Goal: Communication & Community: Answer question/provide support

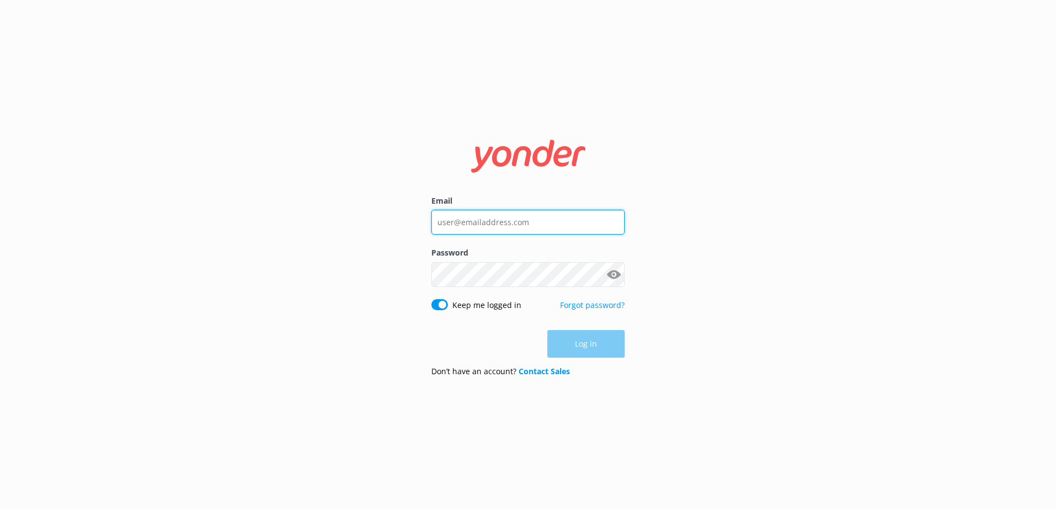
click at [485, 224] on input "Email" at bounding box center [527, 222] width 193 height 25
type input "[EMAIL_ADDRESS][DOMAIN_NAME]"
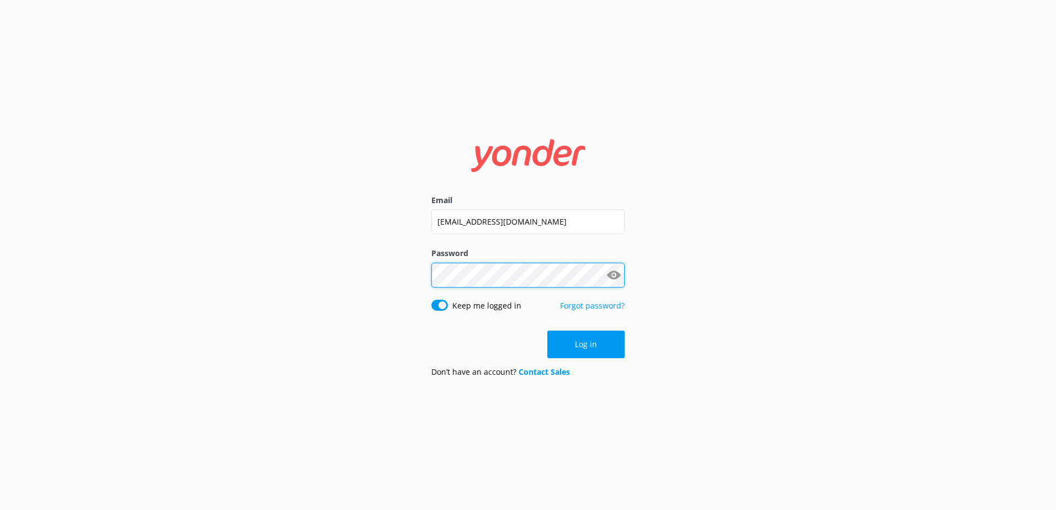
click button "Log in" at bounding box center [585, 345] width 77 height 28
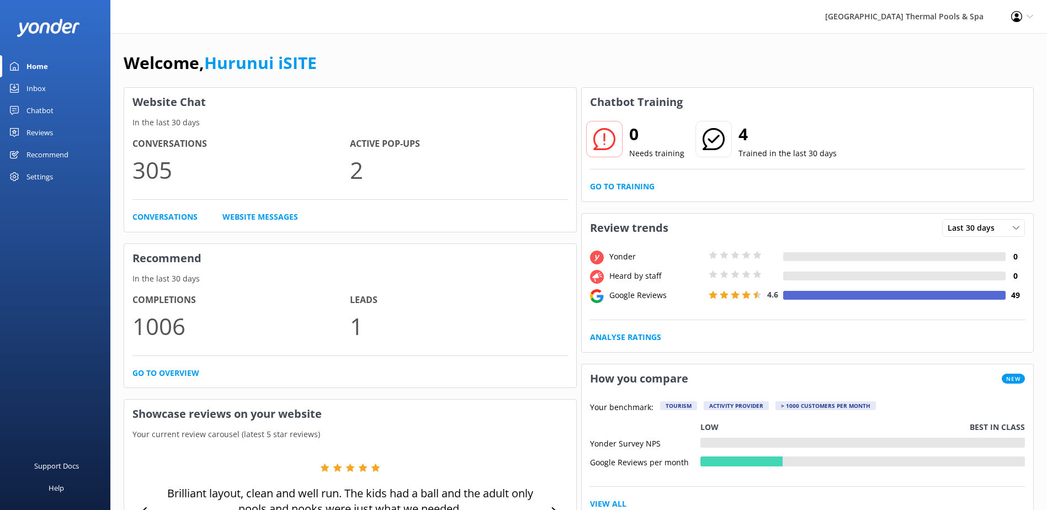
click at [40, 89] on div "Inbox" at bounding box center [36, 88] width 19 height 22
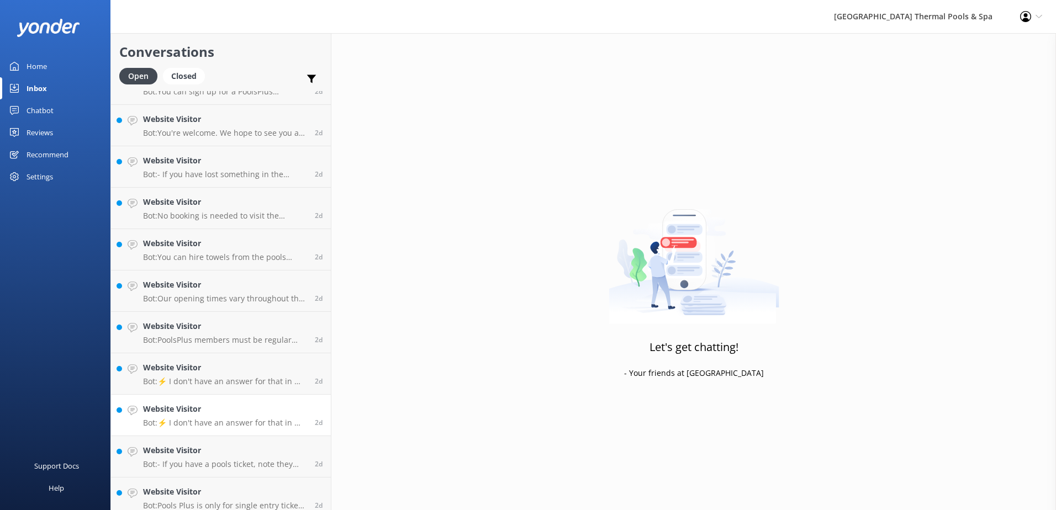
scroll to position [1403, 0]
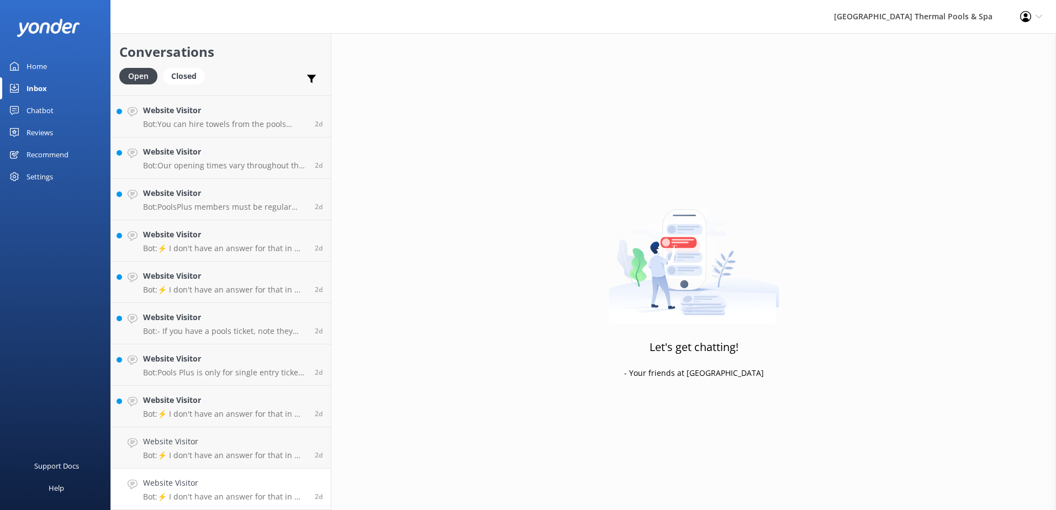
click at [245, 489] on h4 "Website Visitor" at bounding box center [224, 483] width 163 height 12
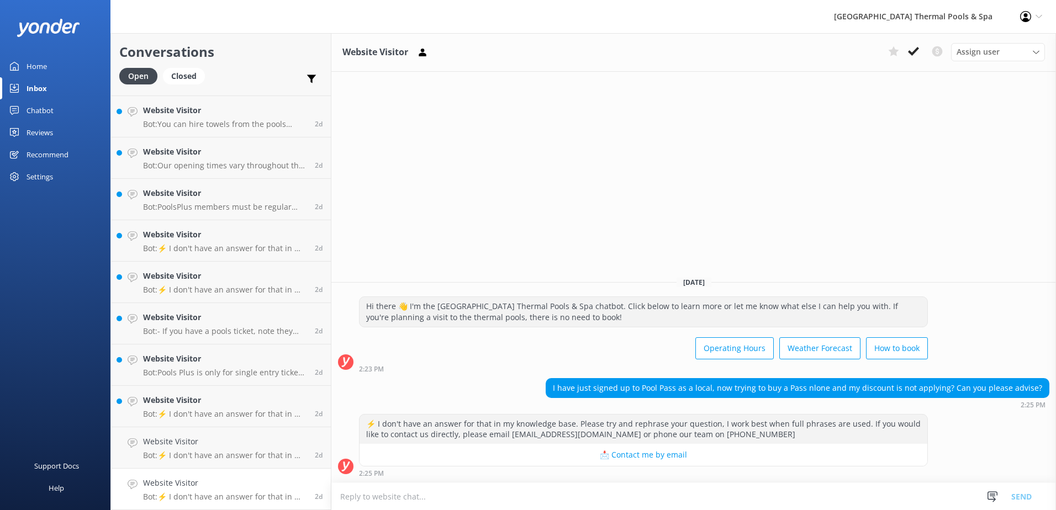
drag, startPoint x: 916, startPoint y: 51, endPoint x: 785, endPoint y: 413, distance: 385.1
click at [800, 401] on div "Website Visitor Assign user [PERSON_NAME] iSITE [PERSON_NAME] Sacha [PERSON_NAM…" at bounding box center [693, 271] width 724 height 477
click at [917, 55] on icon at bounding box center [913, 51] width 11 height 11
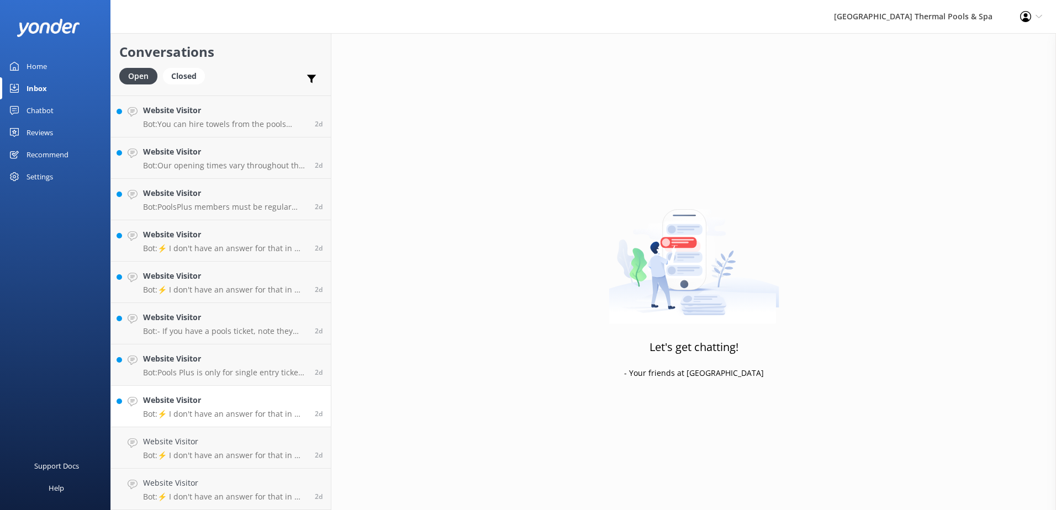
scroll to position [1362, 0]
click at [212, 454] on p "Bot: ⚡ I don't have an answer for that in my knowledge base. Please try and rep…" at bounding box center [224, 456] width 163 height 10
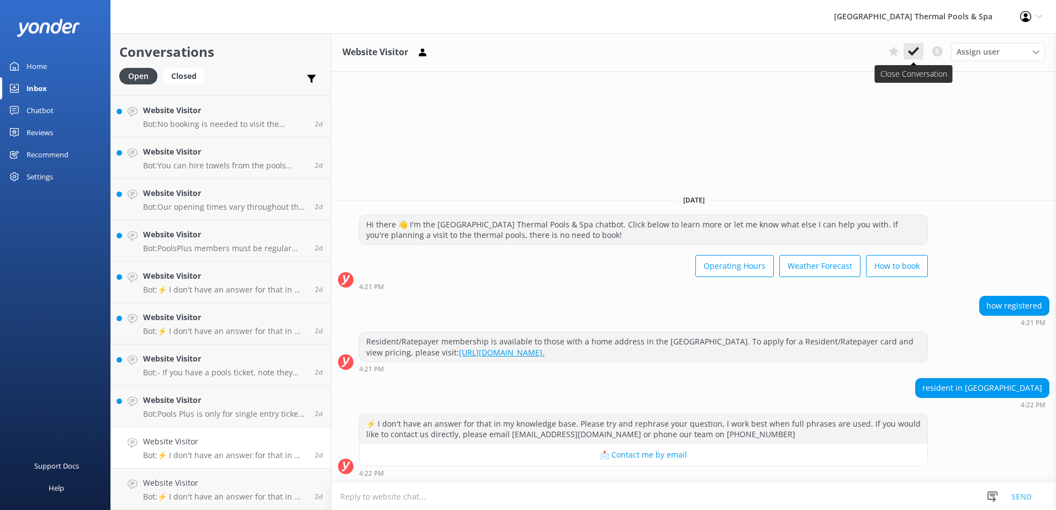
click at [916, 50] on use at bounding box center [913, 51] width 11 height 9
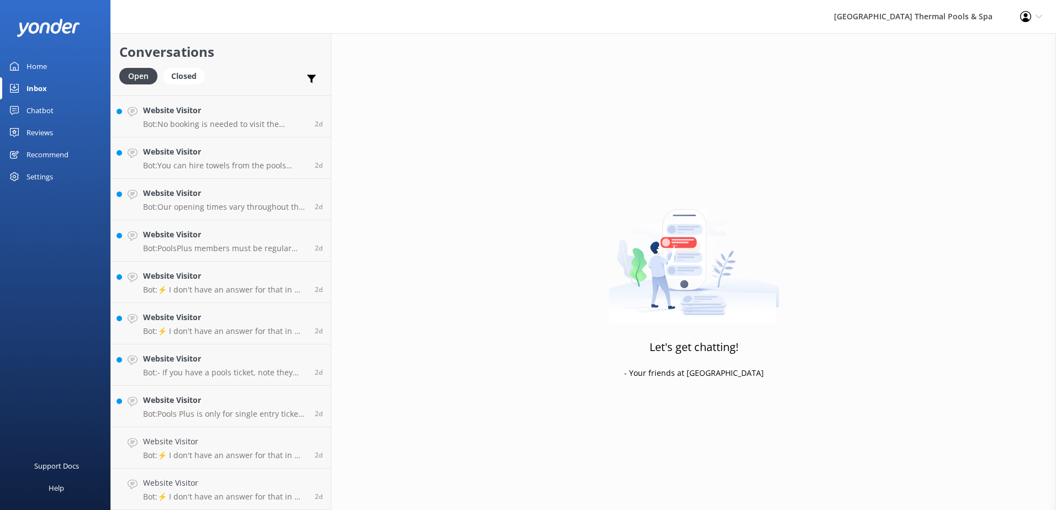
scroll to position [1320, 0]
click at [180, 497] on p "Bot: ⚡ I don't have an answer for that in my knowledge base. Please try and rep…" at bounding box center [224, 497] width 163 height 10
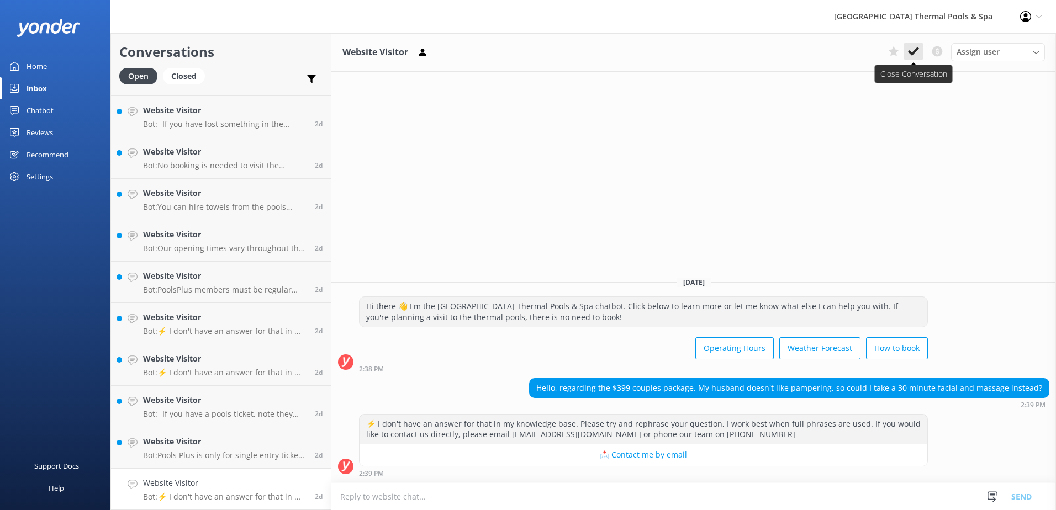
click at [915, 47] on icon at bounding box center [913, 51] width 11 height 11
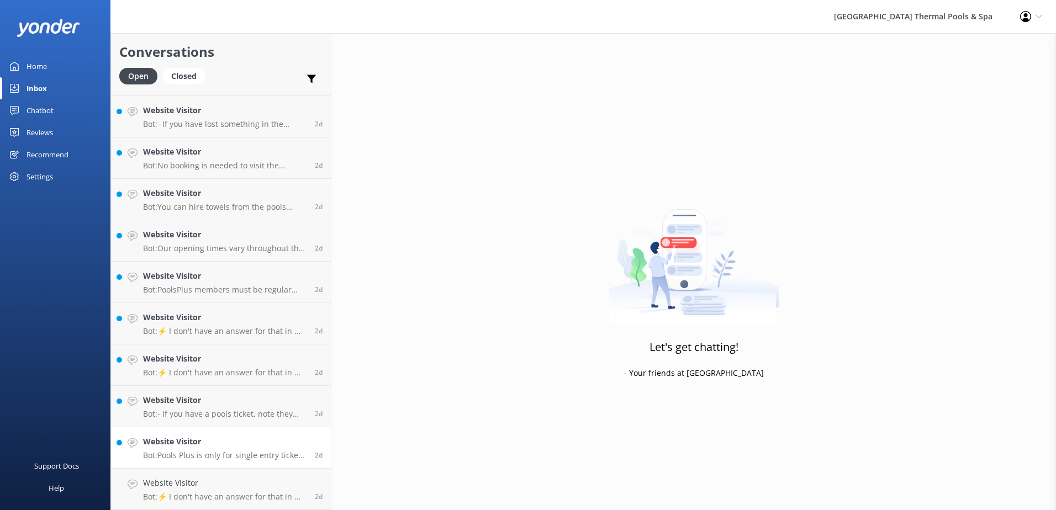
scroll to position [1279, 0]
click at [222, 470] on link "Website Visitor Bot: Pools Plus is only for single entry tickets and cannot be …" at bounding box center [221, 489] width 220 height 41
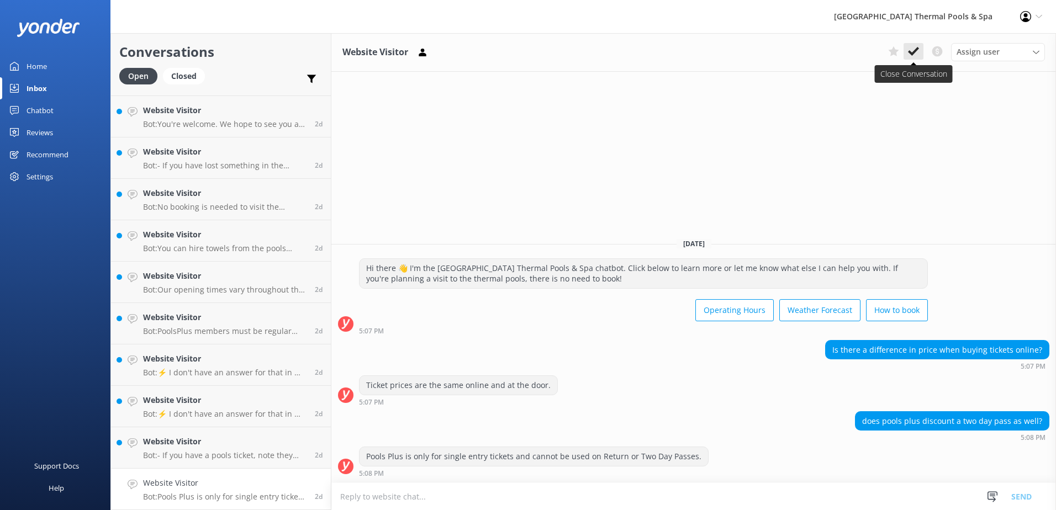
click at [922, 51] on button at bounding box center [913, 51] width 20 height 17
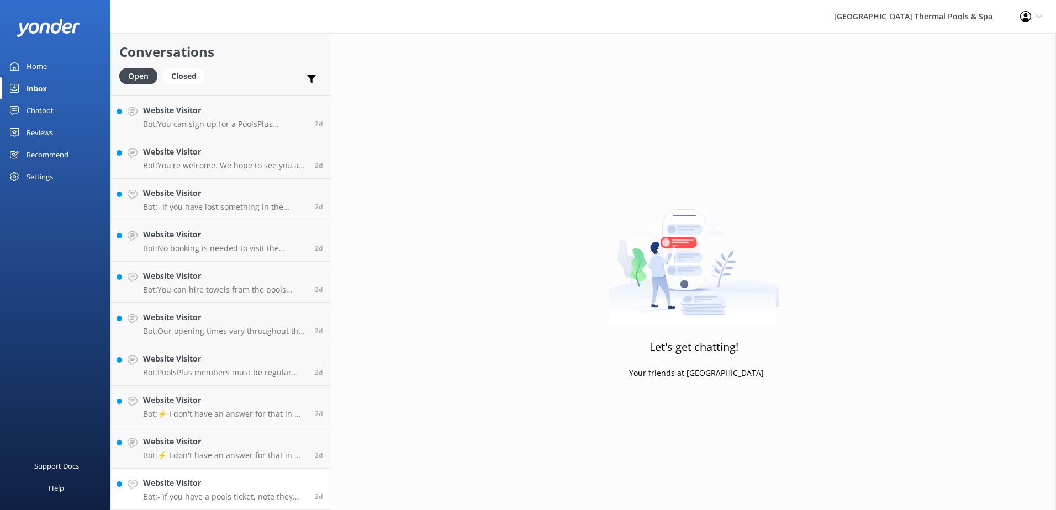
click at [200, 447] on h4 "Website Visitor" at bounding box center [224, 442] width 163 height 12
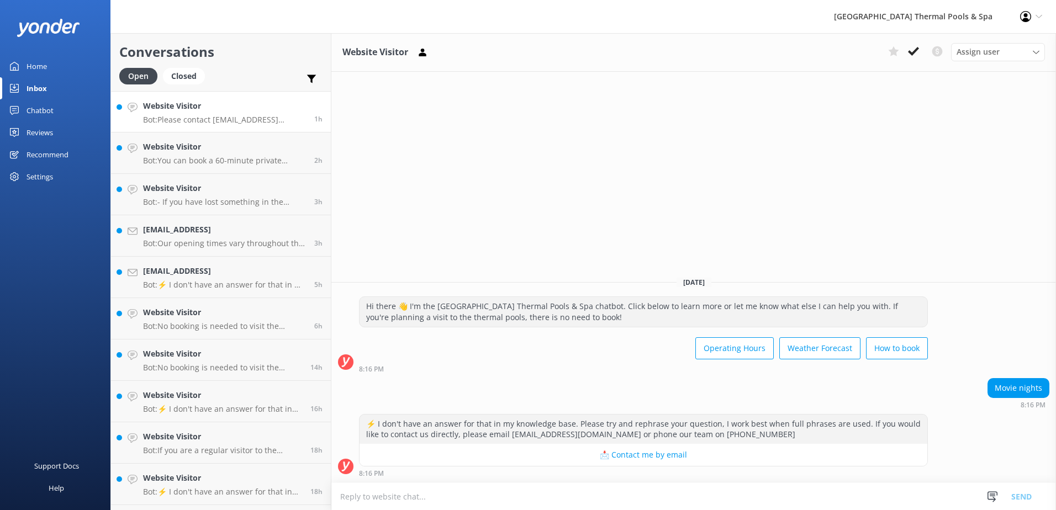
click at [253, 114] on div "Website Visitor Bot: Please contact [EMAIL_ADDRESS][DOMAIN_NAME] if you have lo…" at bounding box center [224, 112] width 163 height 24
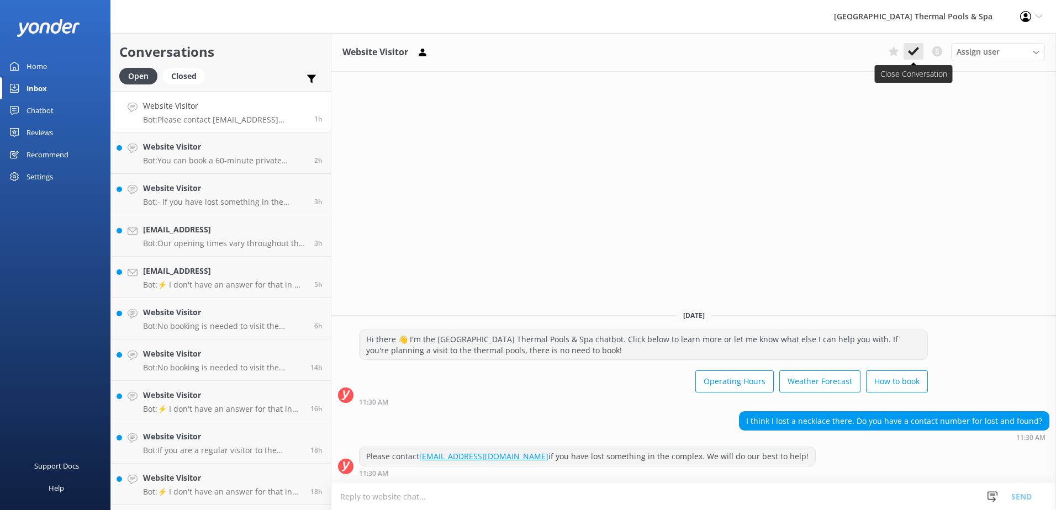
click at [915, 46] on icon at bounding box center [913, 51] width 11 height 11
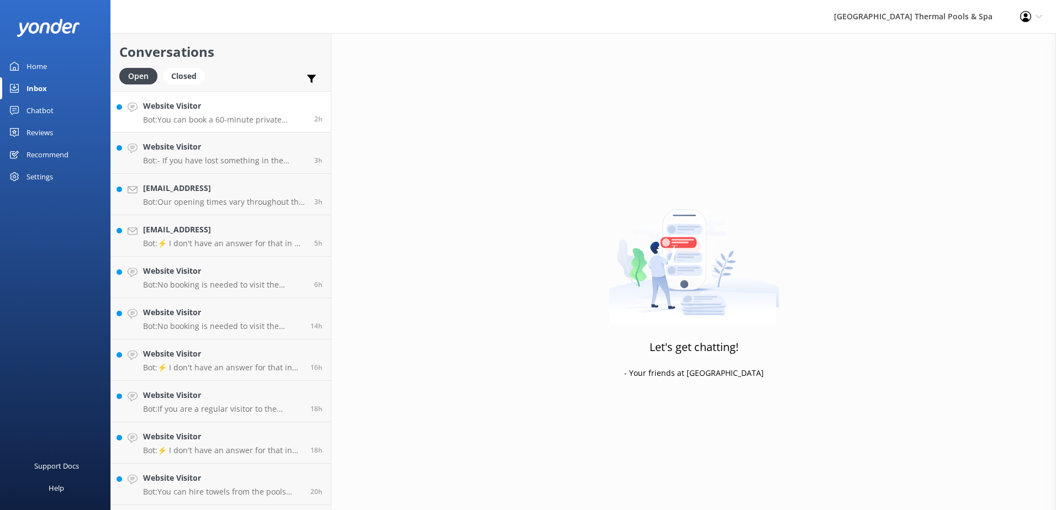
click at [199, 121] on p "Bot: You can book a 60-minute private thermal pool session online at [URL][DOMA…" at bounding box center [224, 120] width 163 height 10
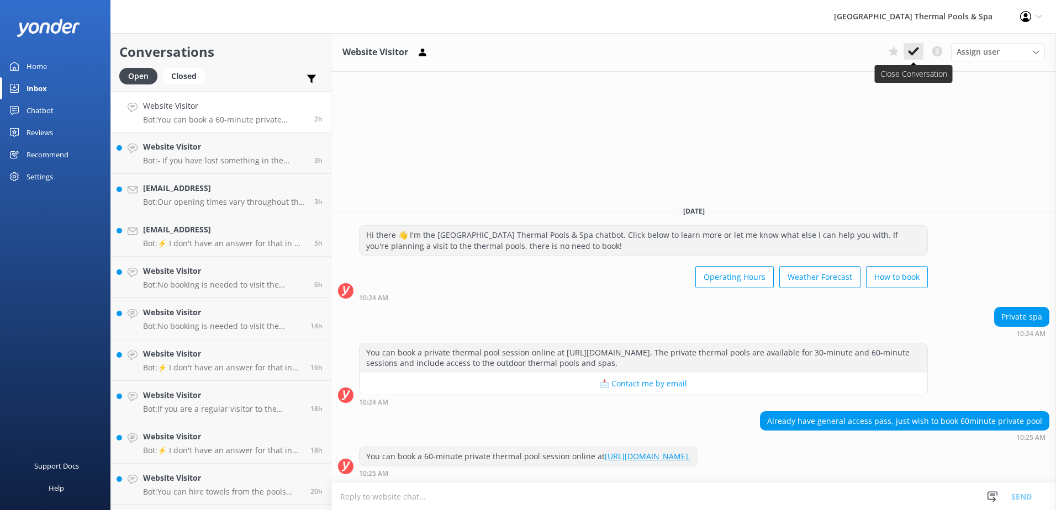
click at [917, 46] on icon at bounding box center [913, 51] width 11 height 11
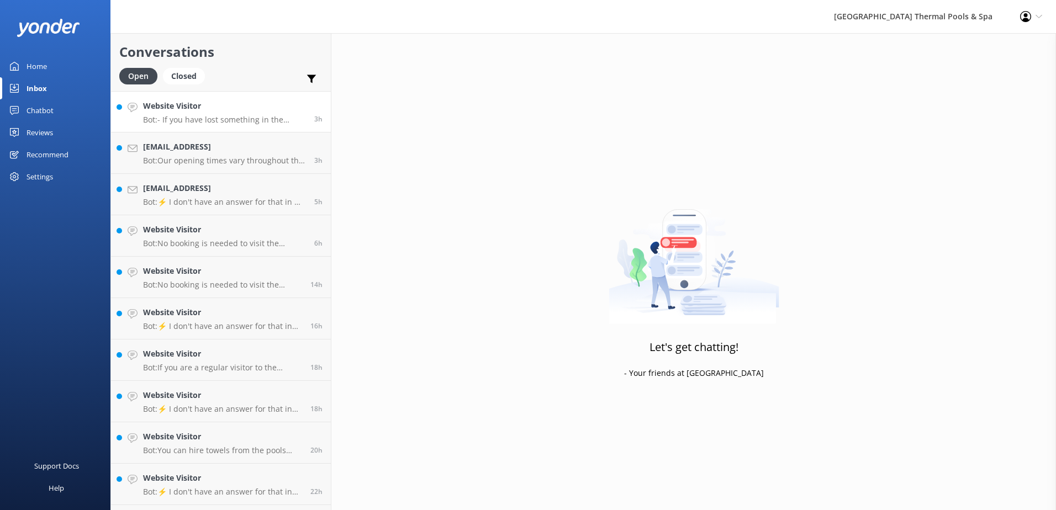
click at [241, 120] on p "Bot: - If you have lost something in the township, please contact [EMAIL_ADDRES…" at bounding box center [224, 120] width 163 height 10
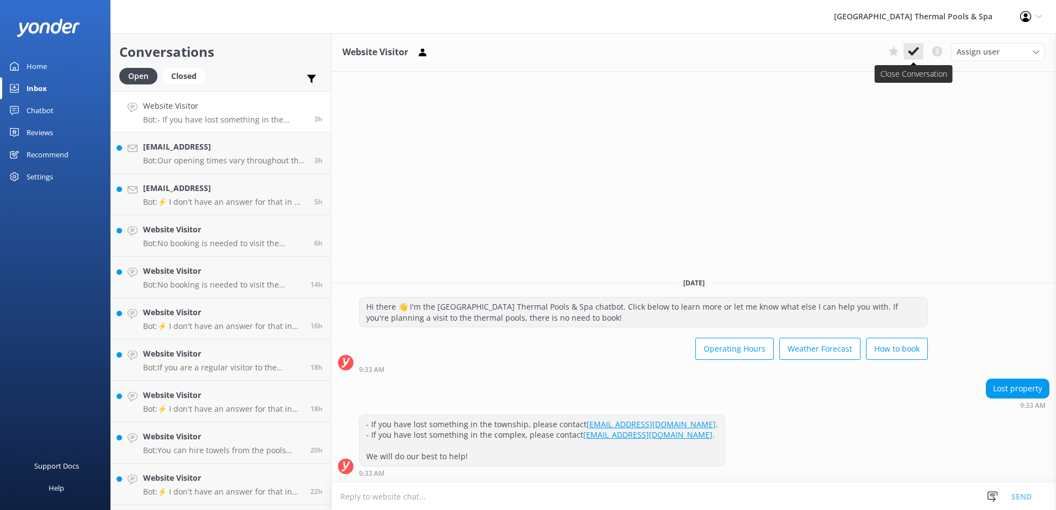
click at [908, 55] on icon at bounding box center [913, 51] width 11 height 11
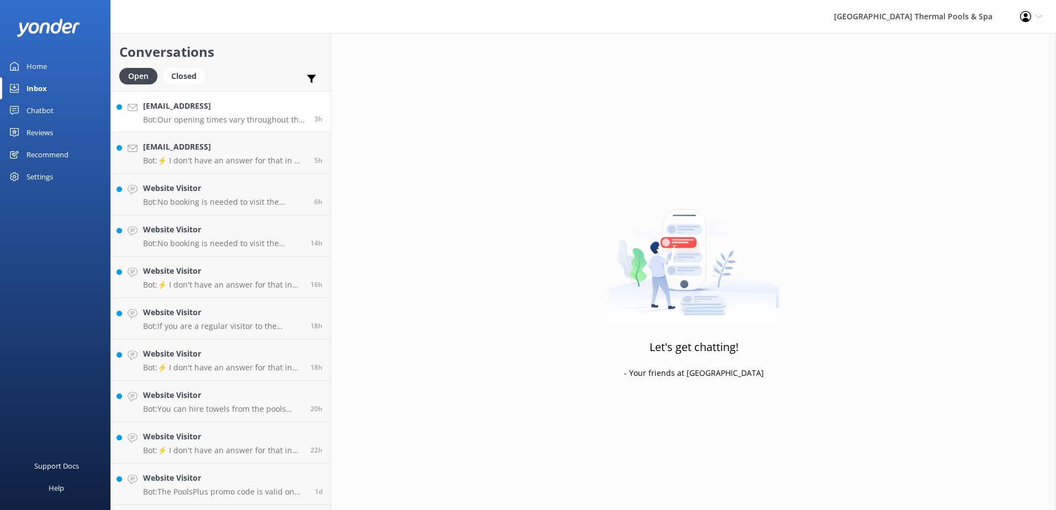
click at [209, 110] on h4 "[EMAIL_ADDRESS]" at bounding box center [224, 106] width 163 height 12
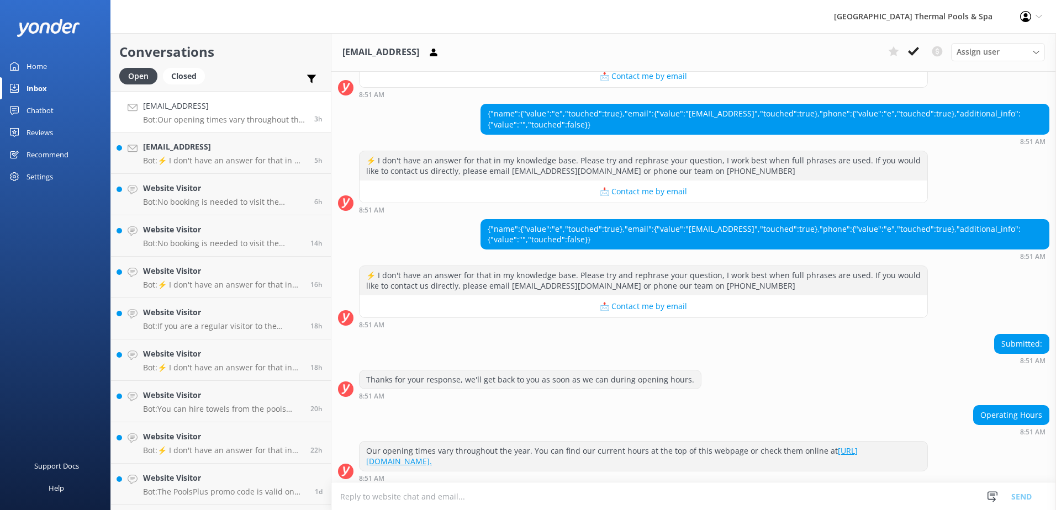
scroll to position [1074, 0]
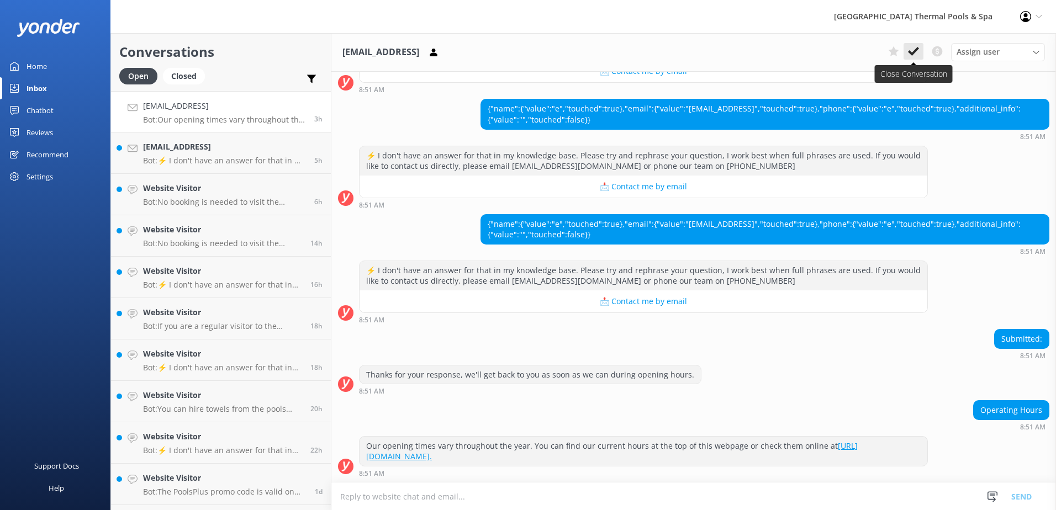
click at [916, 49] on use at bounding box center [913, 51] width 11 height 9
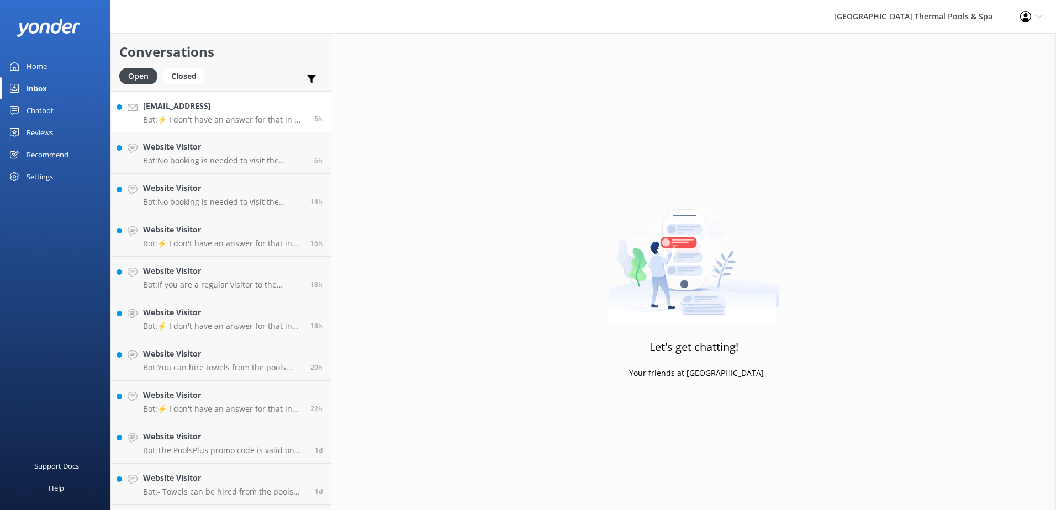
click at [232, 111] on h4 "[EMAIL_ADDRESS]" at bounding box center [224, 106] width 163 height 12
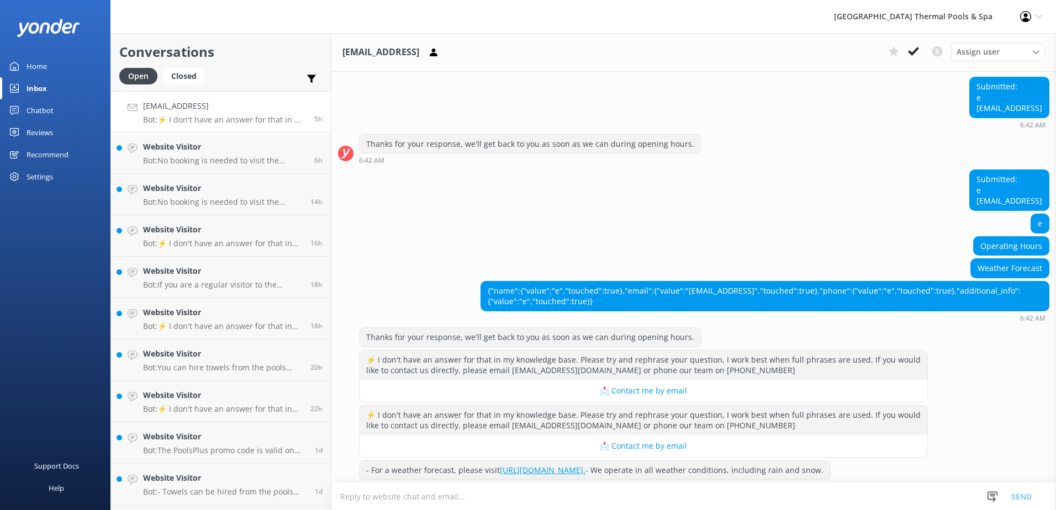
scroll to position [412, 0]
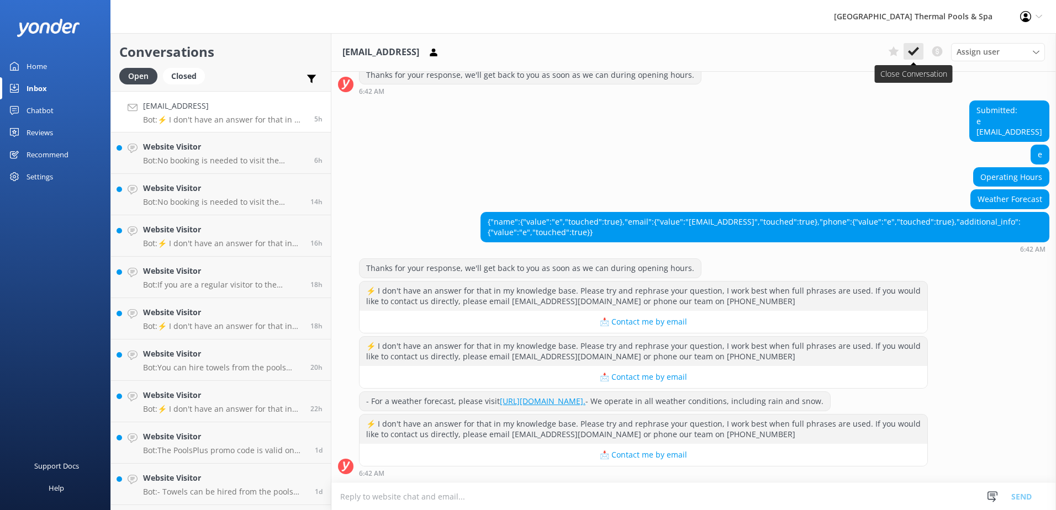
click at [920, 49] on button at bounding box center [913, 51] width 20 height 17
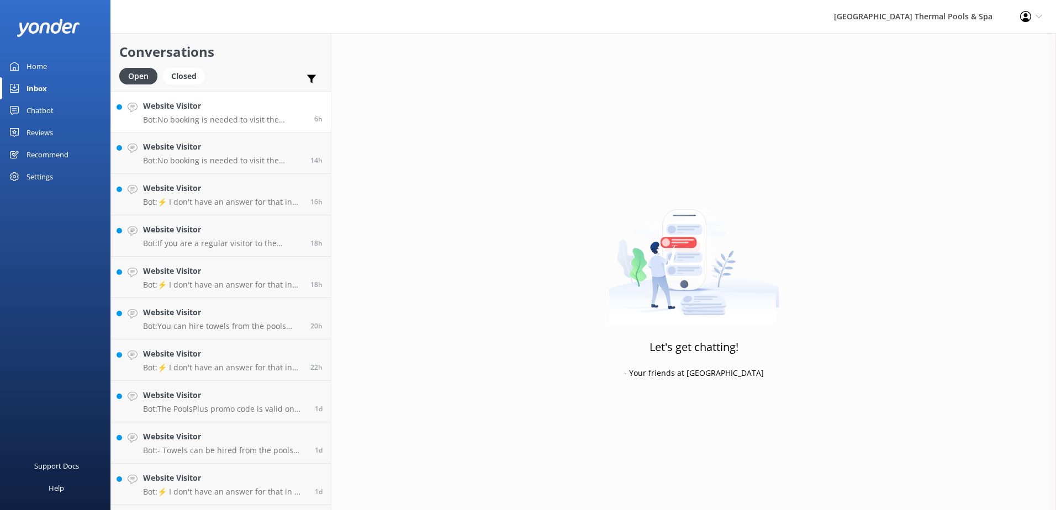
click at [261, 118] on p "Bot: No booking is needed to visit the thermal pools - just arrive during our o…" at bounding box center [224, 120] width 163 height 10
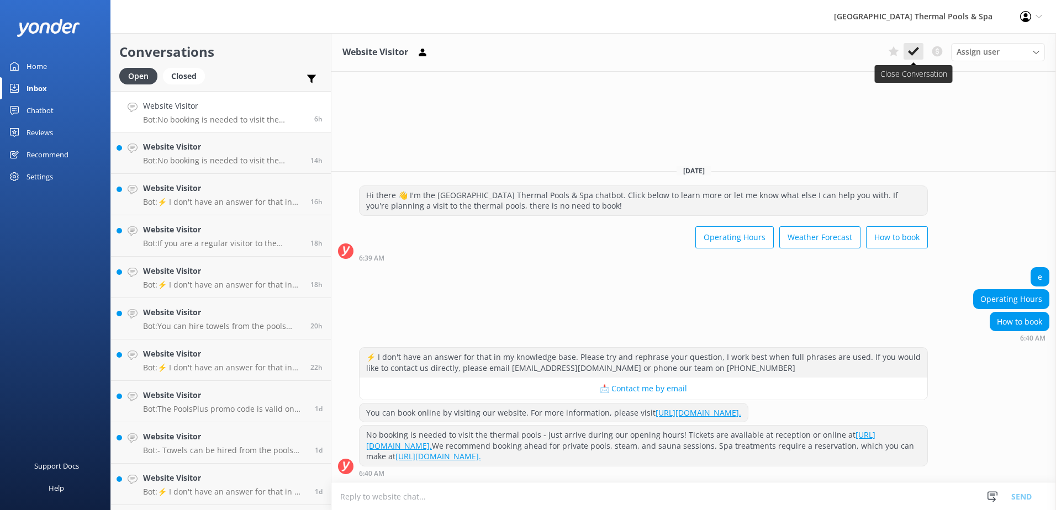
click at [921, 49] on button at bounding box center [913, 51] width 20 height 17
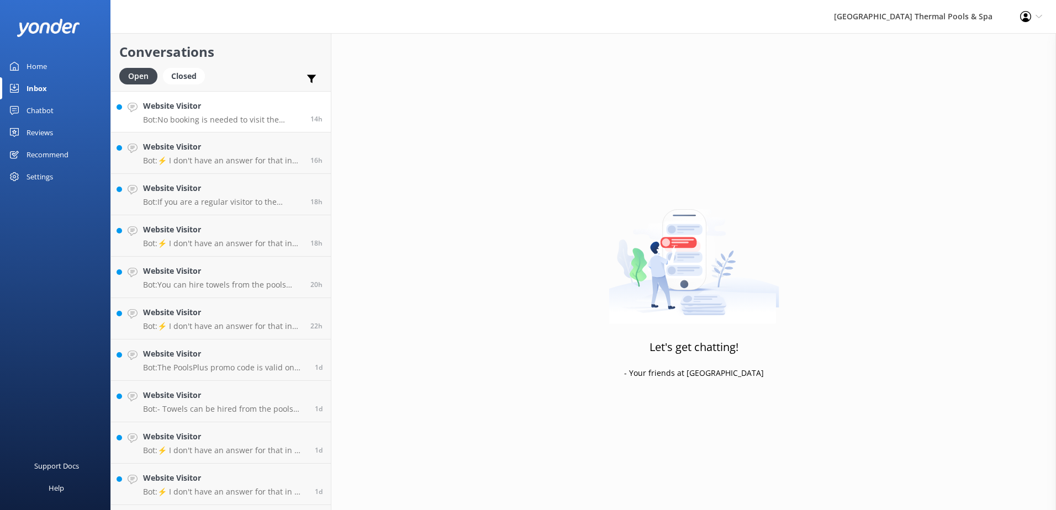
click at [241, 124] on p "Bot: No booking is needed to visit the thermal pools - just arrive during our o…" at bounding box center [222, 120] width 159 height 10
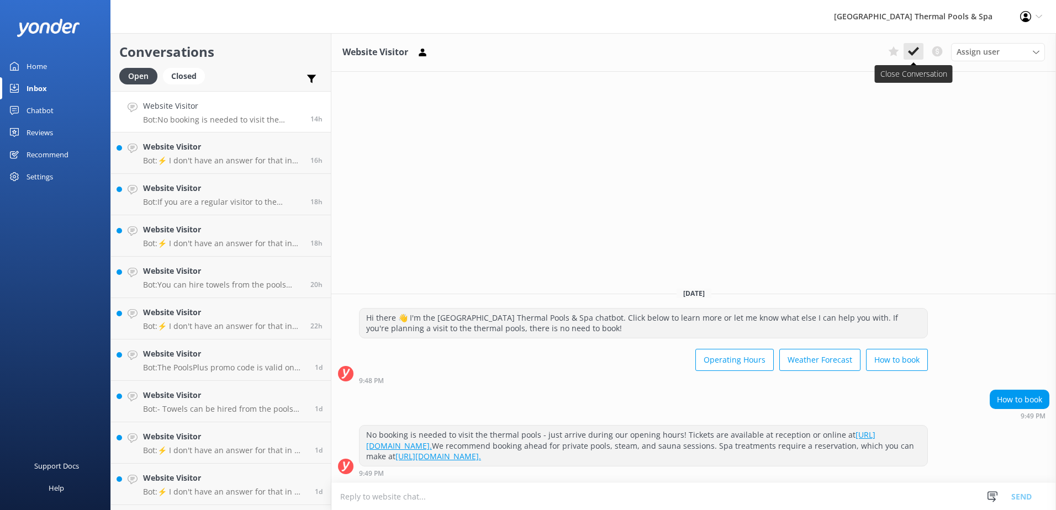
click at [909, 49] on icon at bounding box center [913, 51] width 11 height 11
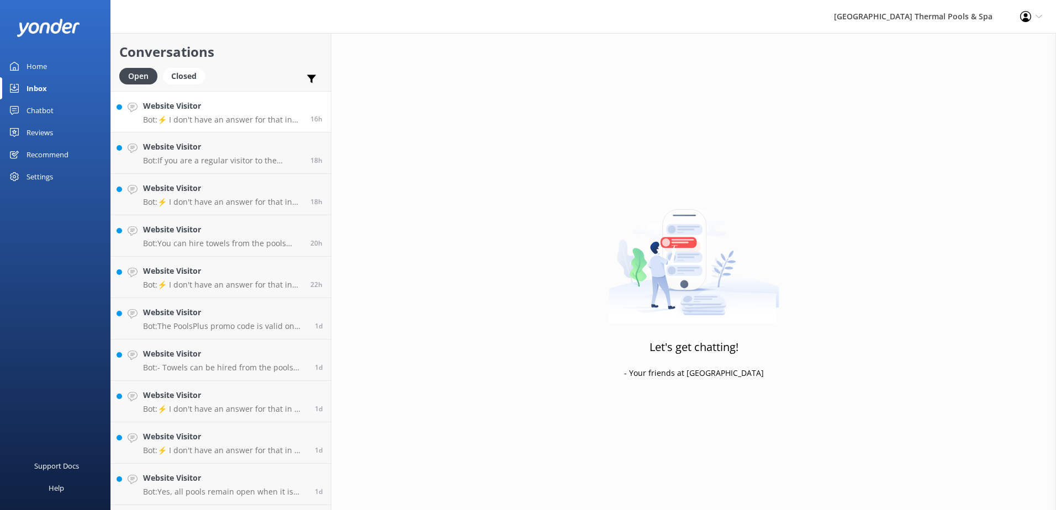
click at [206, 119] on p "Bot: ⚡ I don't have an answer for that in my knowledge base. Please try and rep…" at bounding box center [222, 120] width 159 height 10
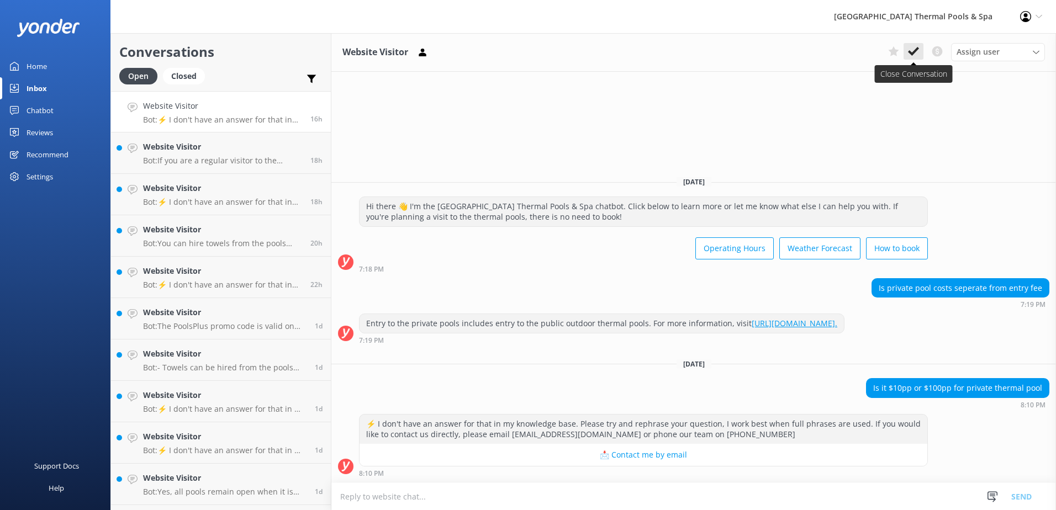
click at [920, 54] on button at bounding box center [913, 51] width 20 height 17
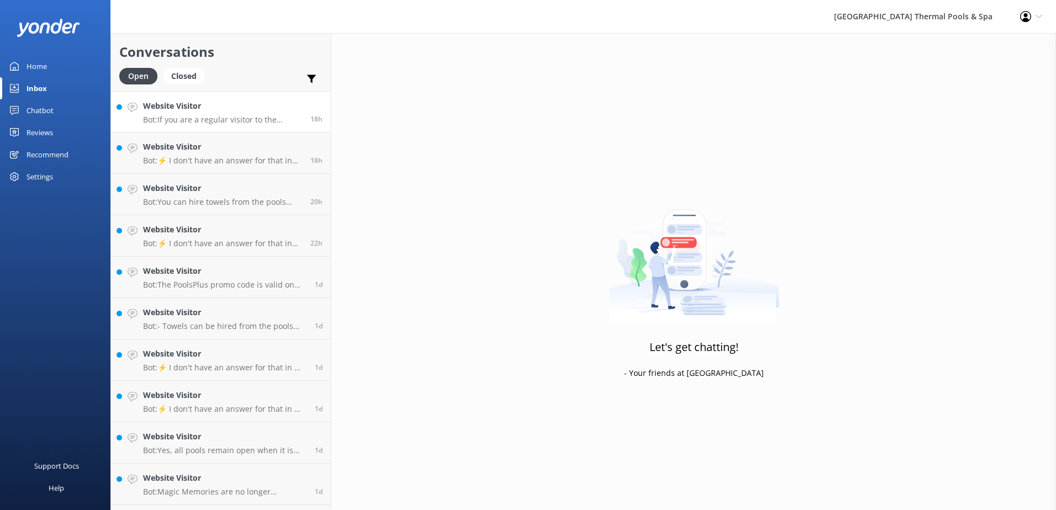
click at [210, 113] on div "Website Visitor Bot: If you are a regular visitor to the Thermal Pools and Spa …" at bounding box center [222, 112] width 159 height 24
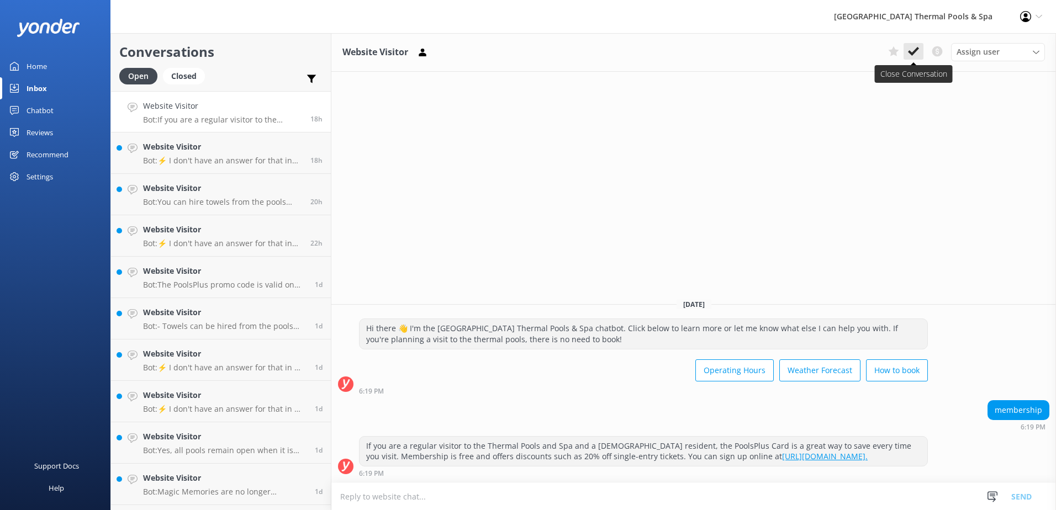
click at [921, 53] on button at bounding box center [913, 51] width 20 height 17
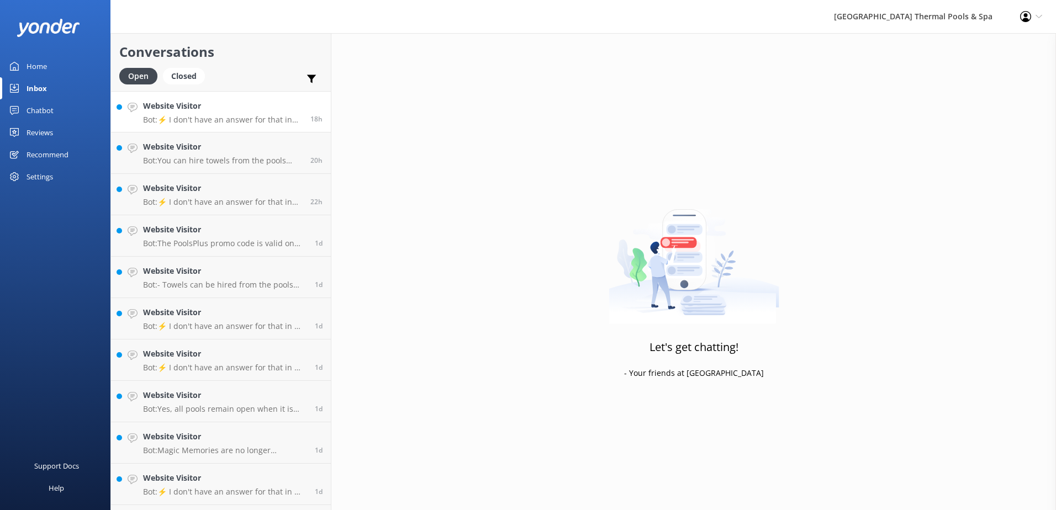
click at [239, 121] on p "Bot: ⚡ I don't have an answer for that in my knowledge base. Please try and rep…" at bounding box center [222, 120] width 159 height 10
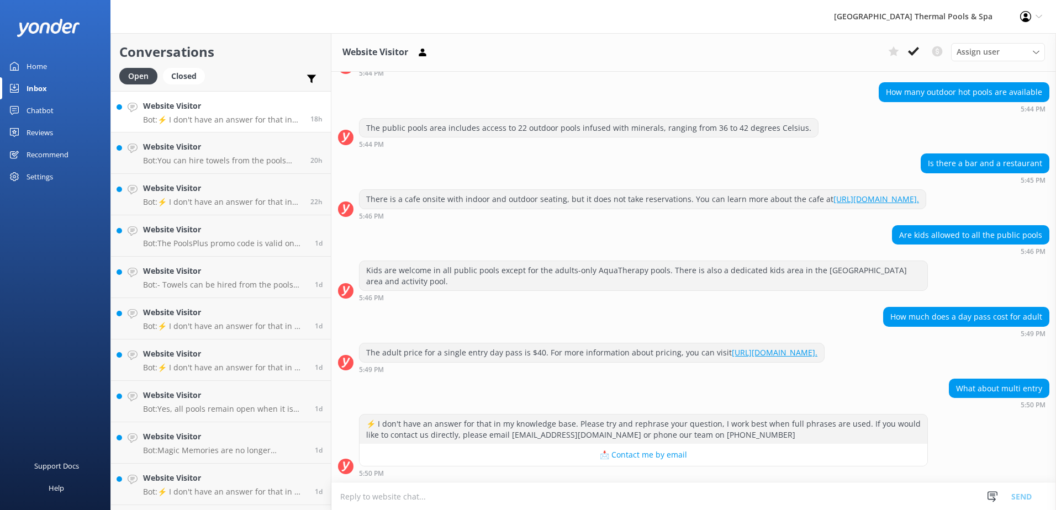
scroll to position [111, 0]
click at [68, 110] on link "Chatbot" at bounding box center [55, 110] width 110 height 22
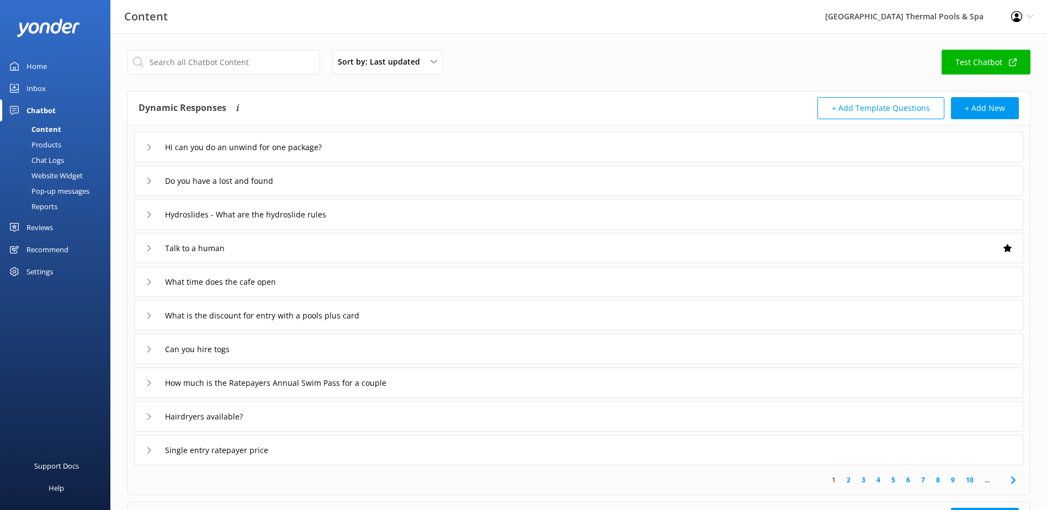
click at [73, 67] on link "Home" at bounding box center [55, 66] width 110 height 22
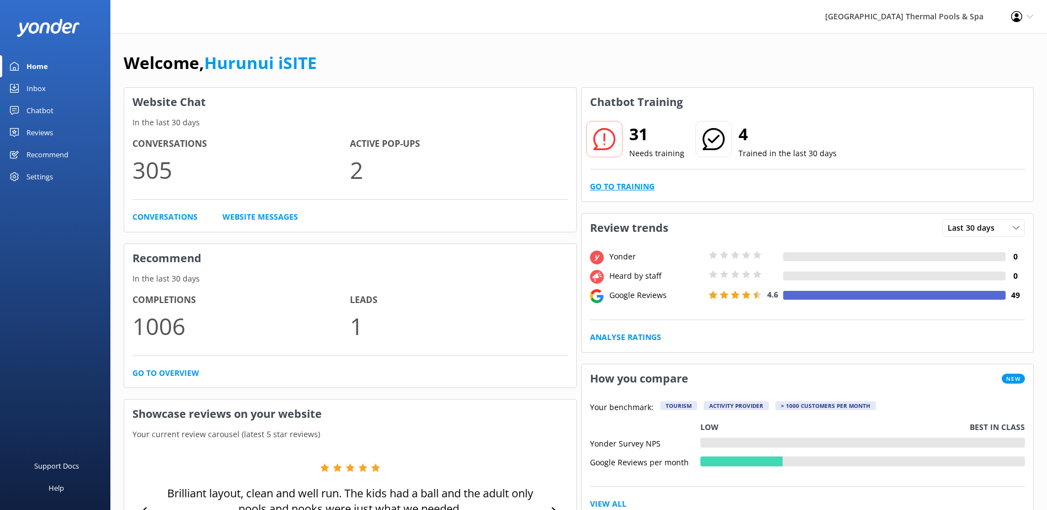
click at [628, 184] on link "Go to Training" at bounding box center [622, 187] width 65 height 12
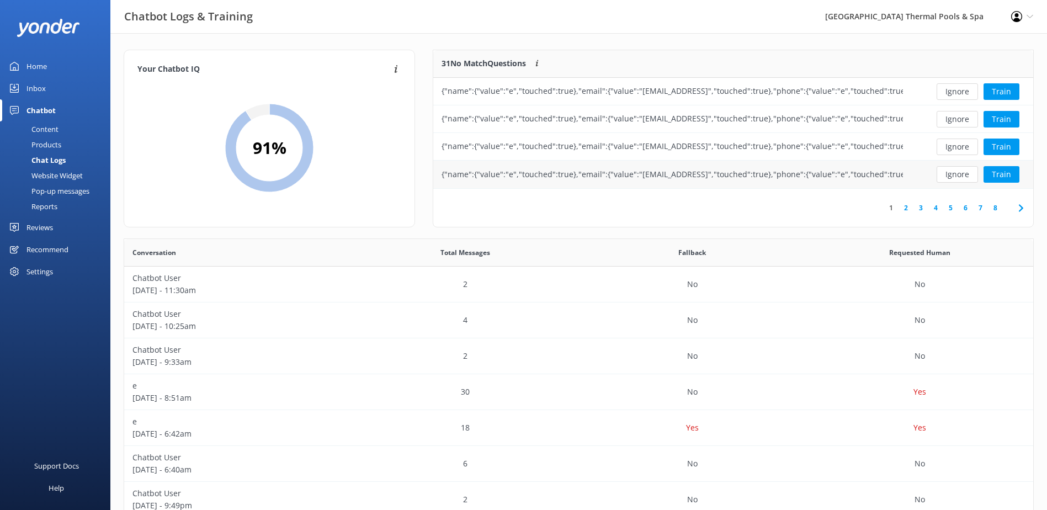
scroll to position [130, 591]
click at [951, 96] on button "Ignore" at bounding box center [957, 91] width 41 height 17
click at [950, 96] on button "Ignore" at bounding box center [957, 91] width 41 height 17
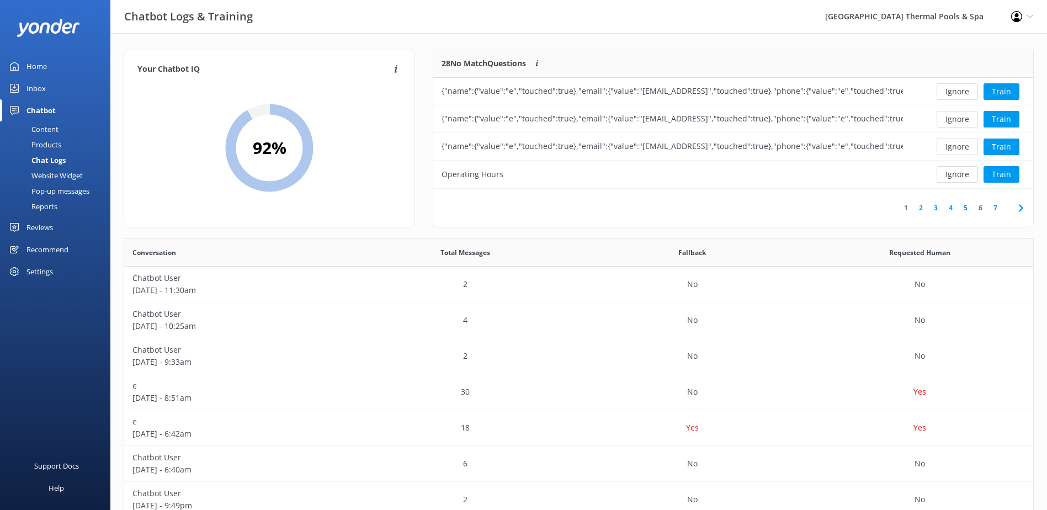
click at [950, 96] on button "Ignore" at bounding box center [957, 91] width 41 height 17
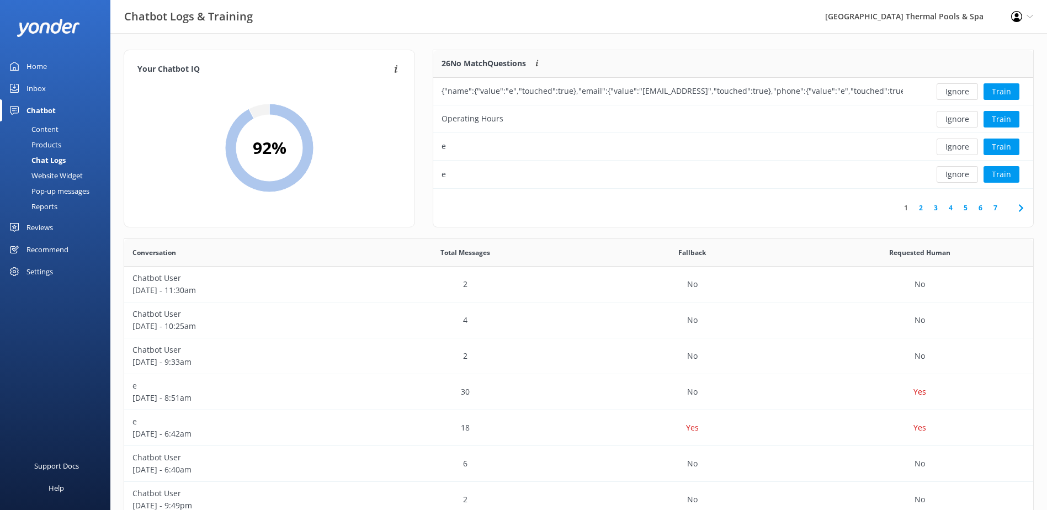
click at [950, 96] on button "Ignore" at bounding box center [957, 91] width 41 height 17
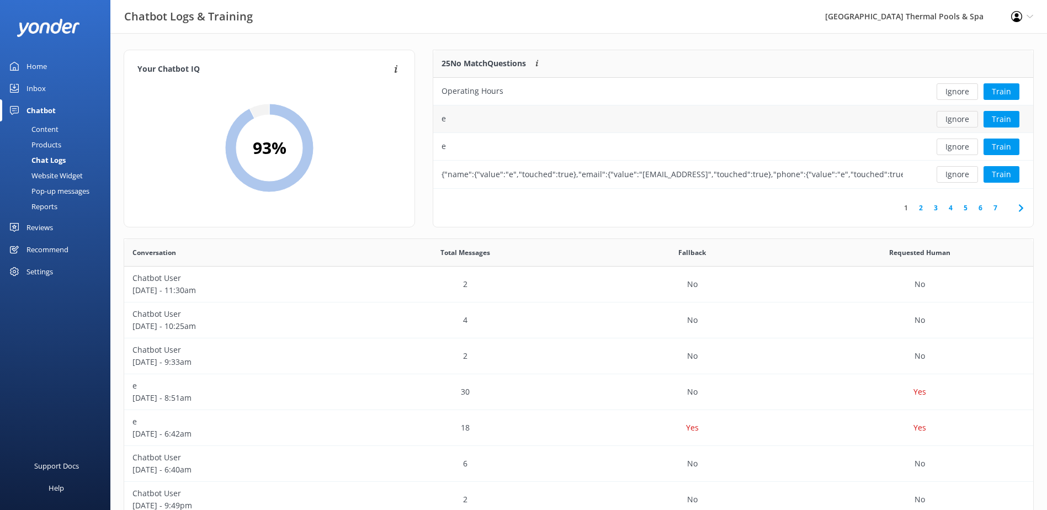
click at [957, 121] on button "Ignore" at bounding box center [957, 119] width 41 height 17
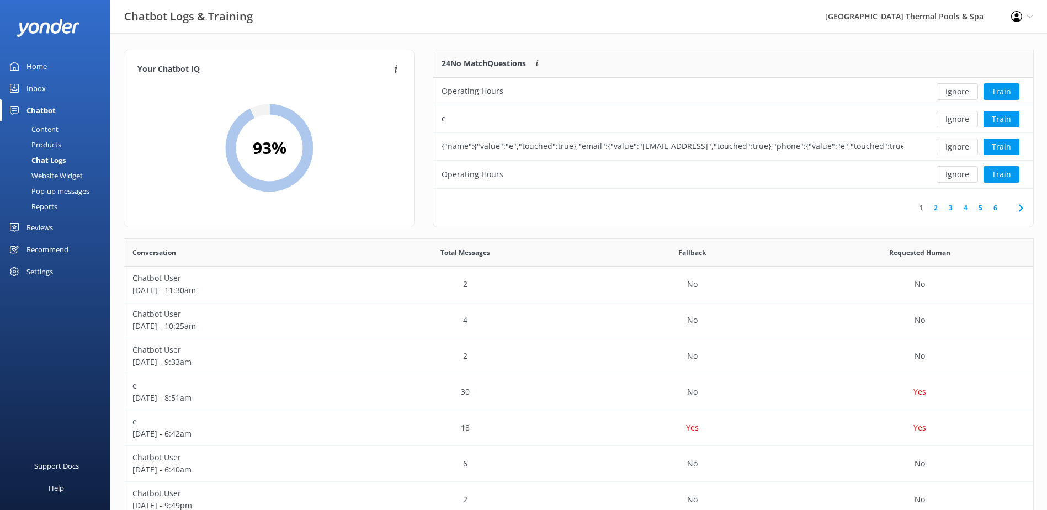
click at [957, 121] on button "Ignore" at bounding box center [957, 119] width 41 height 17
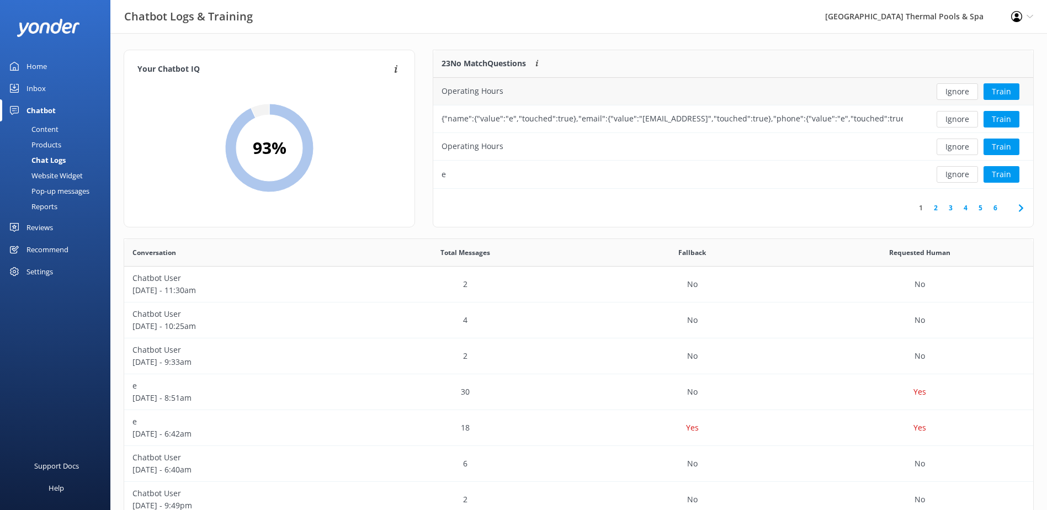
click at [923, 94] on div "Ignore Train" at bounding box center [972, 91] width 105 height 17
click at [1006, 92] on button "Train" at bounding box center [1002, 91] width 36 height 17
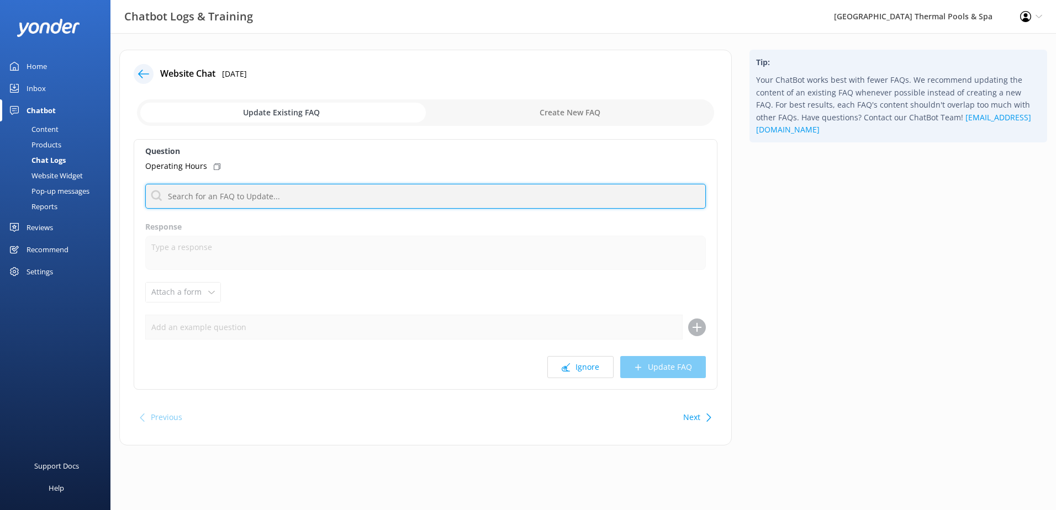
click at [306, 205] on input "text" at bounding box center [425, 196] width 560 height 25
type input "opening"
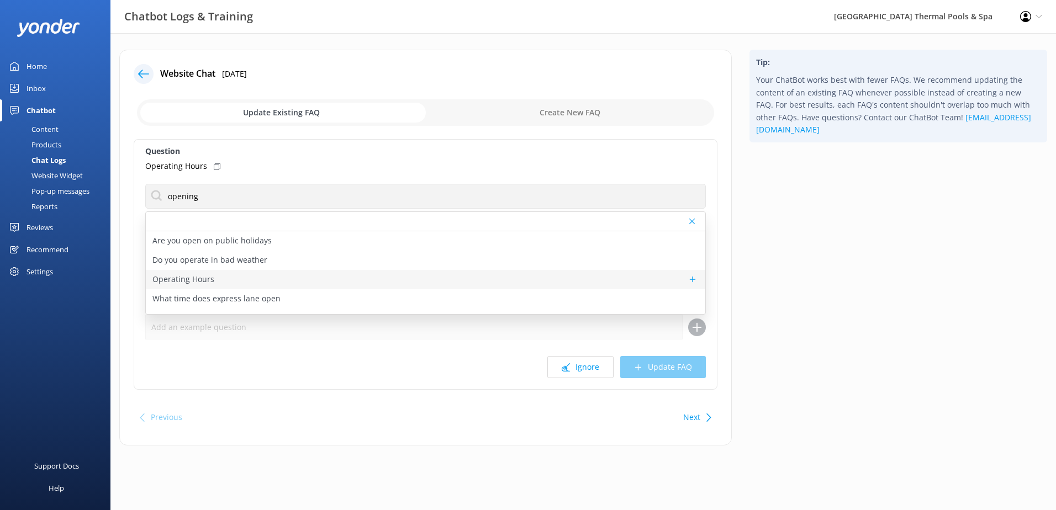
click at [235, 275] on div "Operating Hours" at bounding box center [425, 279] width 559 height 19
type textarea "Our opening times vary throughout the year. You can find our current hours at t…"
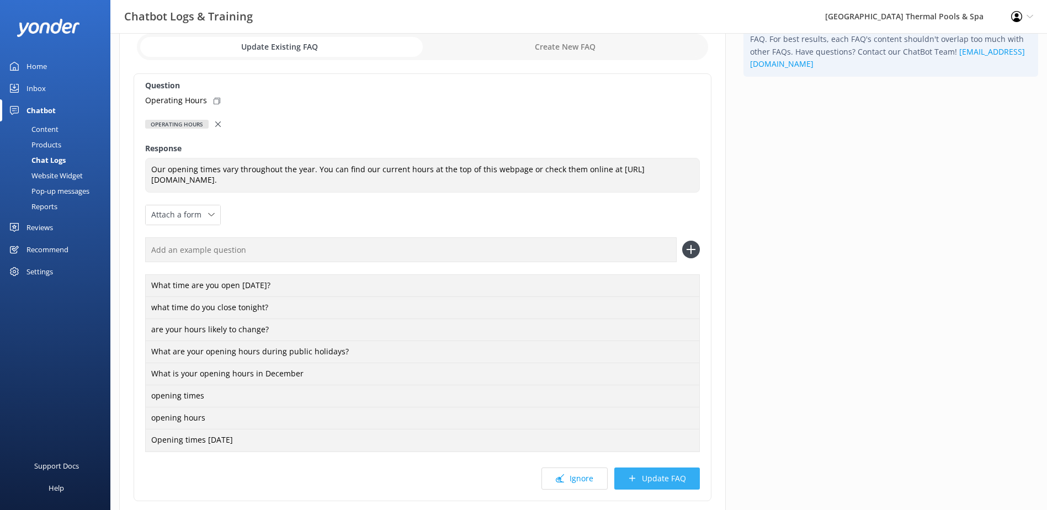
scroll to position [146, 0]
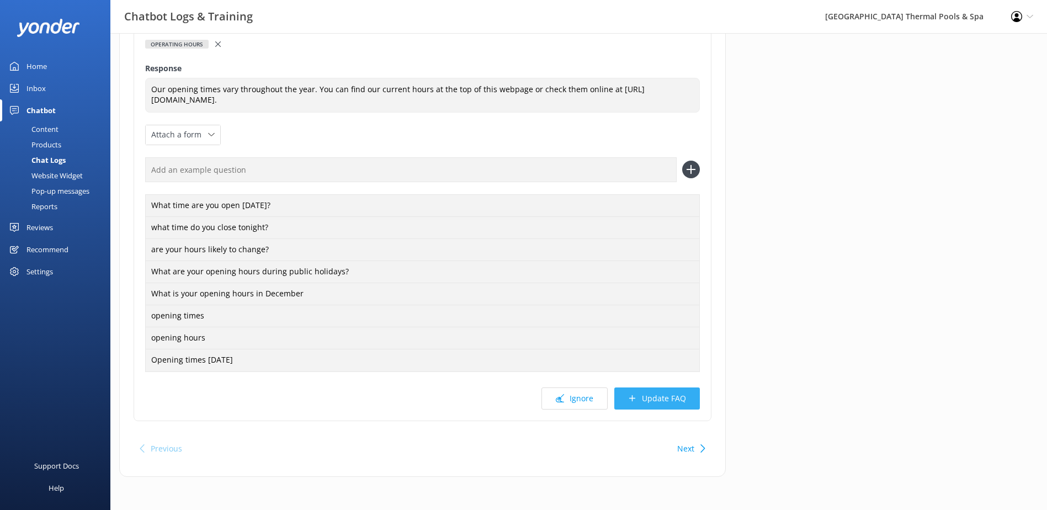
click at [668, 403] on button "Update FAQ" at bounding box center [658, 399] width 86 height 22
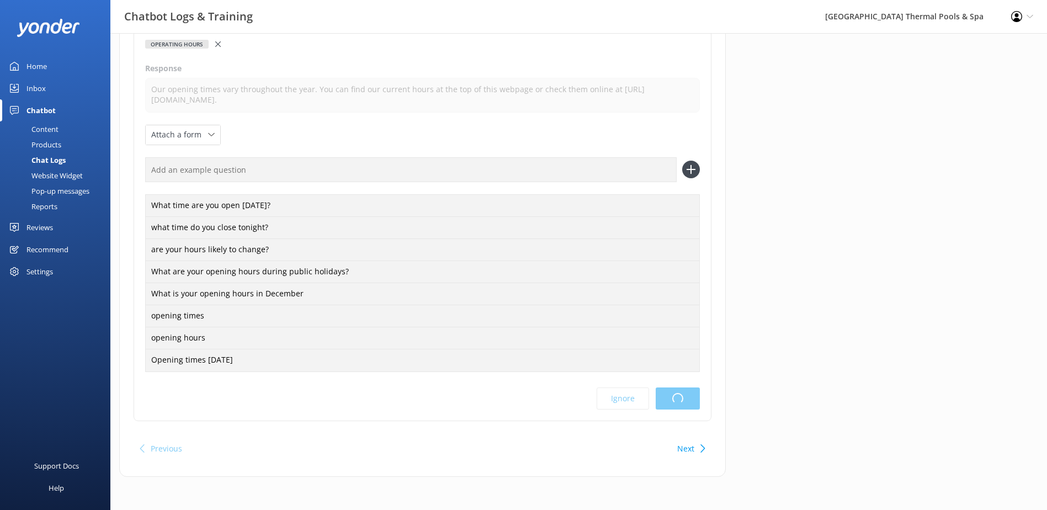
scroll to position [0, 0]
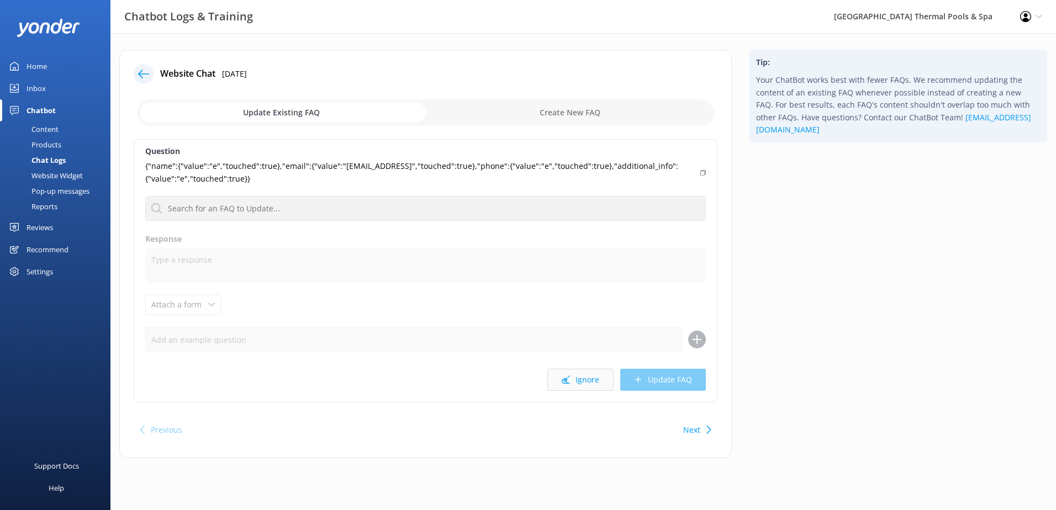
click at [589, 379] on button "Ignore" at bounding box center [580, 380] width 66 height 22
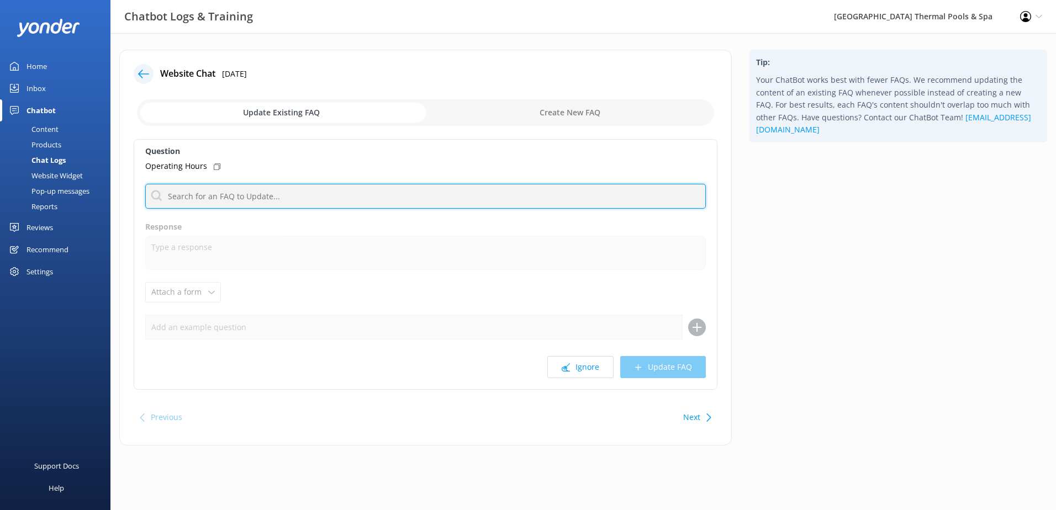
click at [391, 189] on input "text" at bounding box center [425, 196] width 560 height 25
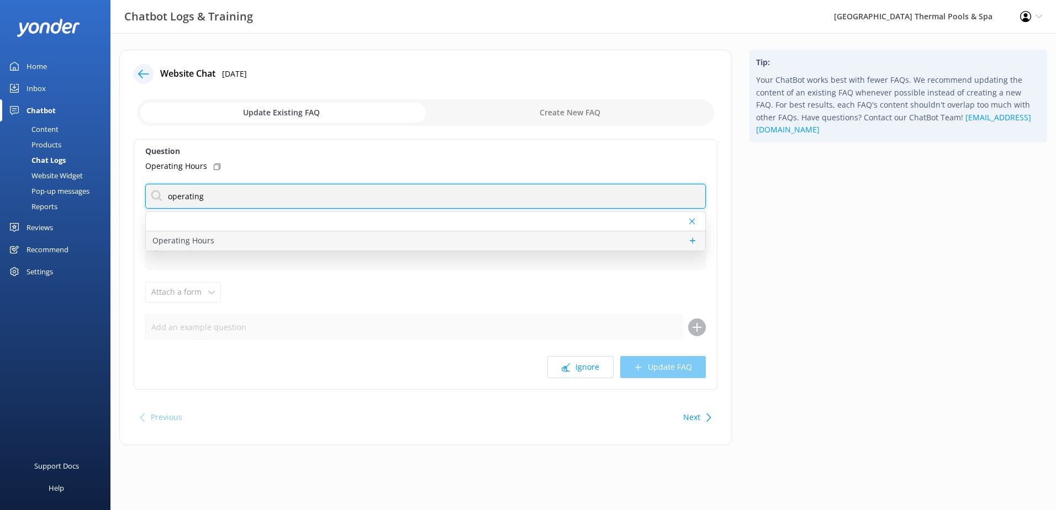
type input "operating"
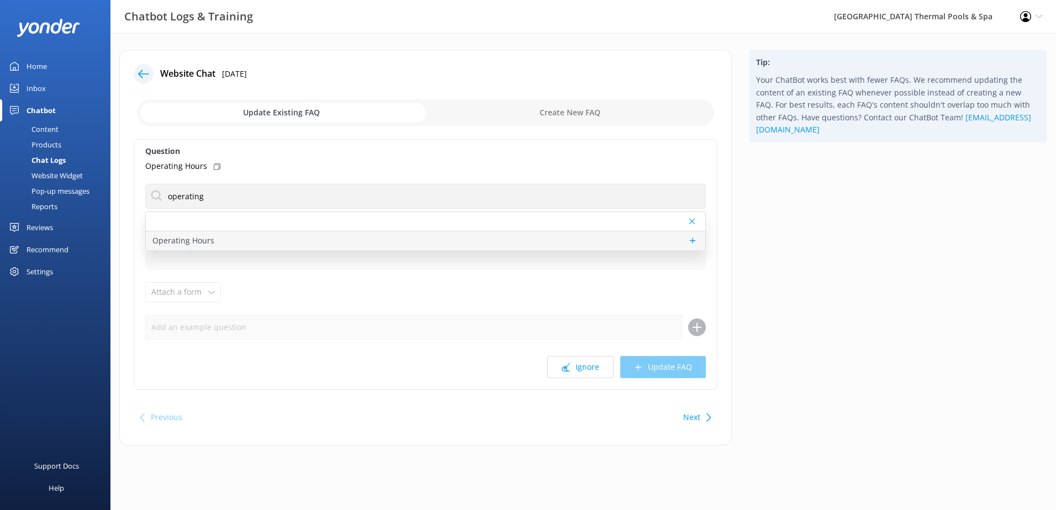
click at [302, 235] on div "Operating Hours" at bounding box center [425, 240] width 559 height 19
type textarea "Our opening times vary throughout the year. You can find our current hours at t…"
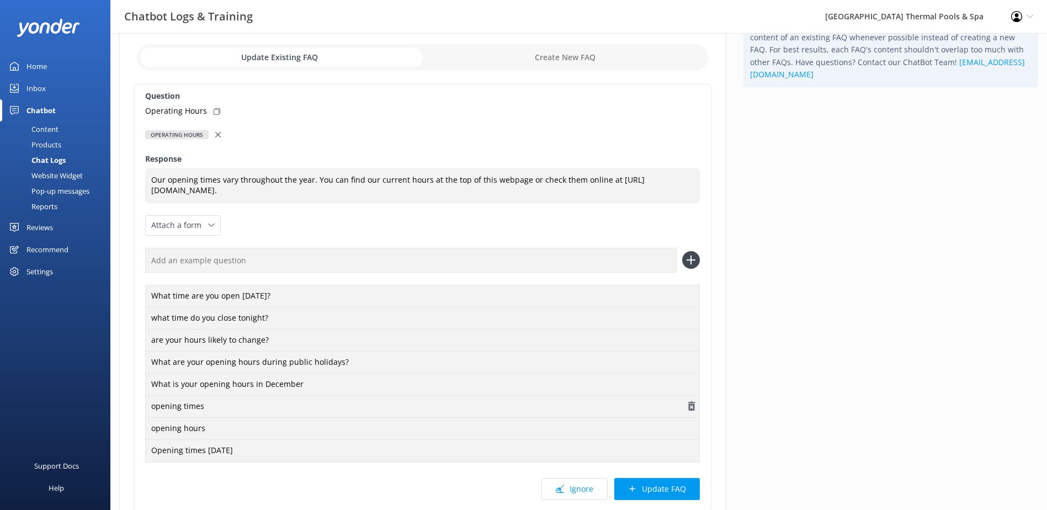
scroll to position [146, 0]
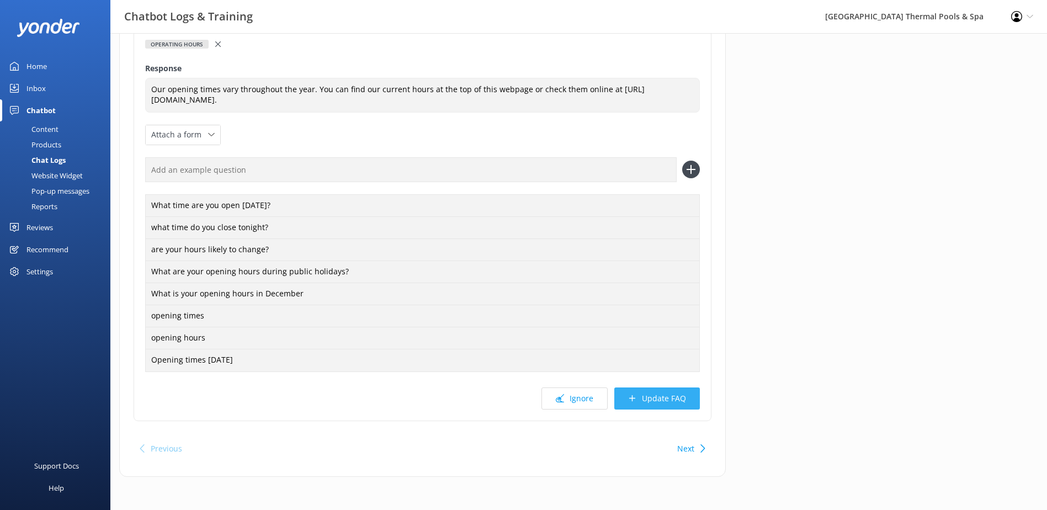
click at [648, 403] on button "Update FAQ" at bounding box center [658, 399] width 86 height 22
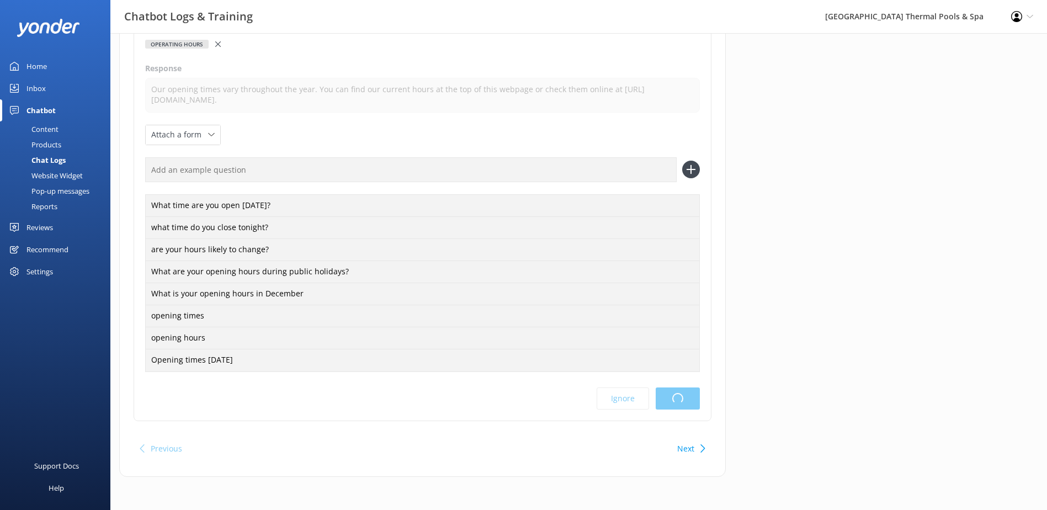
scroll to position [0, 0]
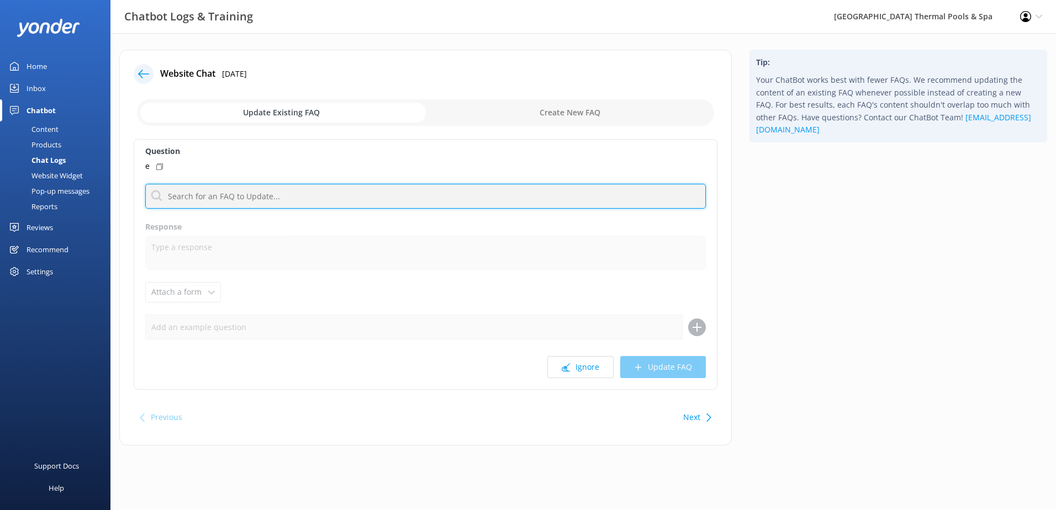
click at [320, 192] on input "text" at bounding box center [425, 196] width 560 height 25
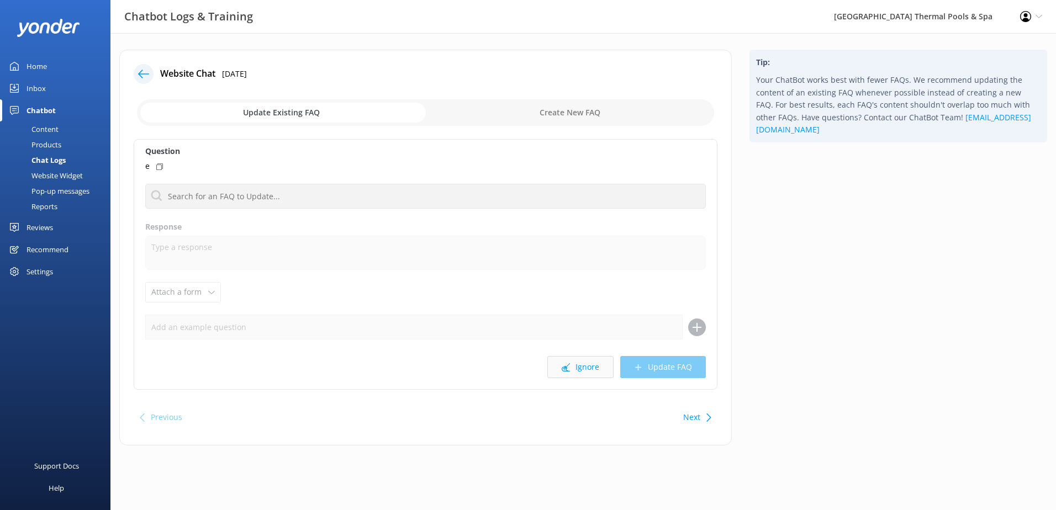
click at [597, 372] on button "Ignore" at bounding box center [580, 367] width 66 height 22
click at [701, 420] on div "Next" at bounding box center [696, 417] width 34 height 22
click at [138, 71] on icon at bounding box center [143, 73] width 11 height 11
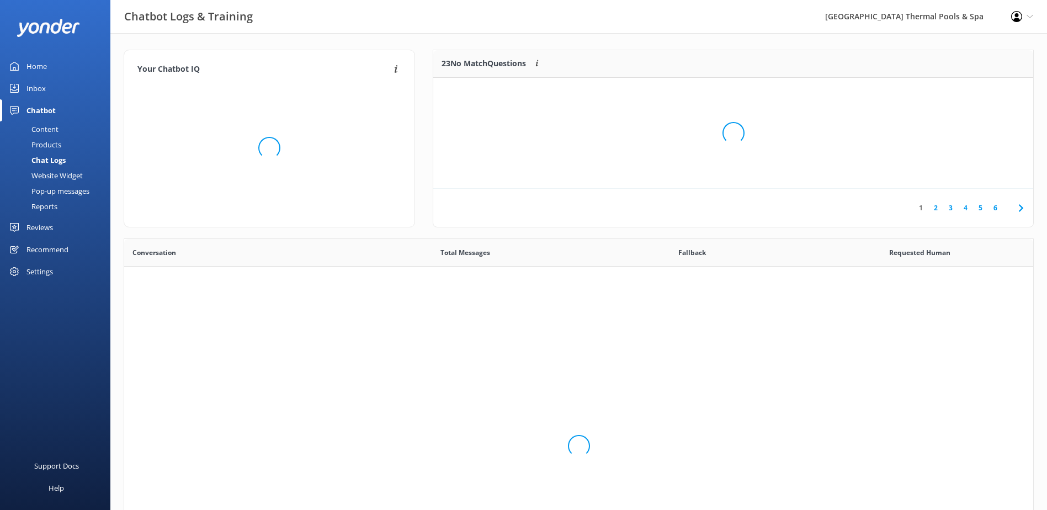
scroll to position [379, 901]
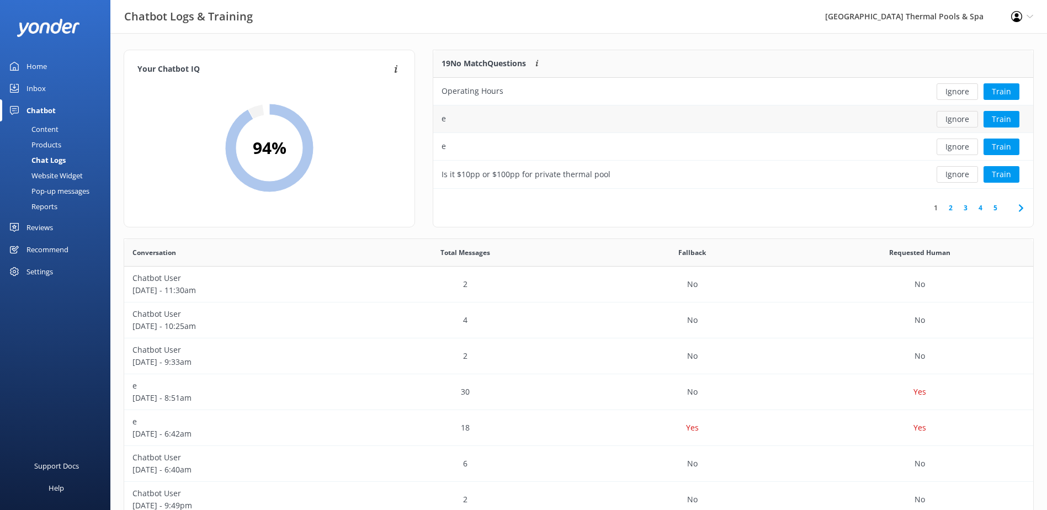
click at [956, 116] on button "Ignore" at bounding box center [957, 119] width 41 height 17
click at [961, 117] on button "Ignore" at bounding box center [957, 119] width 41 height 17
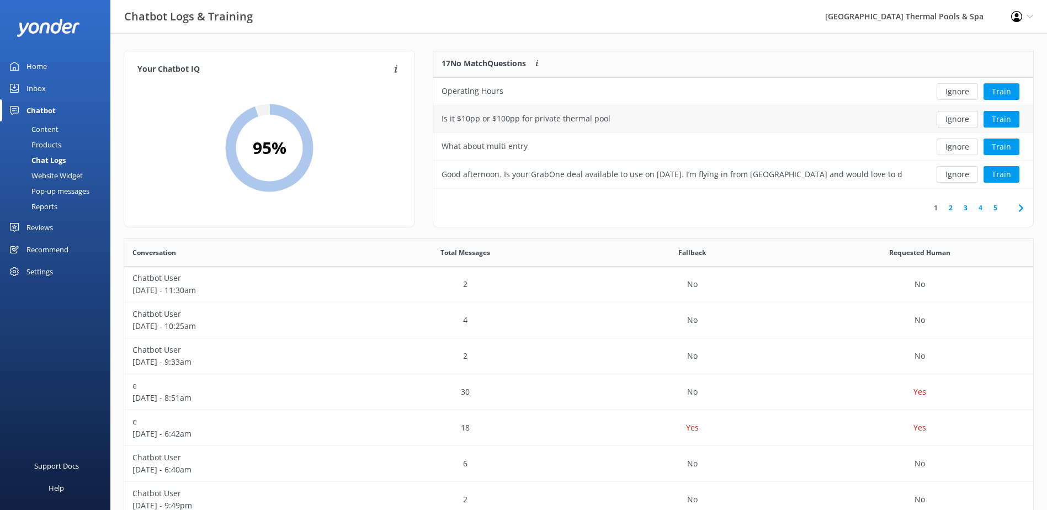
click at [903, 128] on div "Is it $10pp or $100pp for private thermal pool" at bounding box center [672, 119] width 478 height 28
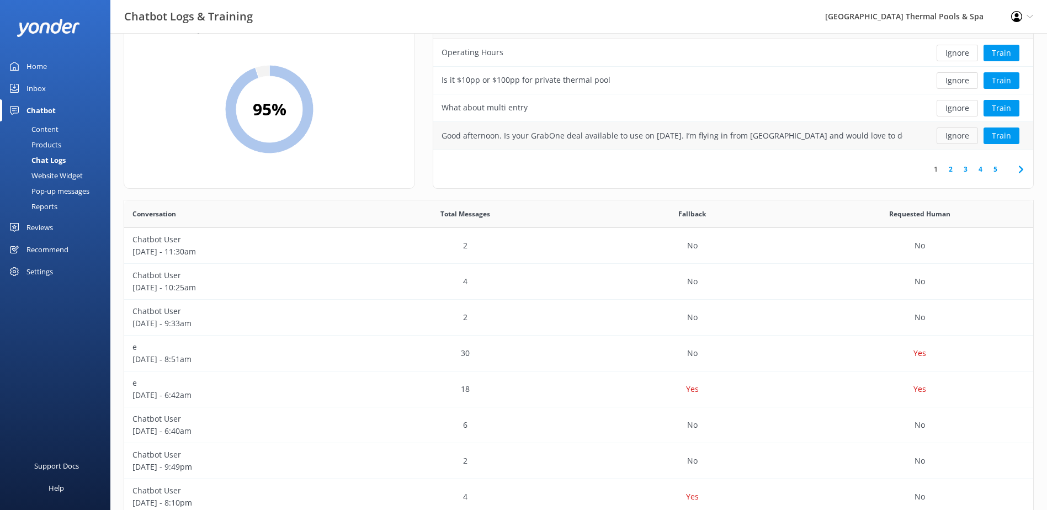
scroll to position [0, 0]
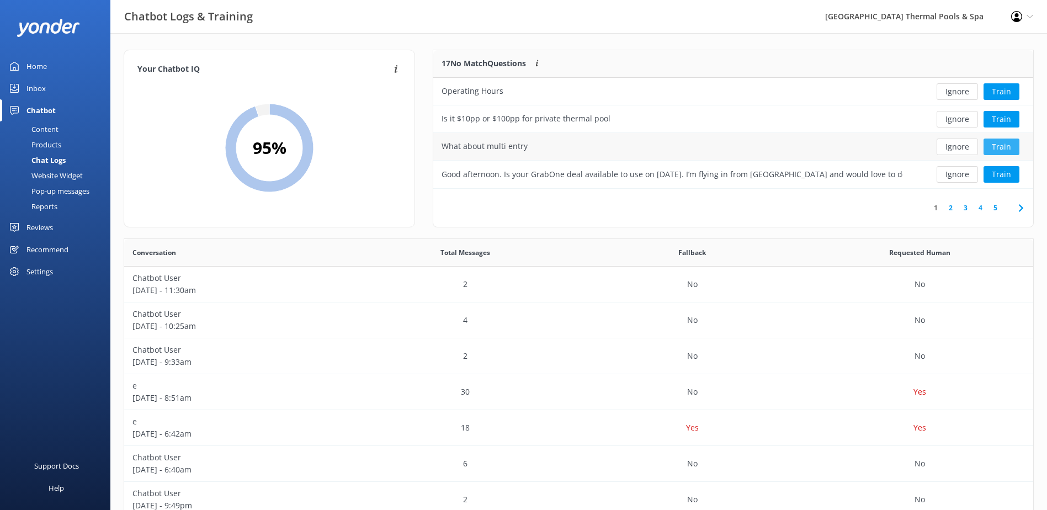
click at [1002, 145] on button "Train" at bounding box center [1002, 147] width 36 height 17
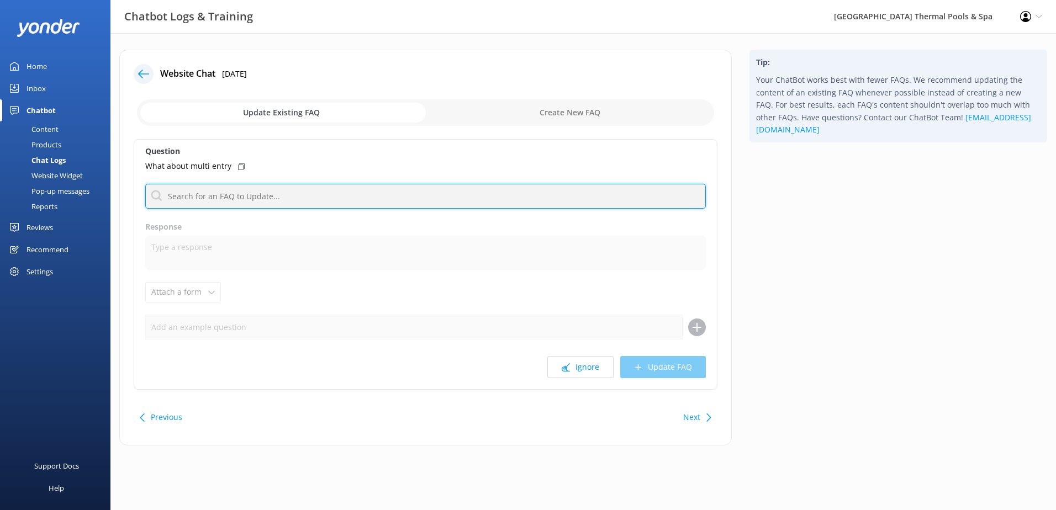
click at [262, 197] on input "text" at bounding box center [425, 196] width 560 height 25
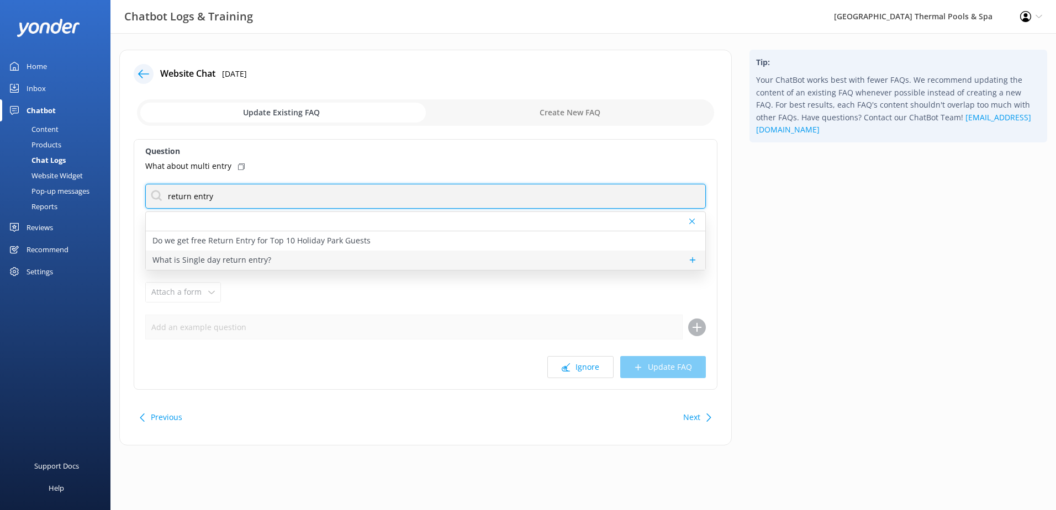
type input "return entry"
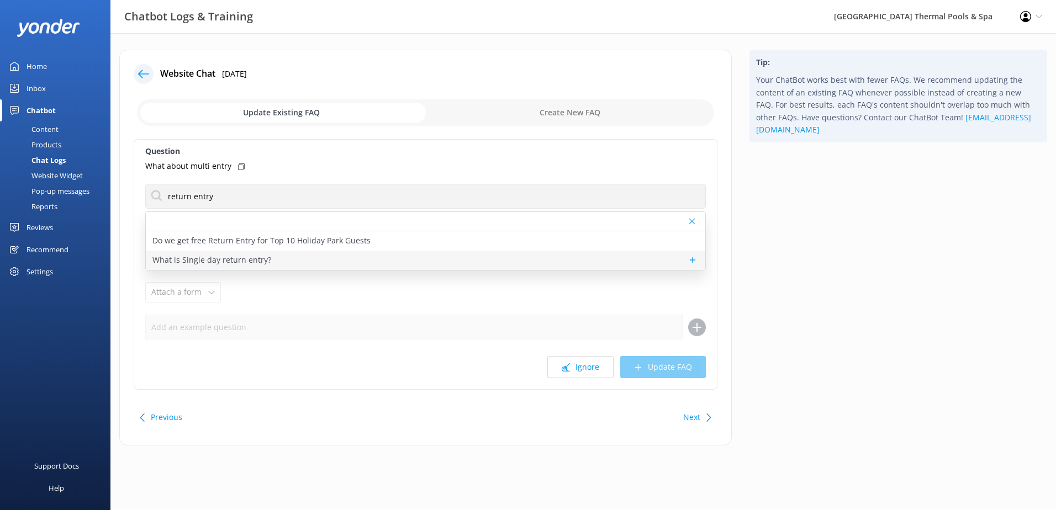
click at [268, 258] on div "What is Single day return entry?" at bounding box center [425, 260] width 559 height 19
type textarea "A return ticket gives the bearer the opportunity to visit the pools twice [DATE…"
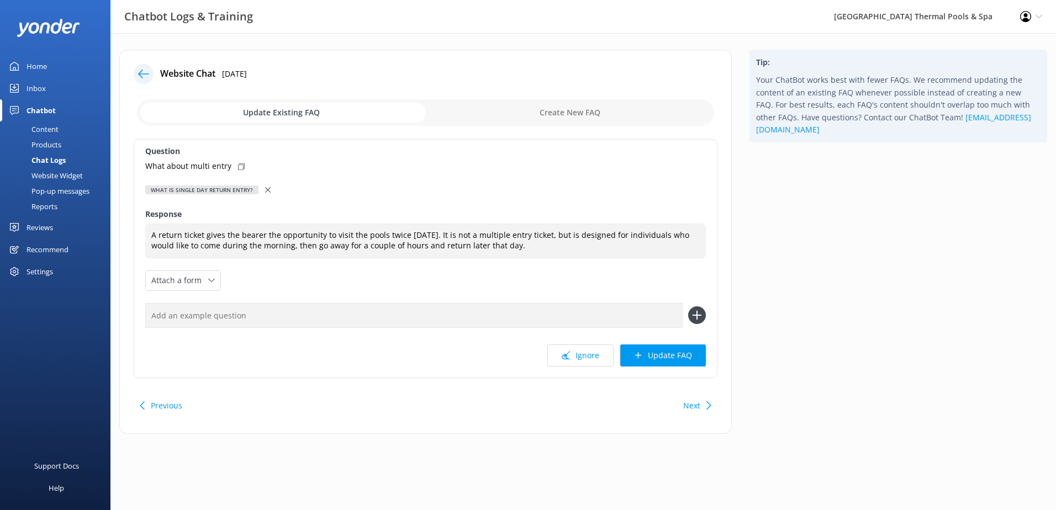
click at [261, 190] on div "What is Single day return entry?" at bounding box center [425, 190] width 560 height 12
click at [263, 165] on div "What about multi entry" at bounding box center [425, 166] width 560 height 12
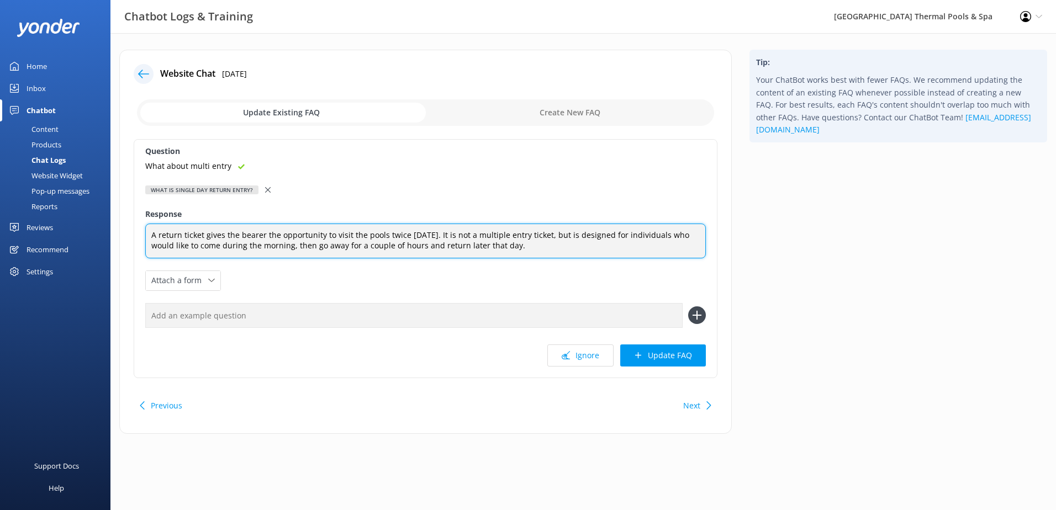
click at [227, 242] on textarea "A return ticket gives the bearer the opportunity to visit the pools twice [DATE…" at bounding box center [425, 241] width 560 height 35
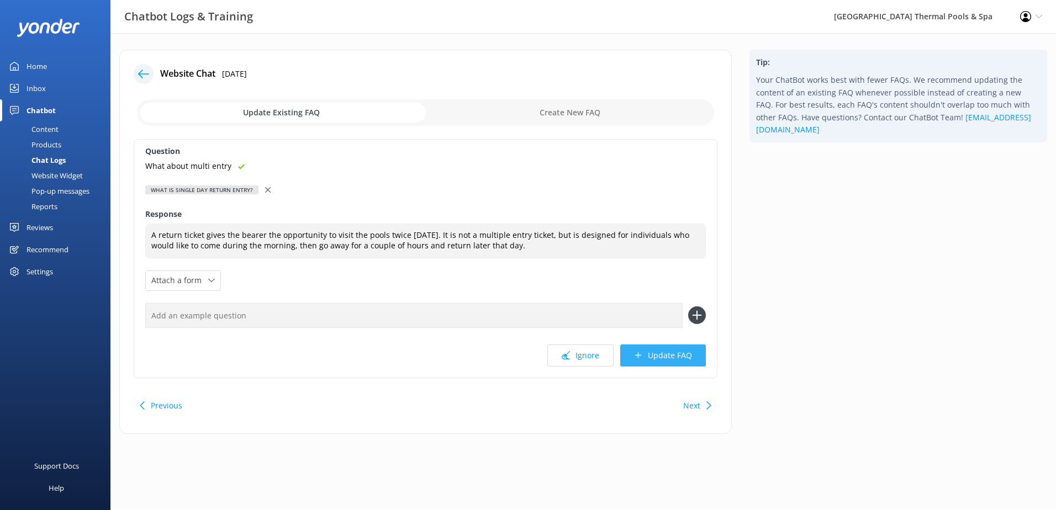
click at [647, 347] on button "Update FAQ" at bounding box center [663, 356] width 86 height 22
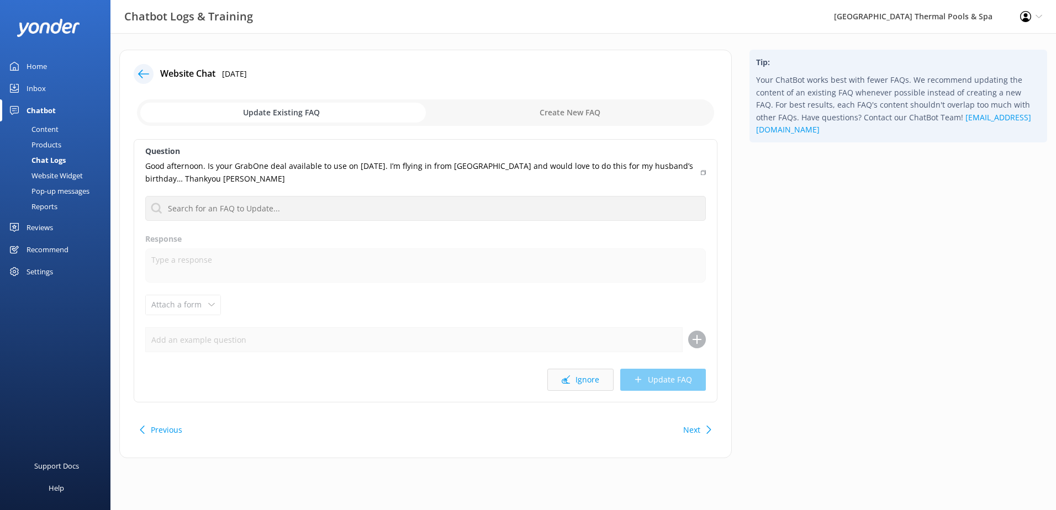
click at [589, 377] on button "Ignore" at bounding box center [580, 380] width 66 height 22
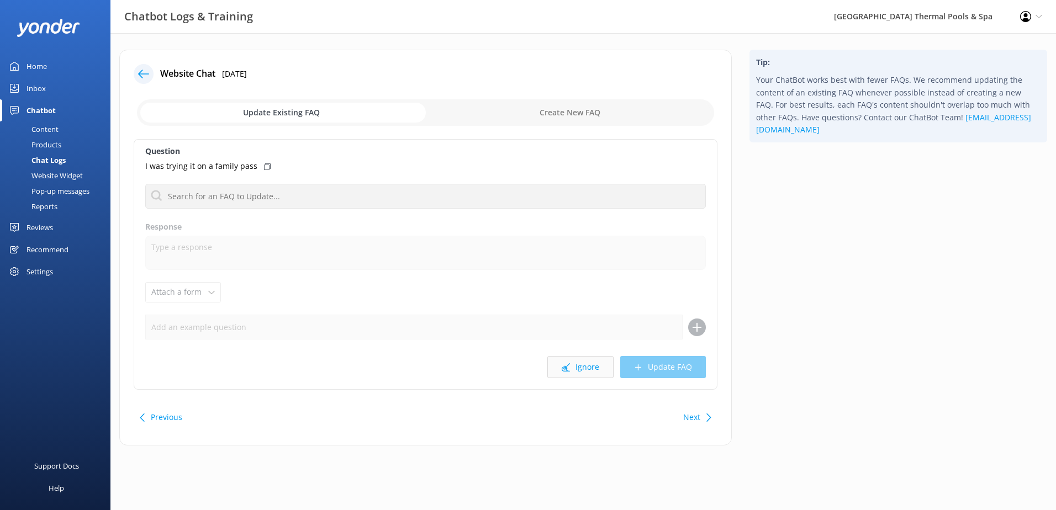
click at [578, 367] on button "Ignore" at bounding box center [580, 367] width 66 height 22
click at [591, 374] on button "Ignore" at bounding box center [580, 367] width 66 height 22
click at [144, 80] on div at bounding box center [144, 74] width 20 height 20
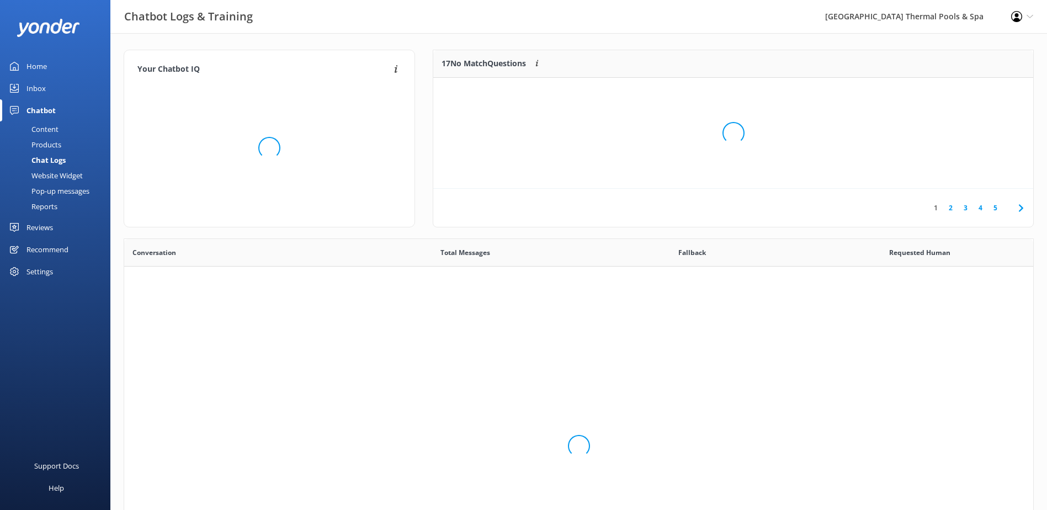
scroll to position [379, 901]
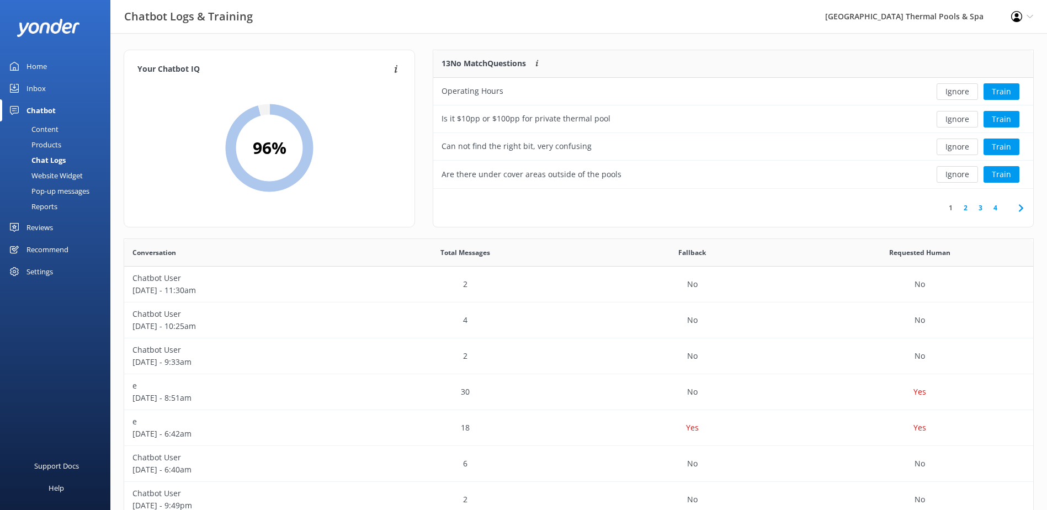
click at [1000, 210] on link "4" at bounding box center [995, 208] width 15 height 10
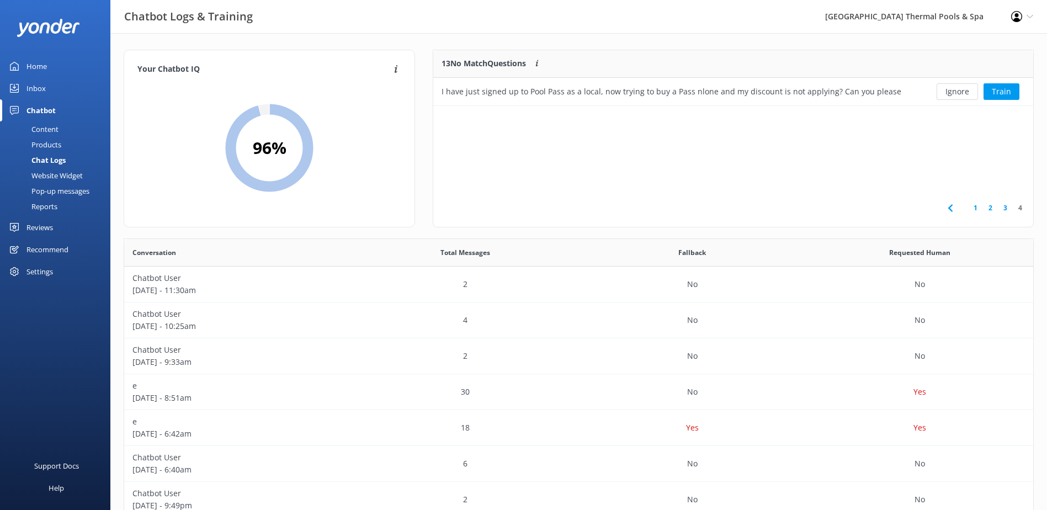
scroll to position [47, 591]
click at [666, 98] on div "I have just signed up to Pool Pass as a local, now trying to buy a Pass nlone a…" at bounding box center [673, 92] width 462 height 12
click at [909, 98] on div "I have just signed up to Pool Pass as a local, now trying to buy a Pass nlone a…" at bounding box center [672, 92] width 478 height 28
click at [960, 89] on button "Ignore" at bounding box center [957, 91] width 41 height 17
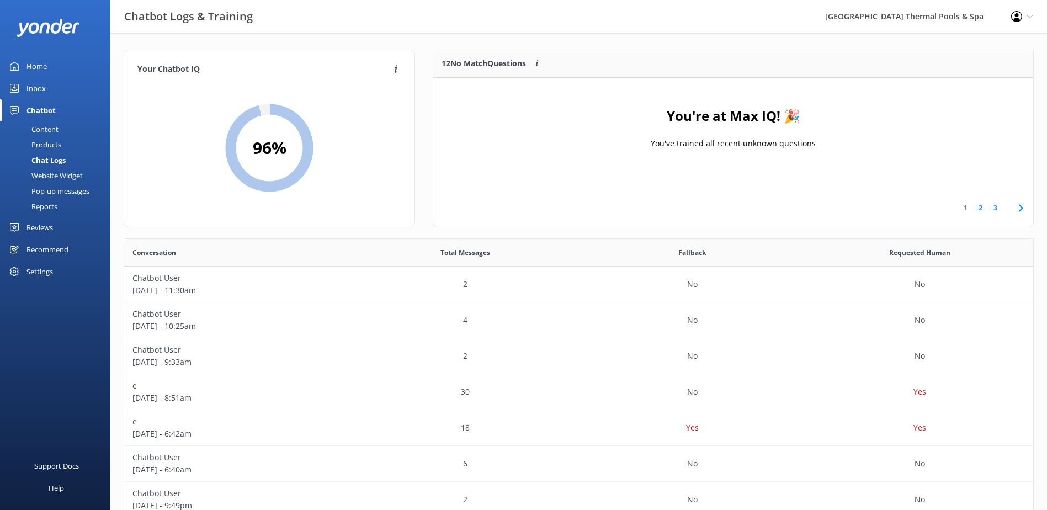
scroll to position [130, 591]
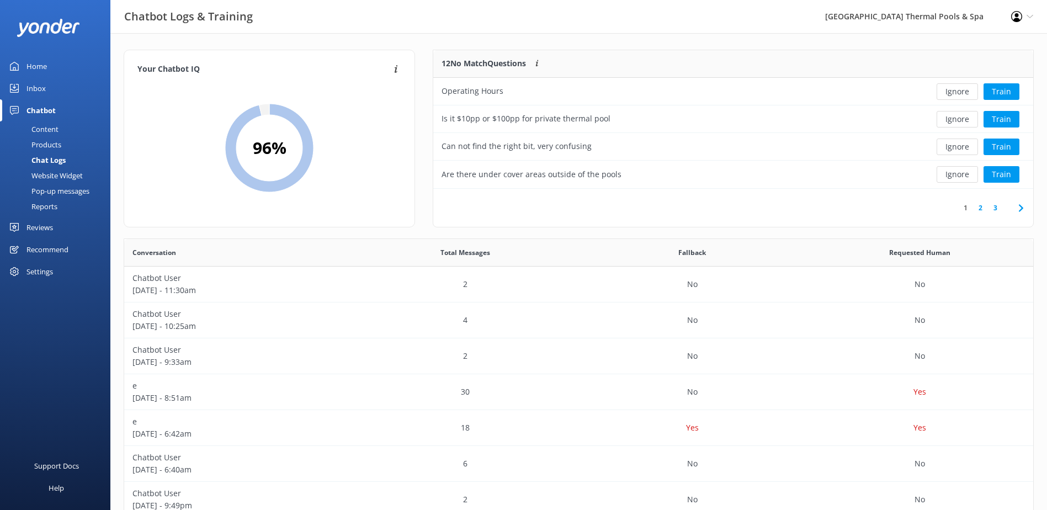
click at [999, 209] on link "3" at bounding box center [995, 208] width 15 height 10
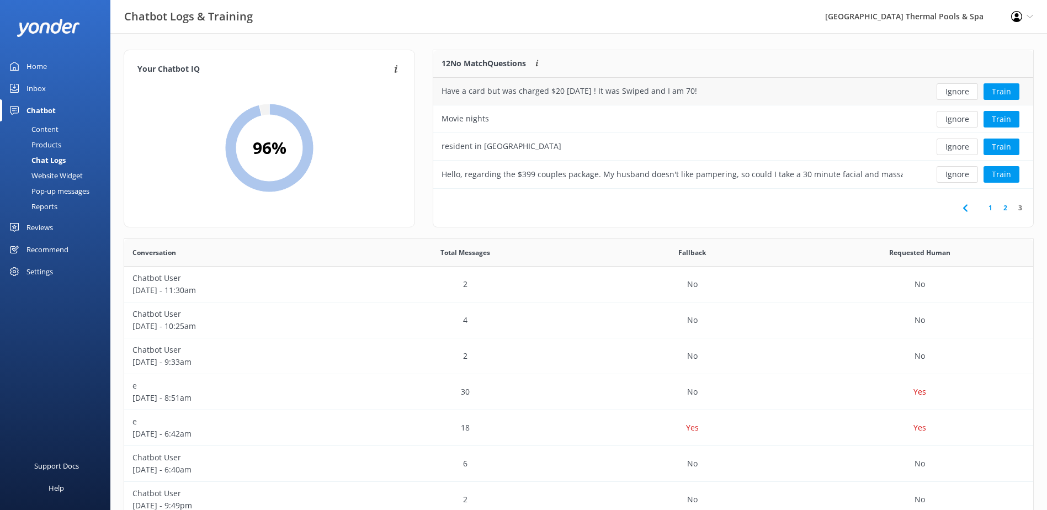
click at [844, 94] on div "Have a card but was charged $20 [DATE] ! It was Swiped and I am 70!" at bounding box center [672, 92] width 478 height 28
click at [646, 93] on div "Have a card but was charged $20 [DATE] ! It was Swiped and I am 70!" at bounding box center [570, 91] width 256 height 12
click at [611, 93] on div "Have a card but was charged $20 [DATE] ! It was Swiped and I am 70!" at bounding box center [570, 91] width 256 height 12
click at [904, 123] on div "Movie nights" at bounding box center [672, 119] width 478 height 28
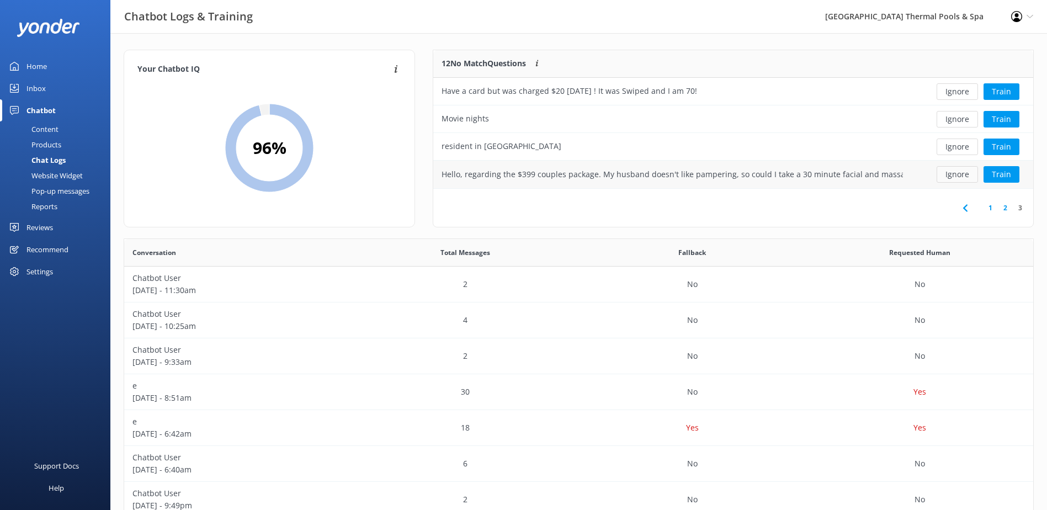
click at [961, 179] on button "Ignore" at bounding box center [957, 174] width 41 height 17
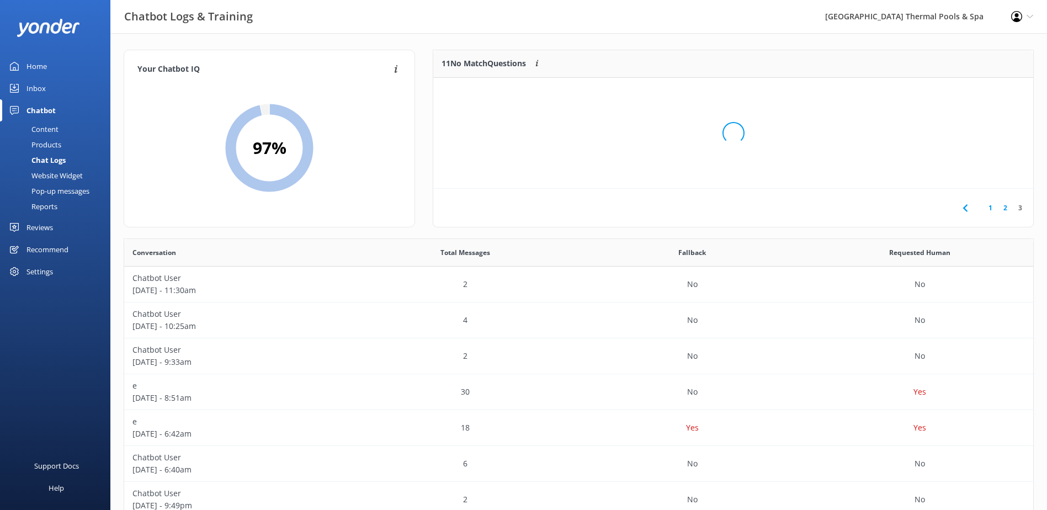
scroll to position [103, 591]
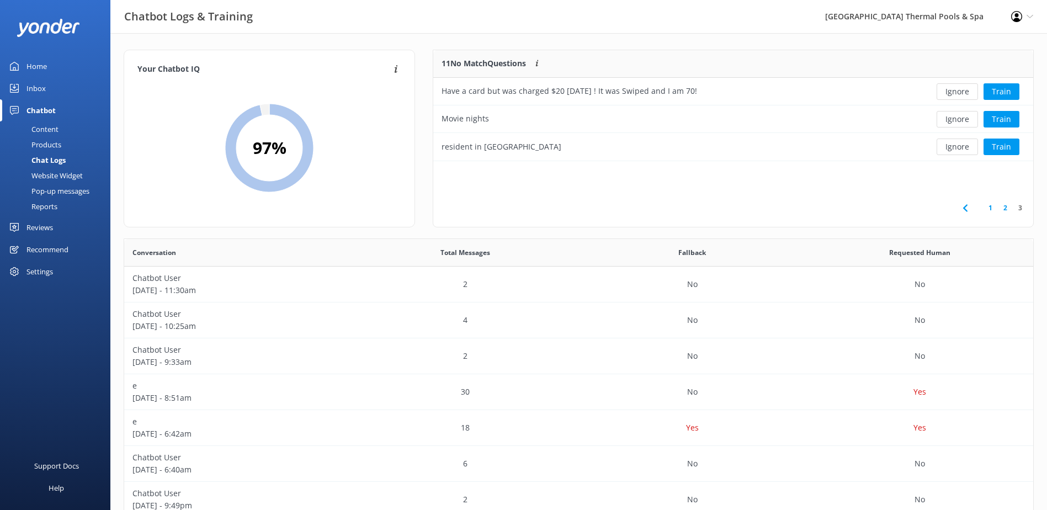
click at [991, 210] on link "1" at bounding box center [990, 208] width 15 height 10
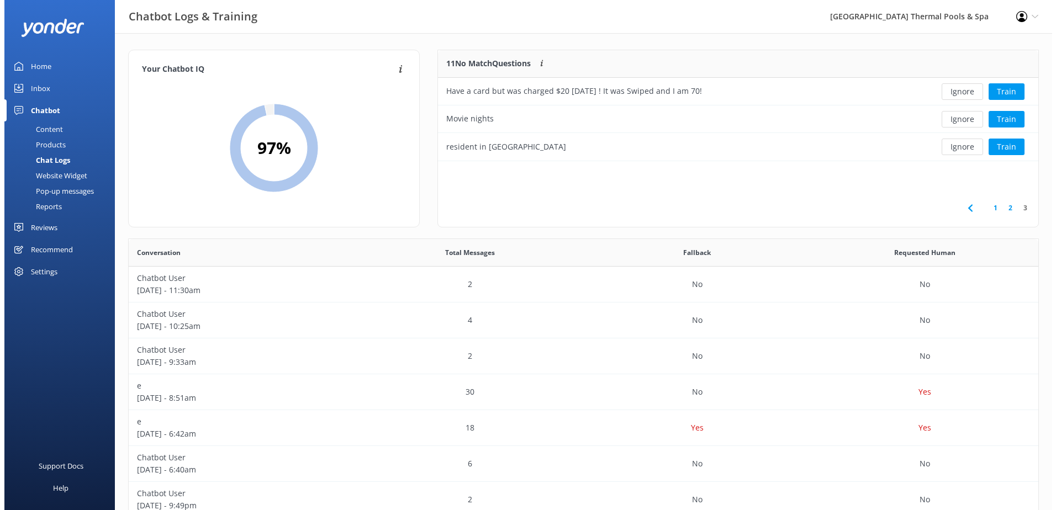
scroll to position [130, 591]
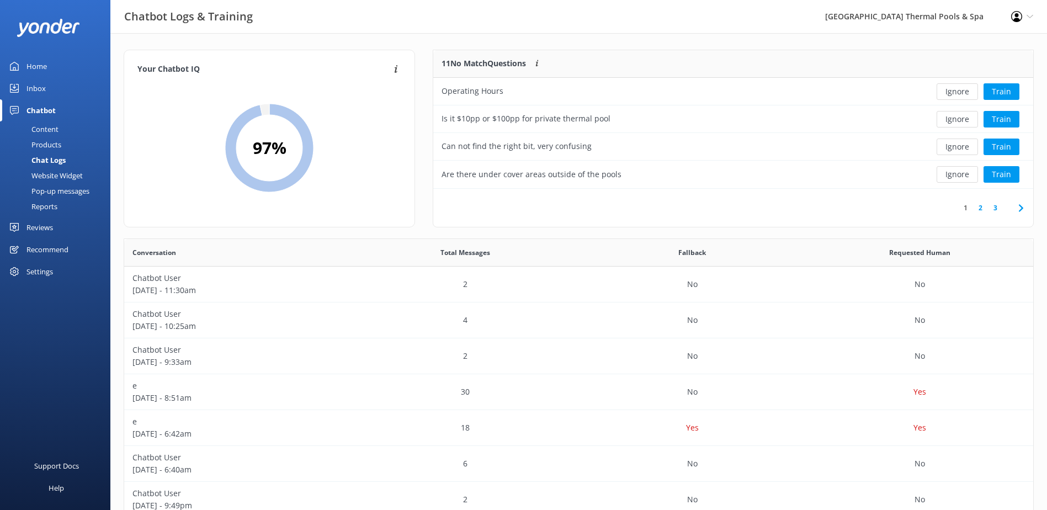
click at [40, 88] on div "Inbox" at bounding box center [36, 88] width 19 height 22
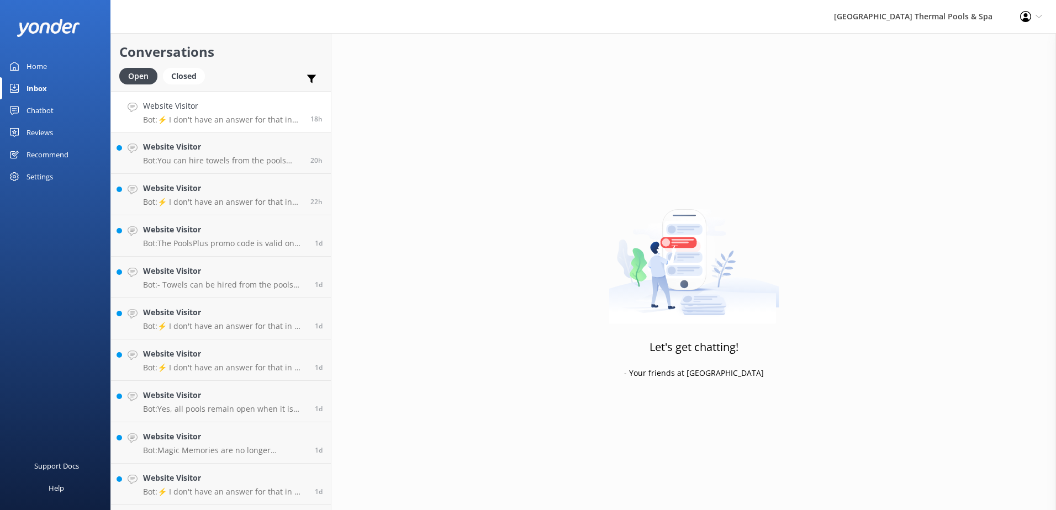
click at [199, 123] on p "Bot: ⚡ I don't have an answer for that in my knowledge base. Please try and rep…" at bounding box center [222, 120] width 159 height 10
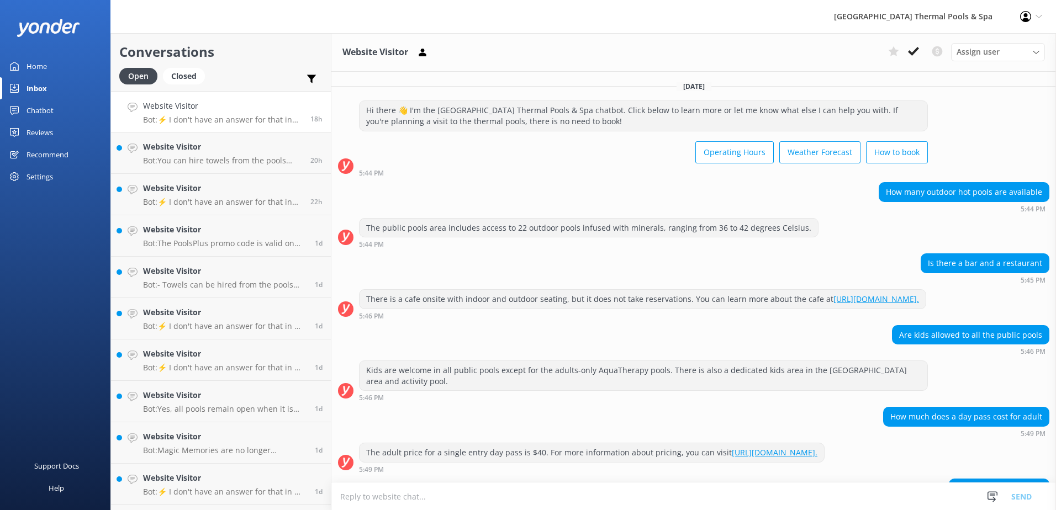
scroll to position [111, 0]
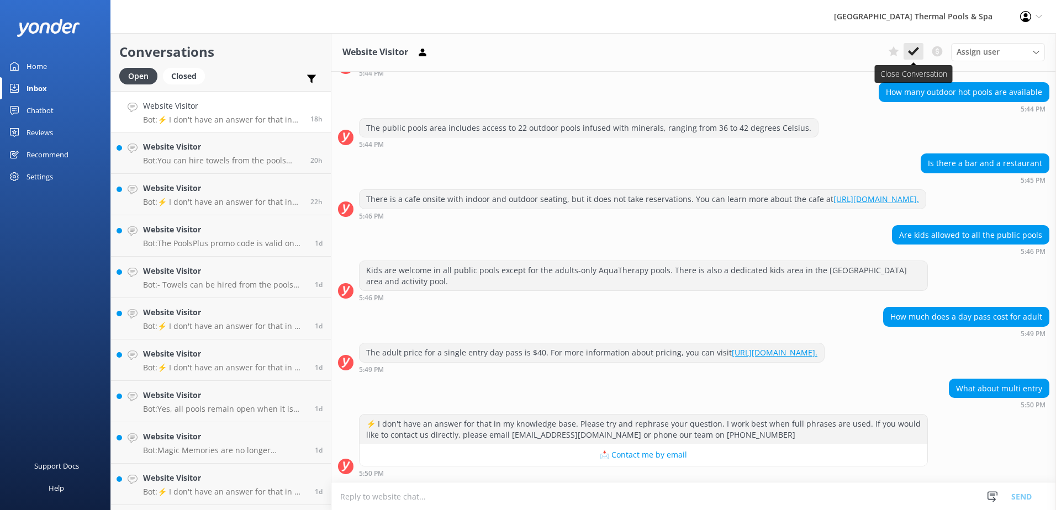
click at [914, 49] on icon at bounding box center [913, 51] width 11 height 11
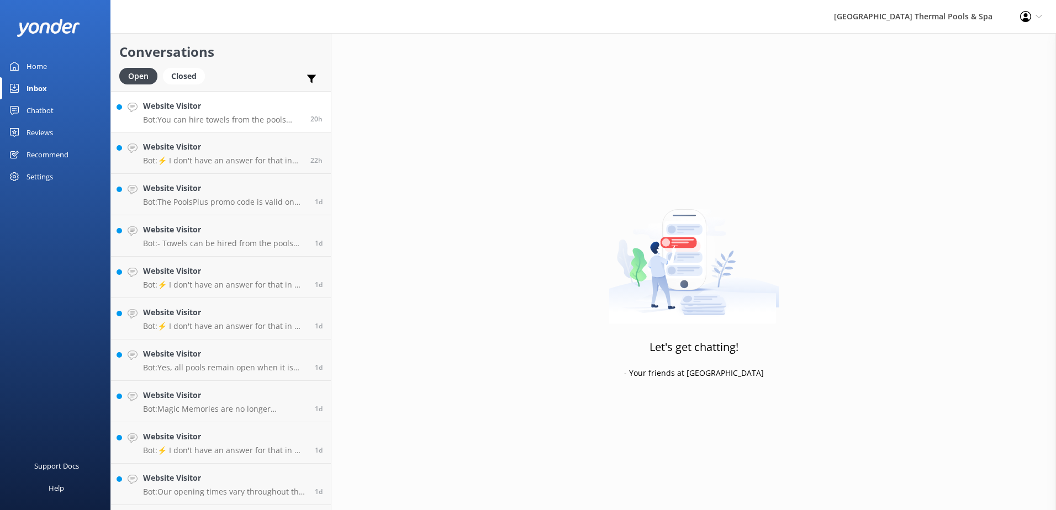
click at [202, 110] on h4 "Website Visitor" at bounding box center [222, 106] width 159 height 12
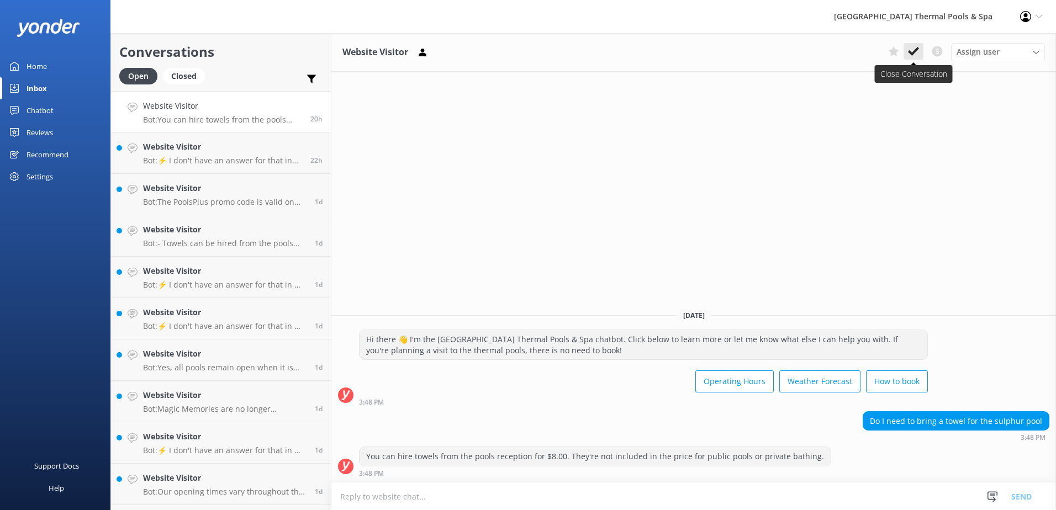
click at [916, 49] on use at bounding box center [913, 51] width 11 height 9
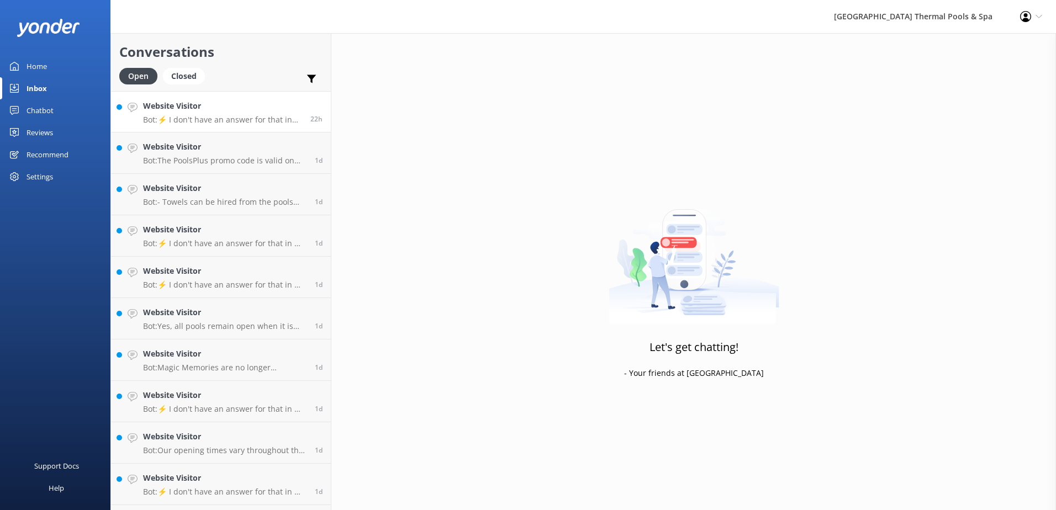
click at [194, 121] on p "Bot: ⚡ I don't have an answer for that in my knowledge base. Please try and rep…" at bounding box center [222, 120] width 159 height 10
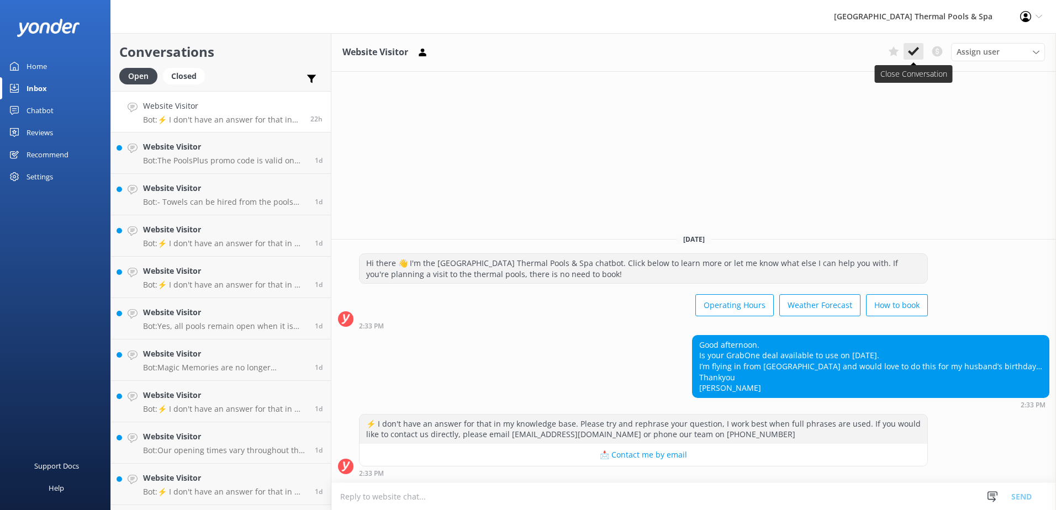
click at [909, 46] on icon at bounding box center [913, 51] width 11 height 11
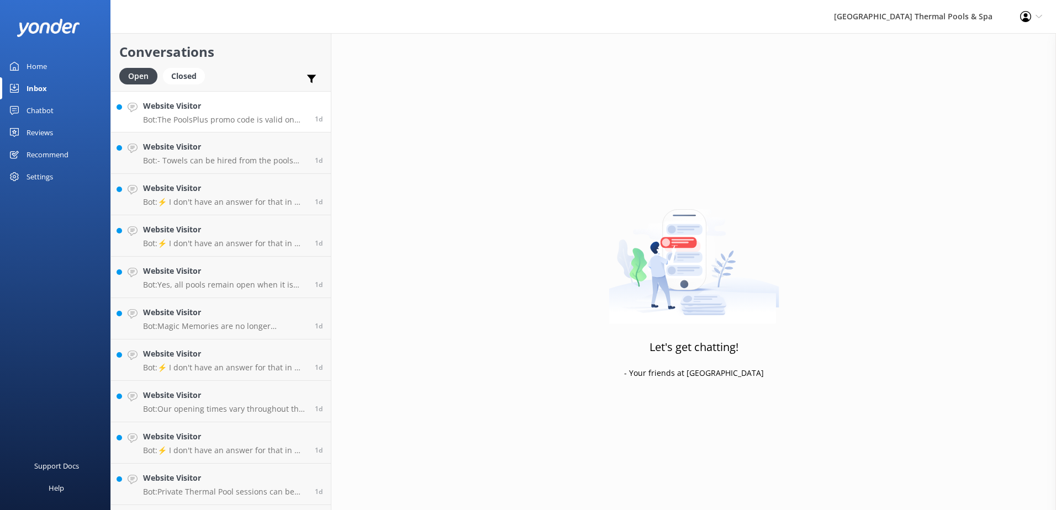
click at [198, 112] on h4 "Website Visitor" at bounding box center [224, 106] width 163 height 12
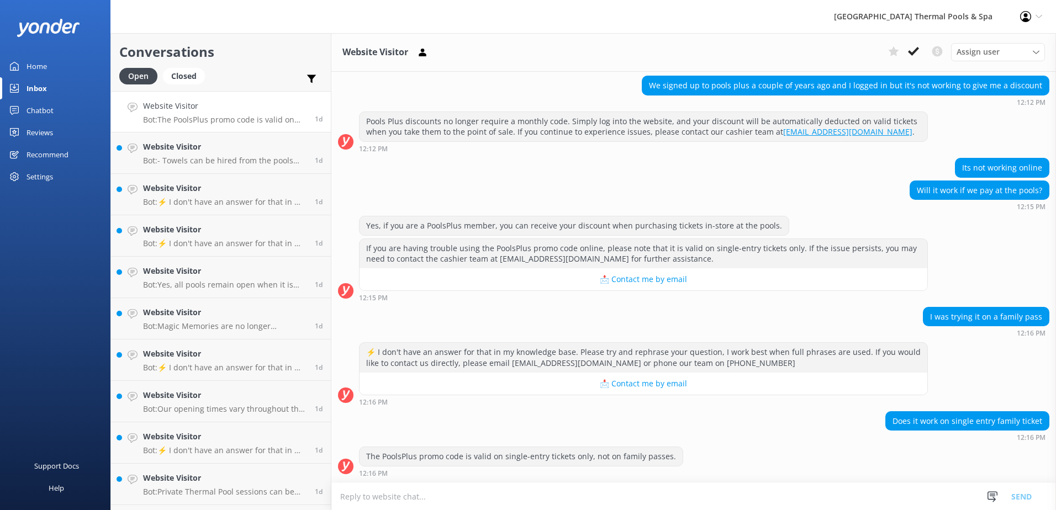
scroll to position [271, 0]
click at [918, 46] on icon at bounding box center [913, 51] width 11 height 11
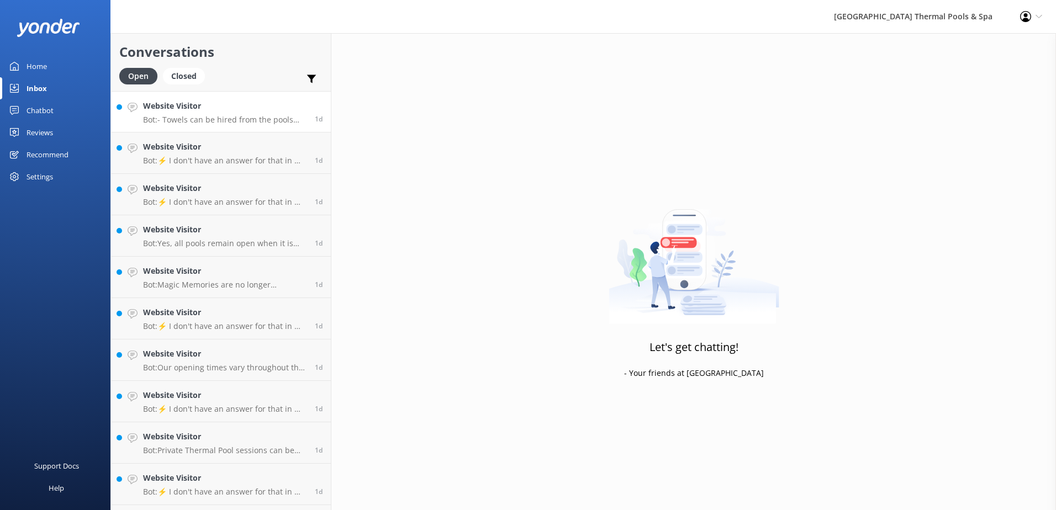
click at [250, 106] on h4 "Website Visitor" at bounding box center [224, 106] width 163 height 12
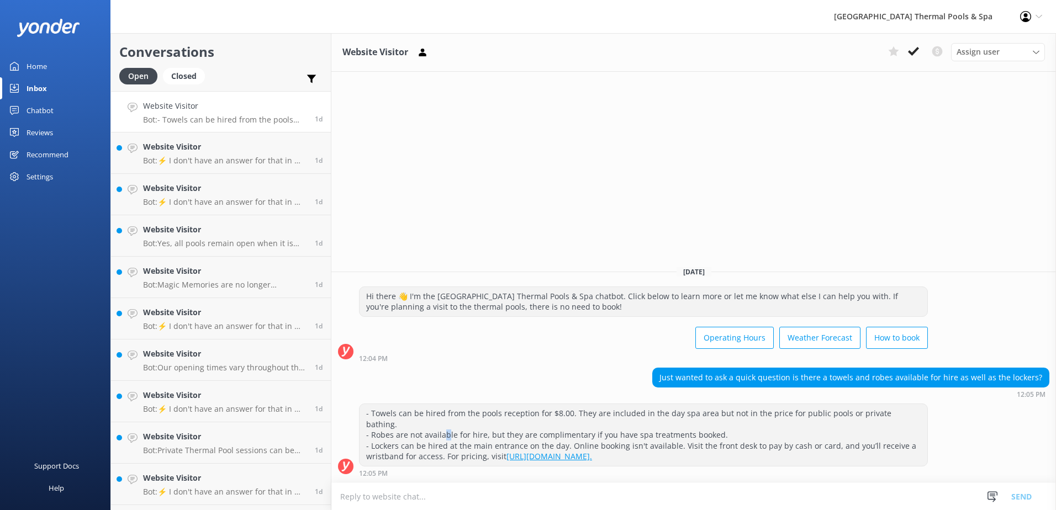
click at [446, 440] on div "- Towels can be hired from the pools reception for $8.00. They are included in …" at bounding box center [643, 435] width 568 height 62
drag, startPoint x: 446, startPoint y: 440, endPoint x: 457, endPoint y: 437, distance: 10.8
click at [457, 437] on div "- Towels can be hired from the pools reception for $8.00. They are included in …" at bounding box center [643, 435] width 568 height 62
click at [923, 52] on button at bounding box center [913, 51] width 20 height 17
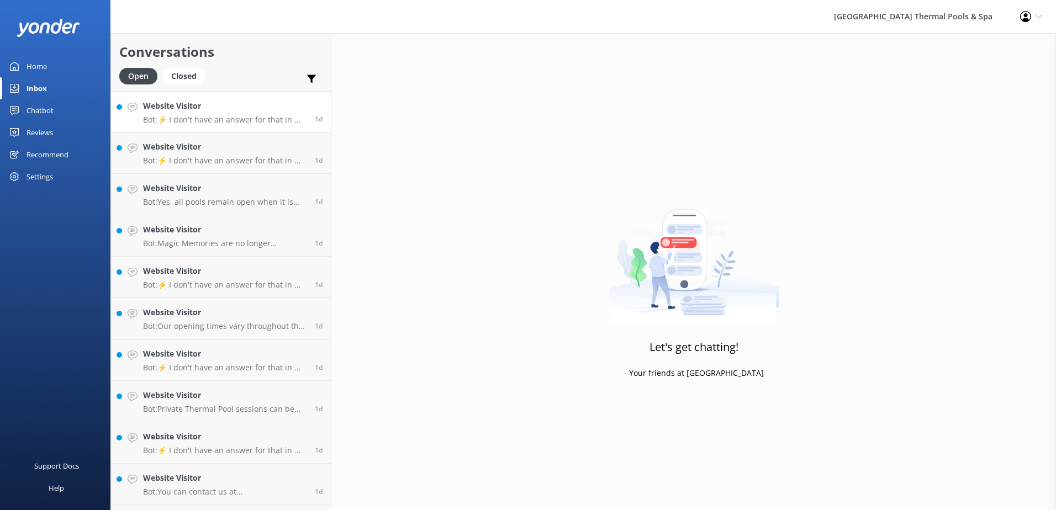
click at [207, 117] on p "Bot: ⚡ I don't have an answer for that in my knowledge base. Please try and rep…" at bounding box center [224, 120] width 163 height 10
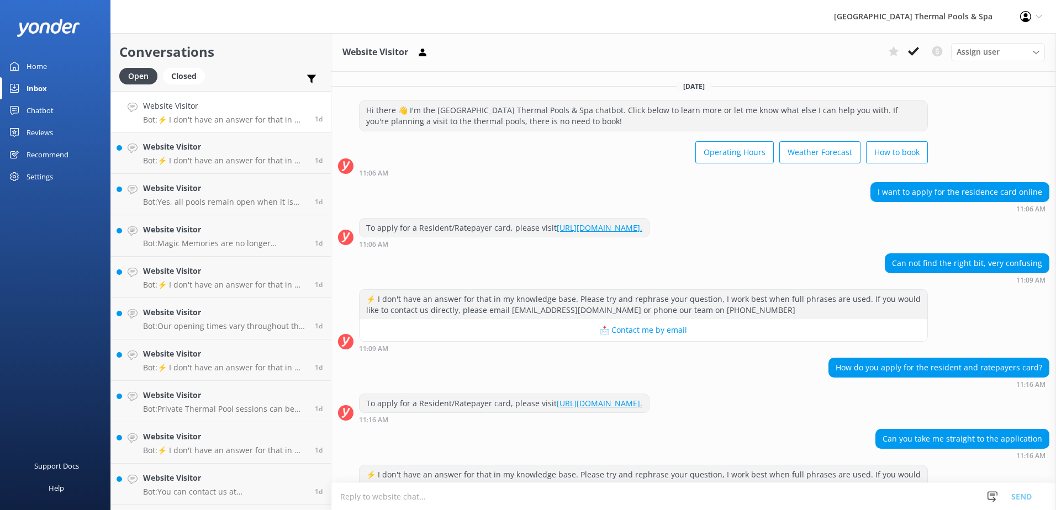
scroll to position [51, 0]
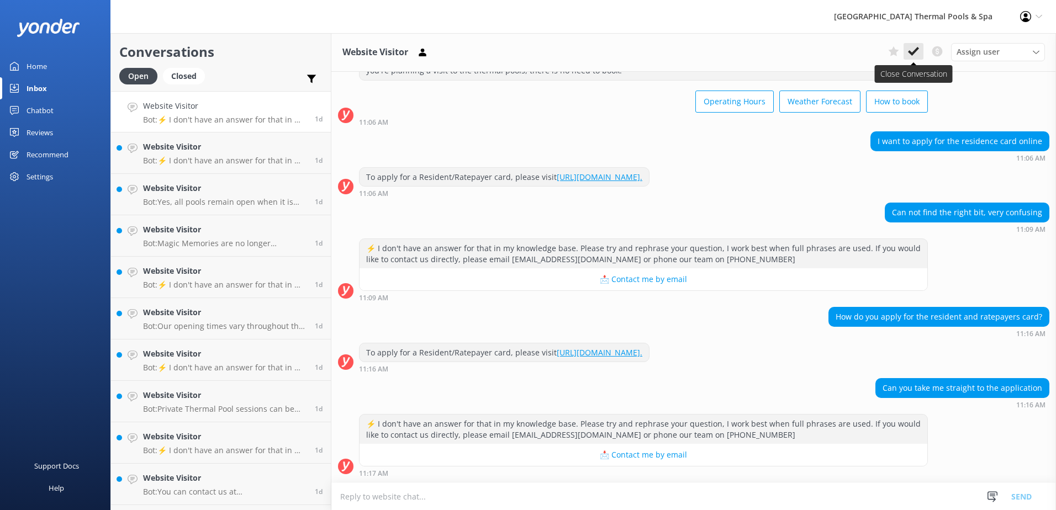
click at [919, 50] on button at bounding box center [913, 51] width 20 height 17
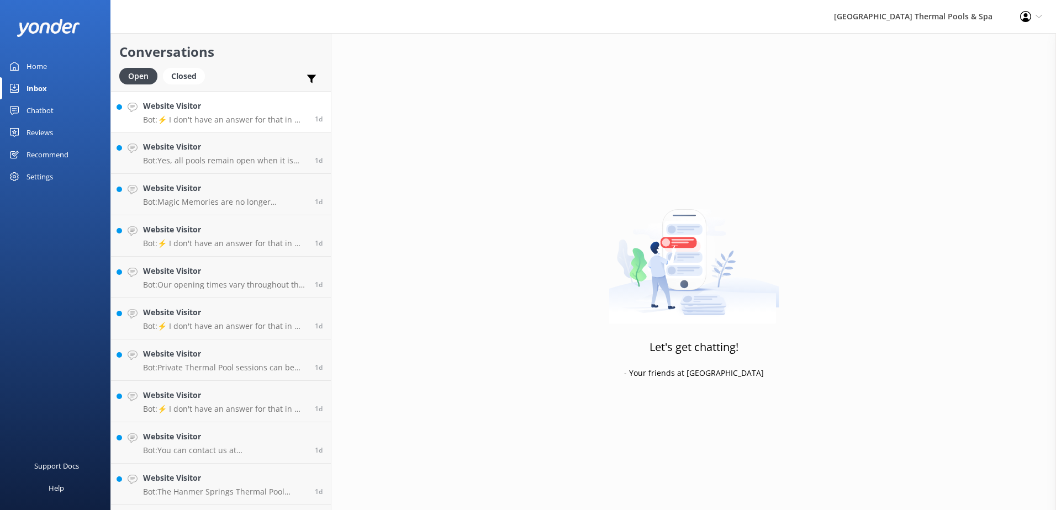
click at [273, 121] on p "Bot: ⚡ I don't have an answer for that in my knowledge base. Please try and rep…" at bounding box center [224, 120] width 163 height 10
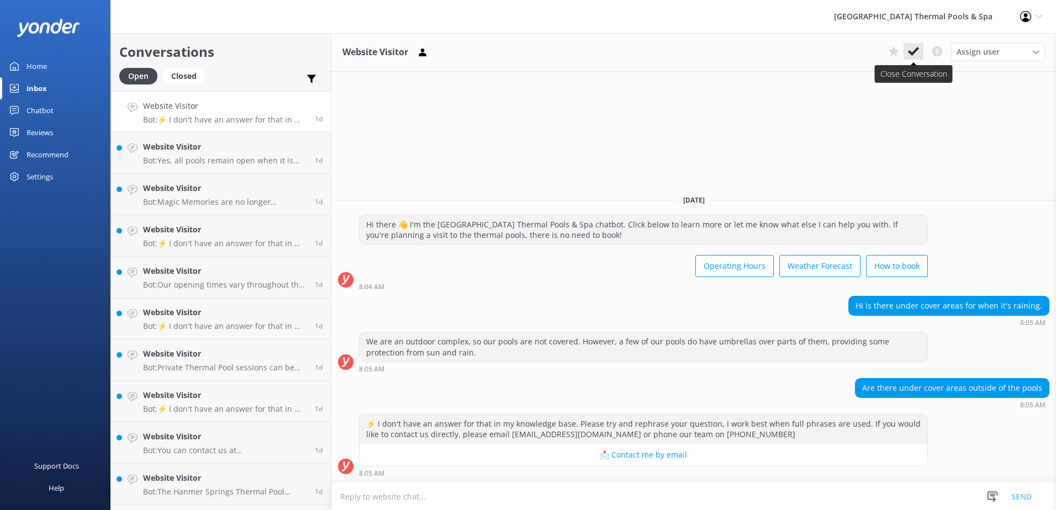
click at [913, 47] on icon at bounding box center [913, 51] width 11 height 11
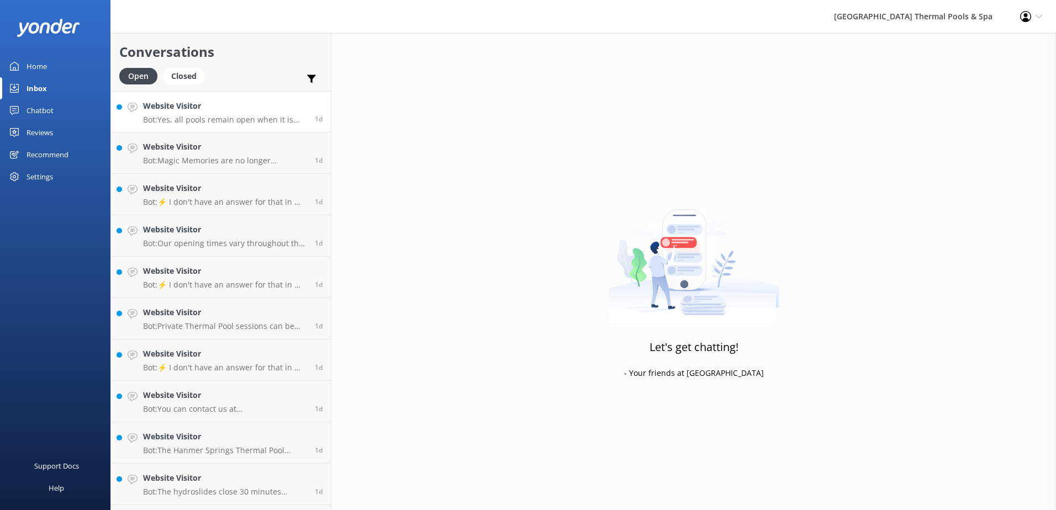
click at [173, 95] on link "Website Visitor Bot: Yes, all pools remain open when it is raining. The only cl…" at bounding box center [221, 111] width 220 height 41
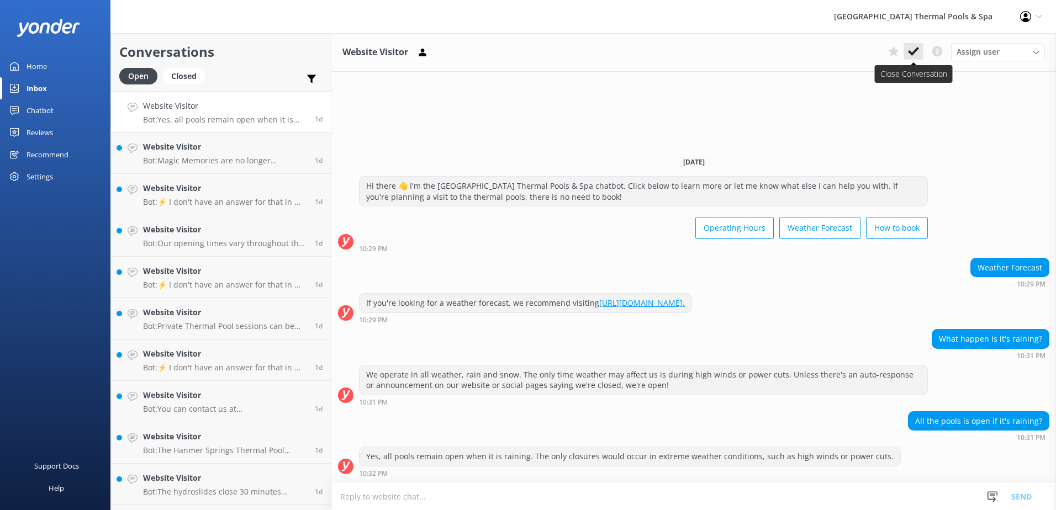
click at [914, 51] on use at bounding box center [913, 51] width 11 height 9
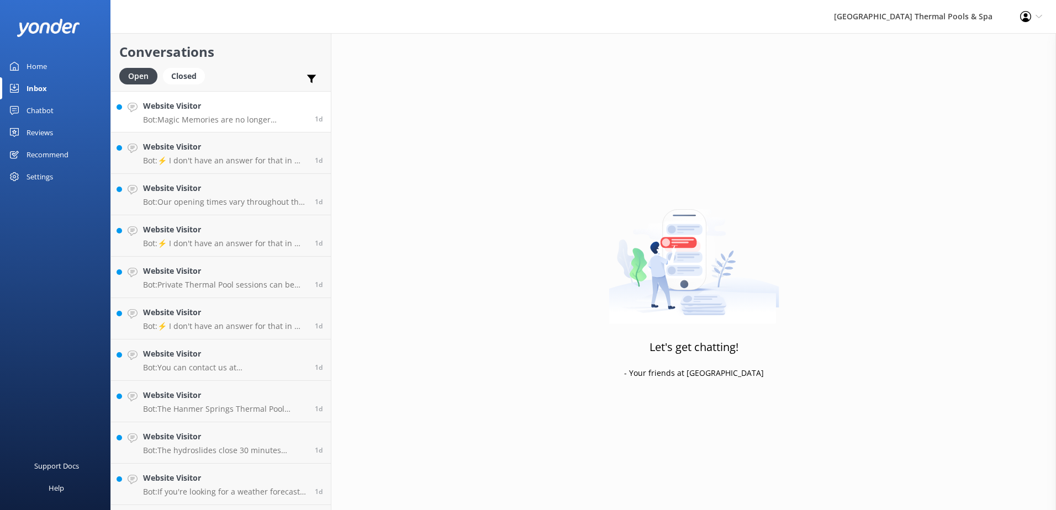
click at [202, 126] on link "Website Visitor Bot: Magic Memories are no longer operating at the complex. If …" at bounding box center [221, 111] width 220 height 41
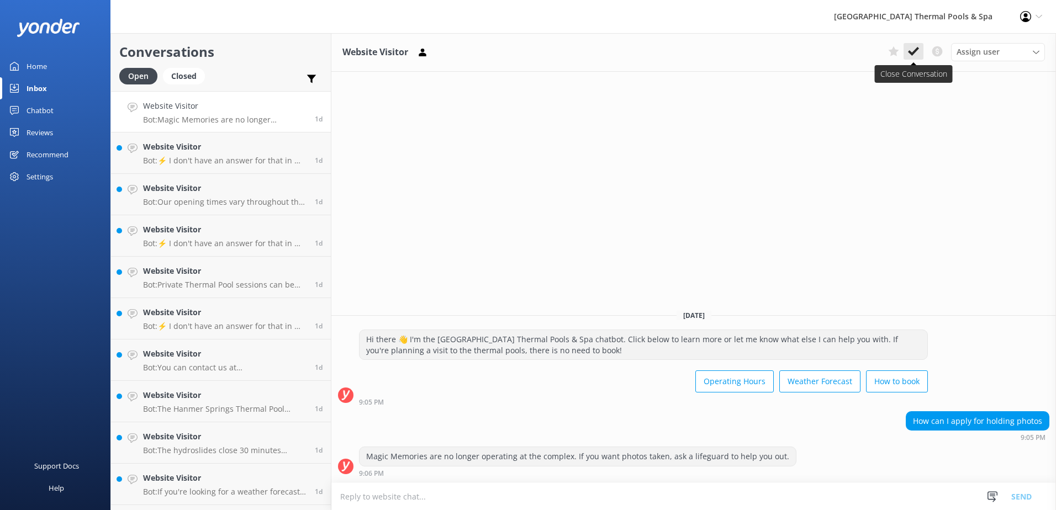
click at [919, 53] on button at bounding box center [913, 51] width 20 height 17
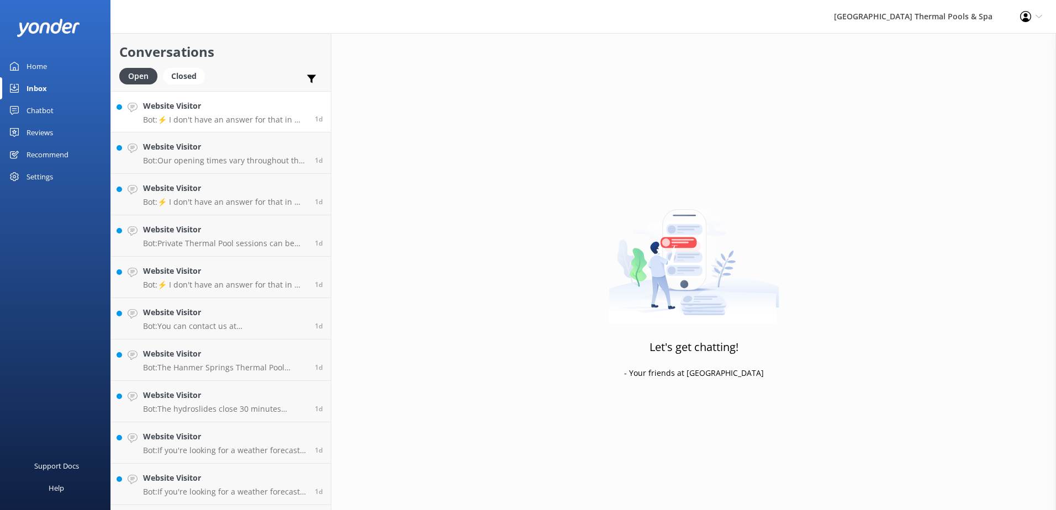
click at [225, 104] on h4 "Website Visitor" at bounding box center [224, 106] width 163 height 12
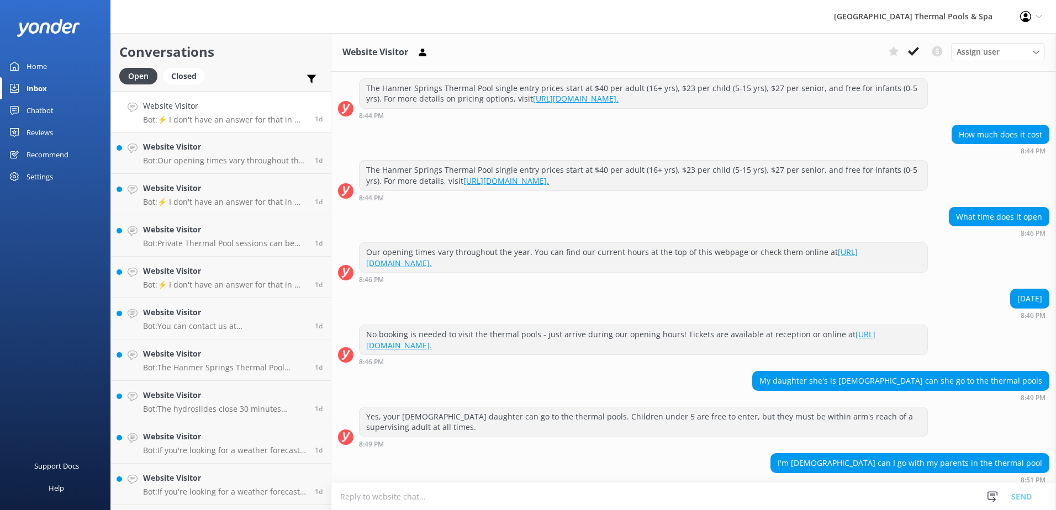
scroll to position [554, 0]
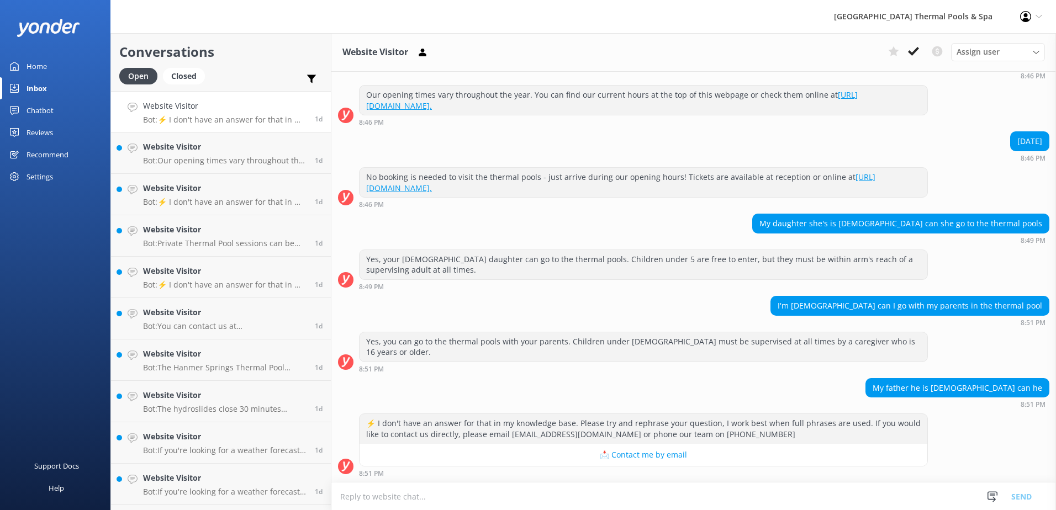
drag, startPoint x: 849, startPoint y: 398, endPoint x: 857, endPoint y: 388, distance: 12.5
drag, startPoint x: 860, startPoint y: 383, endPoint x: 866, endPoint y: 369, distance: 15.8
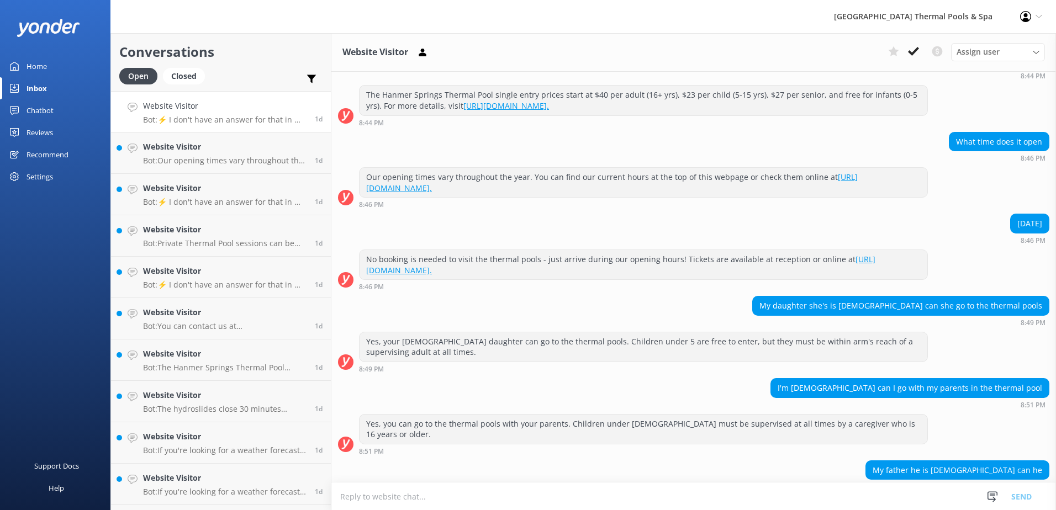
scroll to position [424, 0]
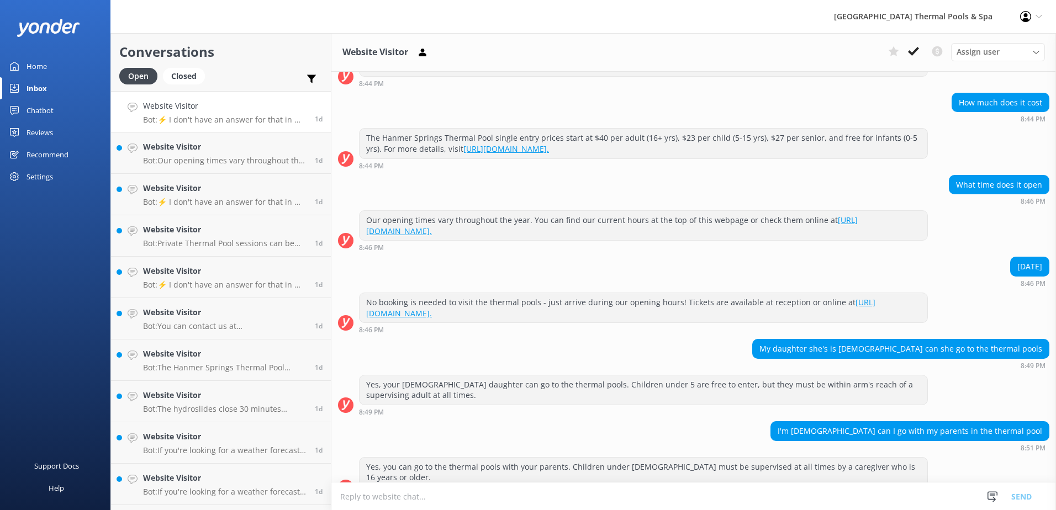
drag, startPoint x: 866, startPoint y: 369, endPoint x: 878, endPoint y: 331, distance: 39.8
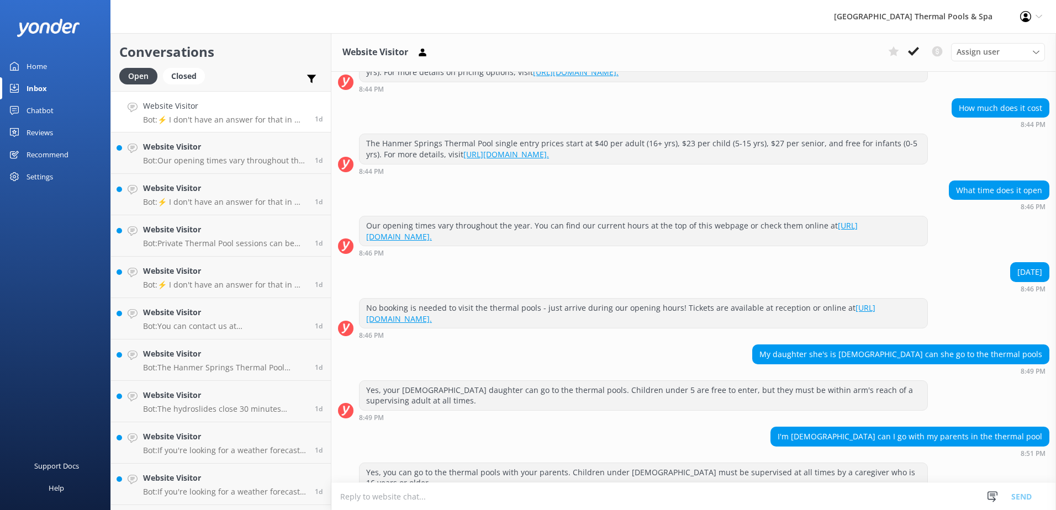
drag, startPoint x: 876, startPoint y: 343, endPoint x: 883, endPoint y: 327, distance: 17.5
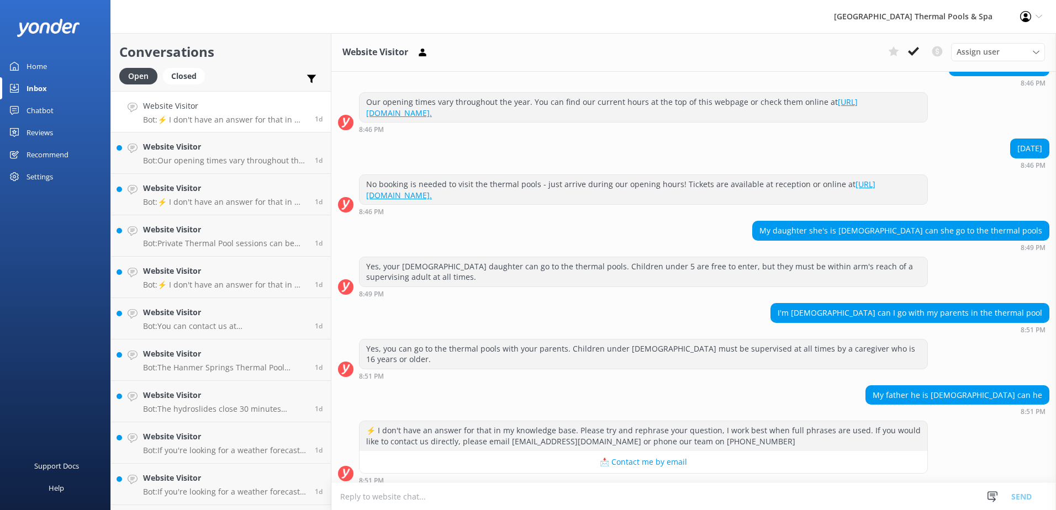
scroll to position [554, 0]
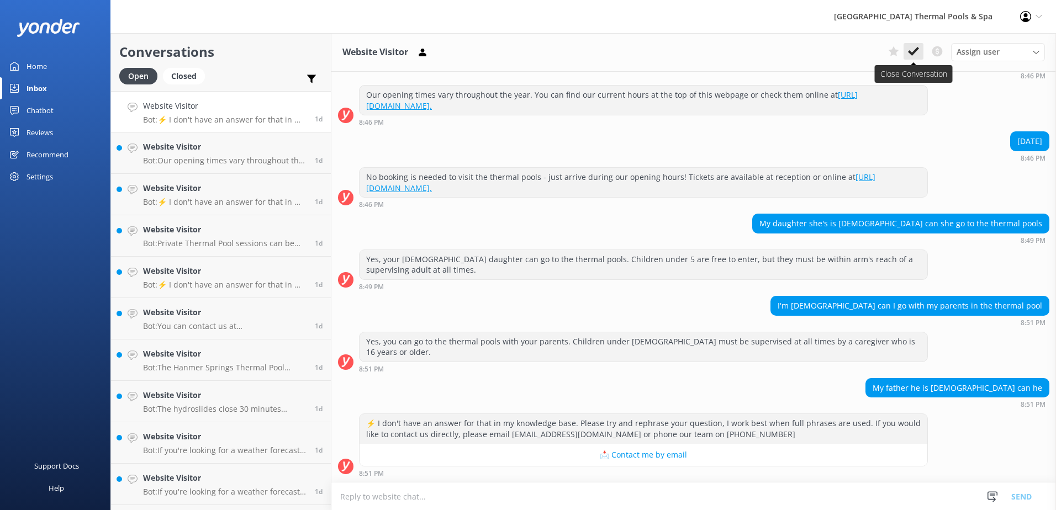
click at [910, 47] on icon at bounding box center [913, 51] width 11 height 11
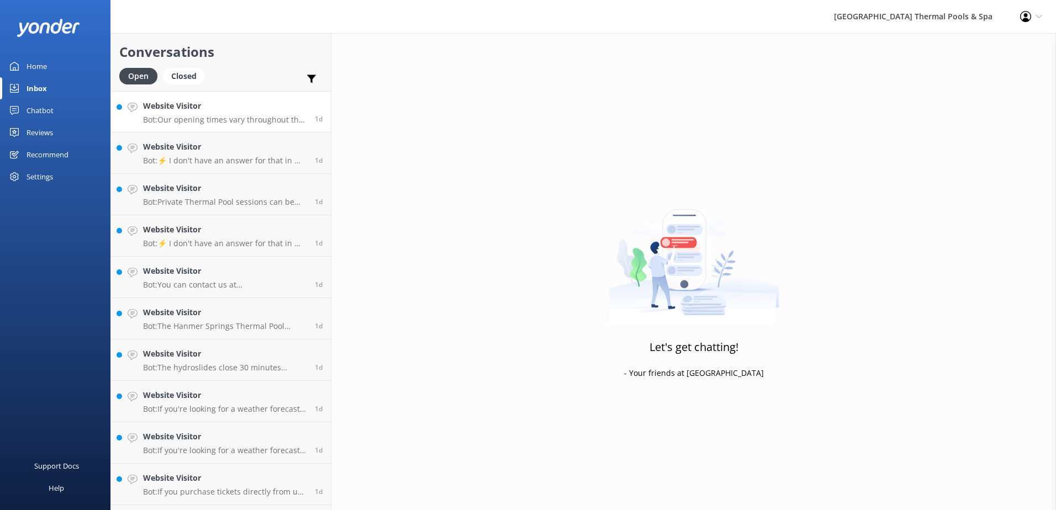
click at [230, 117] on p "Bot: Our opening times vary throughout the year. You can find our current hours…" at bounding box center [224, 120] width 163 height 10
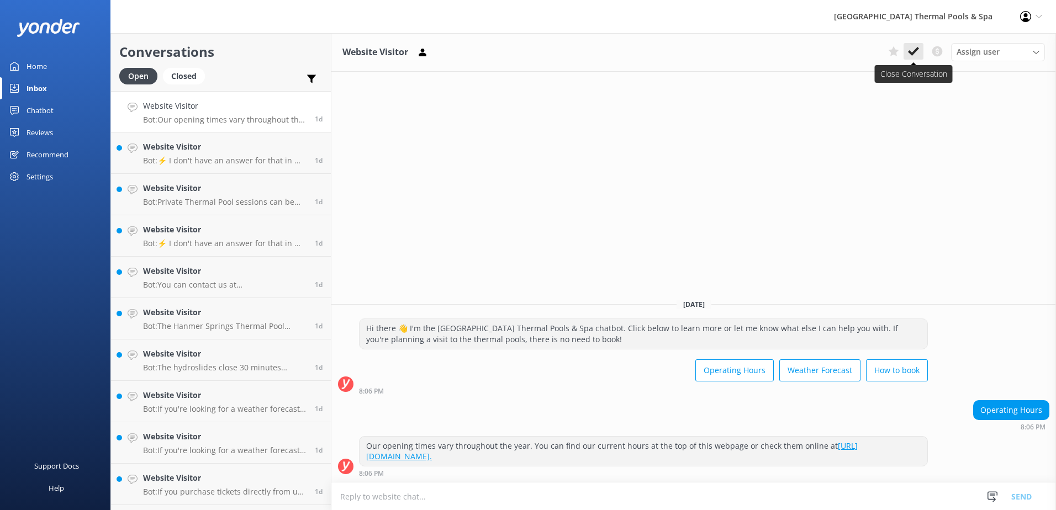
click at [919, 55] on button at bounding box center [913, 51] width 20 height 17
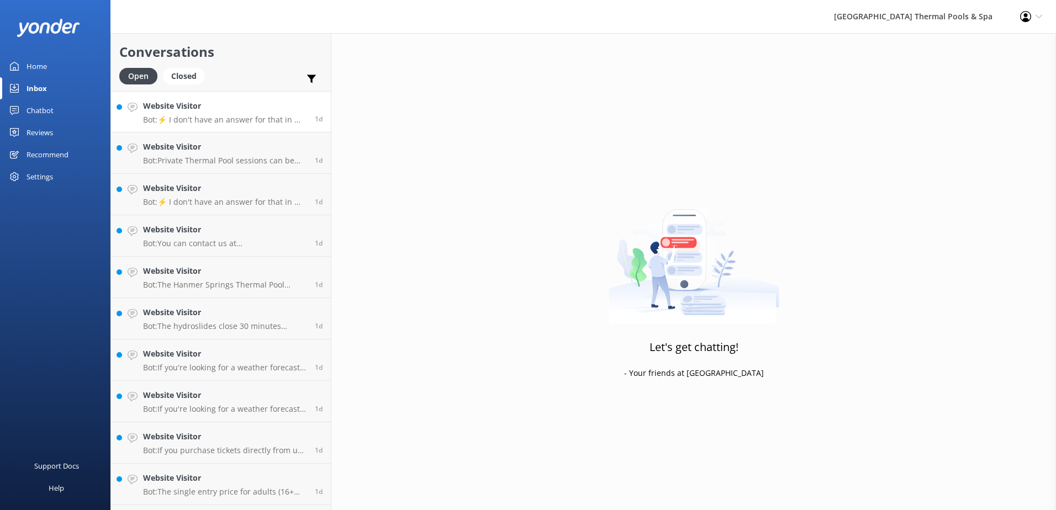
click at [207, 120] on p "Bot: ⚡ I don't have an answer for that in my knowledge base. Please try and rep…" at bounding box center [224, 120] width 163 height 10
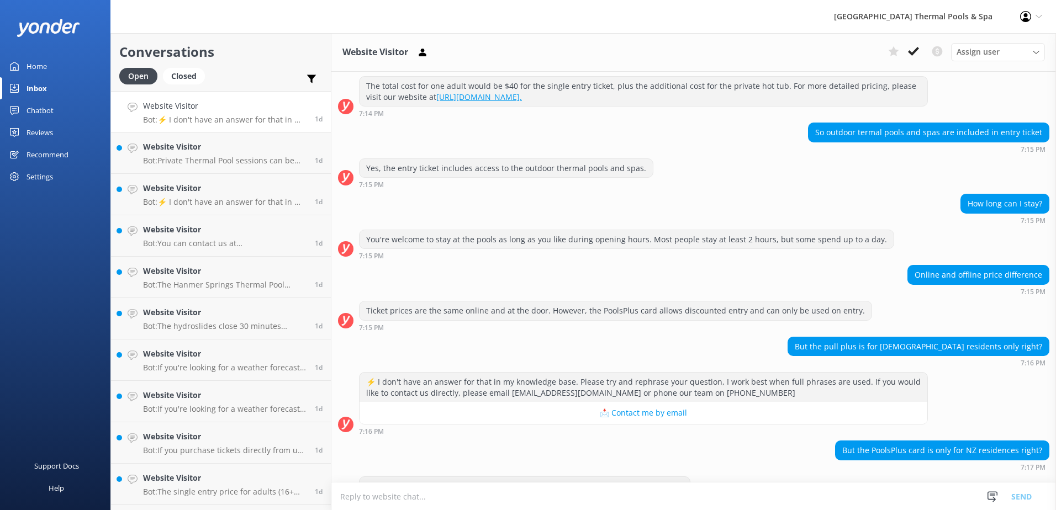
scroll to position [335, 0]
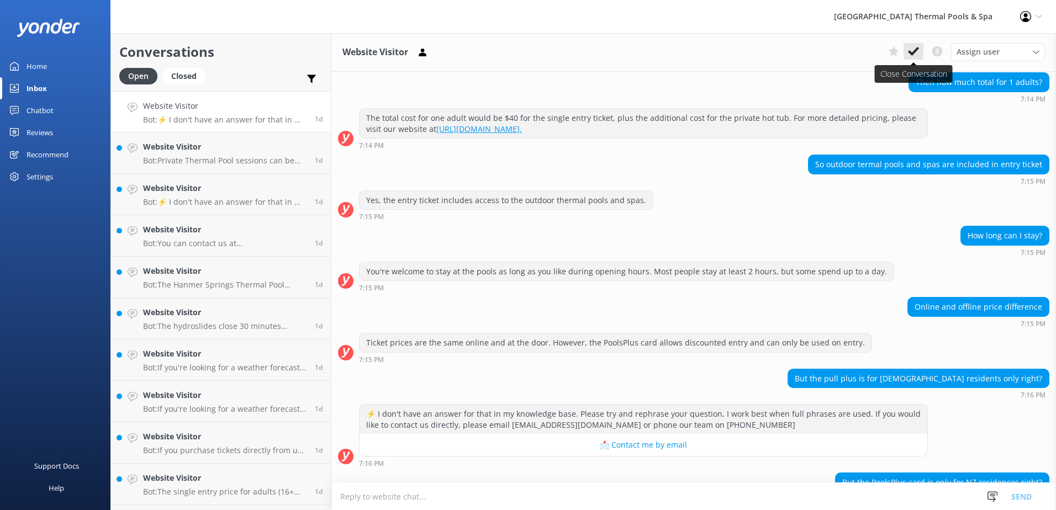
click at [918, 52] on icon at bounding box center [913, 51] width 11 height 11
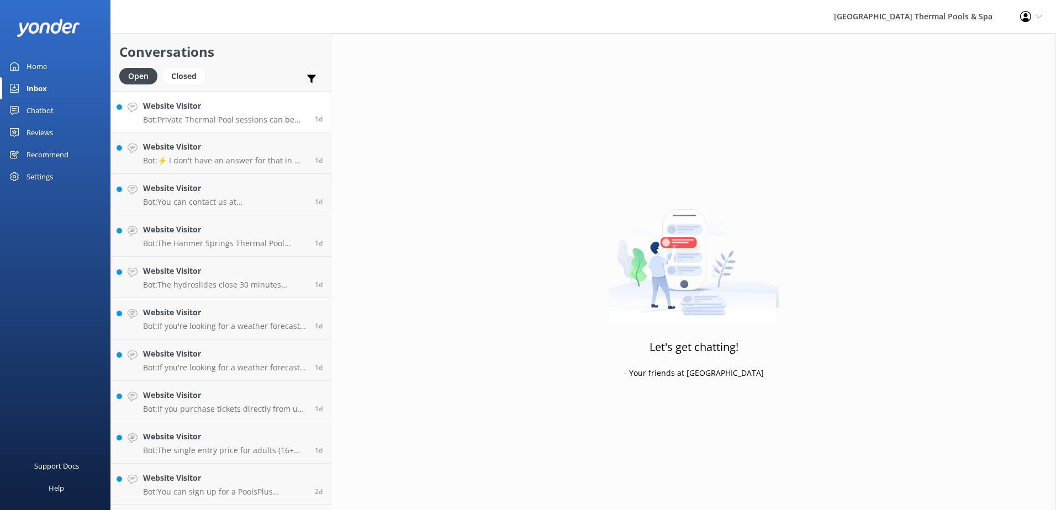
click at [178, 129] on link "Website Visitor Bot: Private Thermal Pool sessions can be booked online. Entry …" at bounding box center [221, 111] width 220 height 41
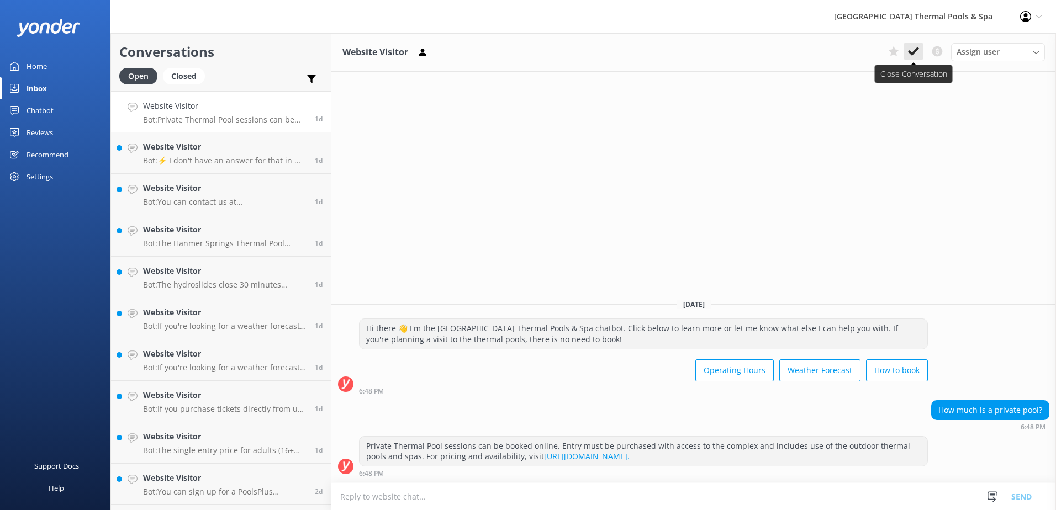
click at [920, 57] on button at bounding box center [913, 51] width 20 height 17
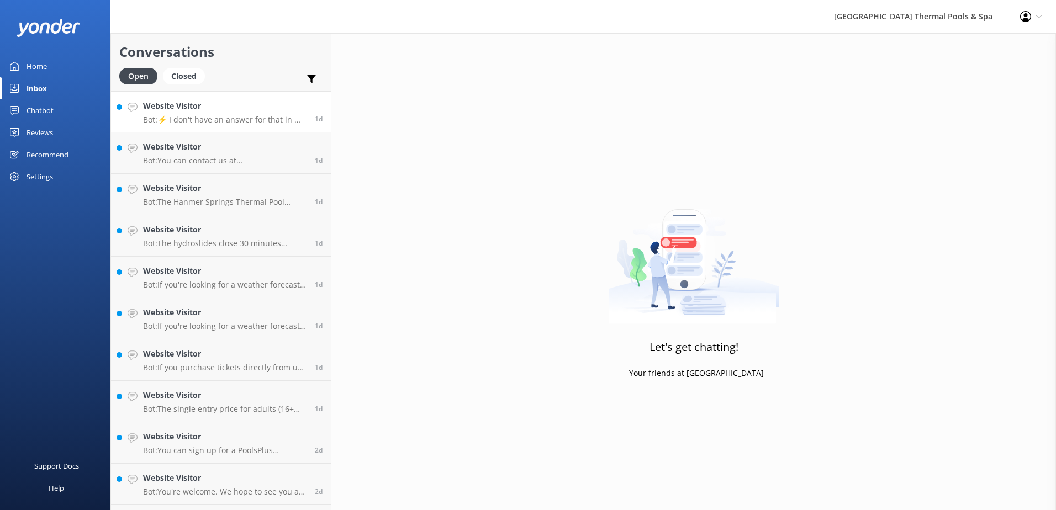
click at [139, 112] on link "Website Visitor Bot: ⚡ I don't have an answer for that in my knowledge base. Pl…" at bounding box center [221, 111] width 220 height 41
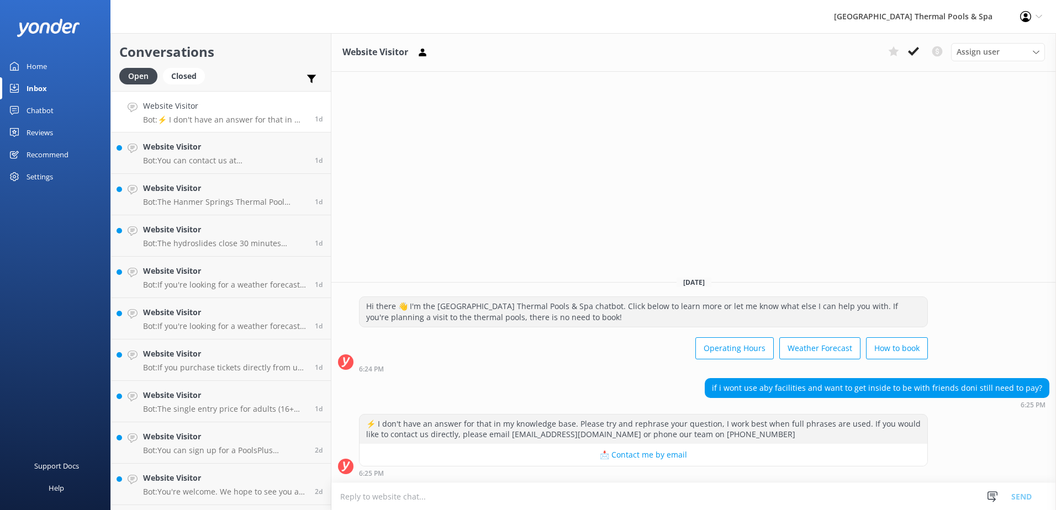
click at [917, 45] on button at bounding box center [913, 51] width 20 height 17
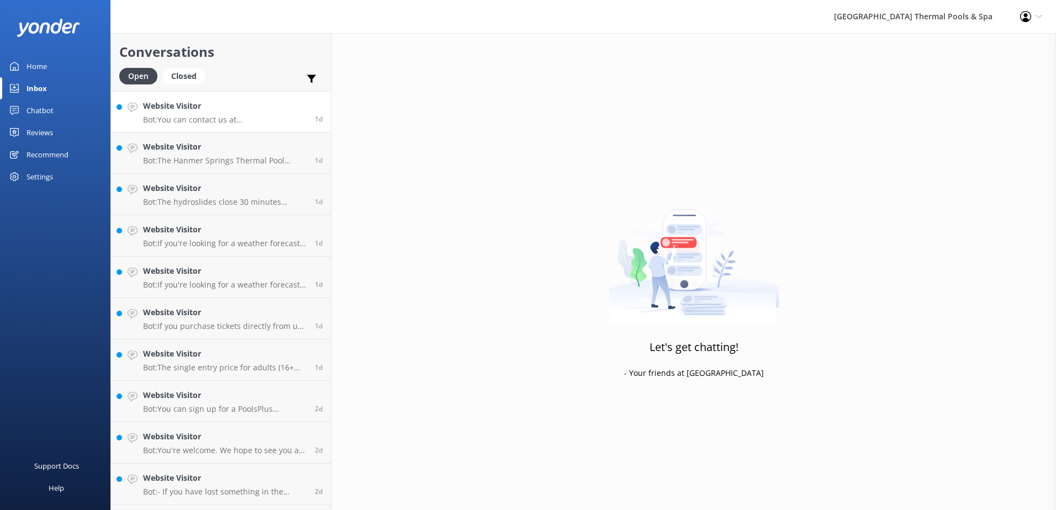
click at [212, 111] on h4 "Website Visitor" at bounding box center [224, 106] width 163 height 12
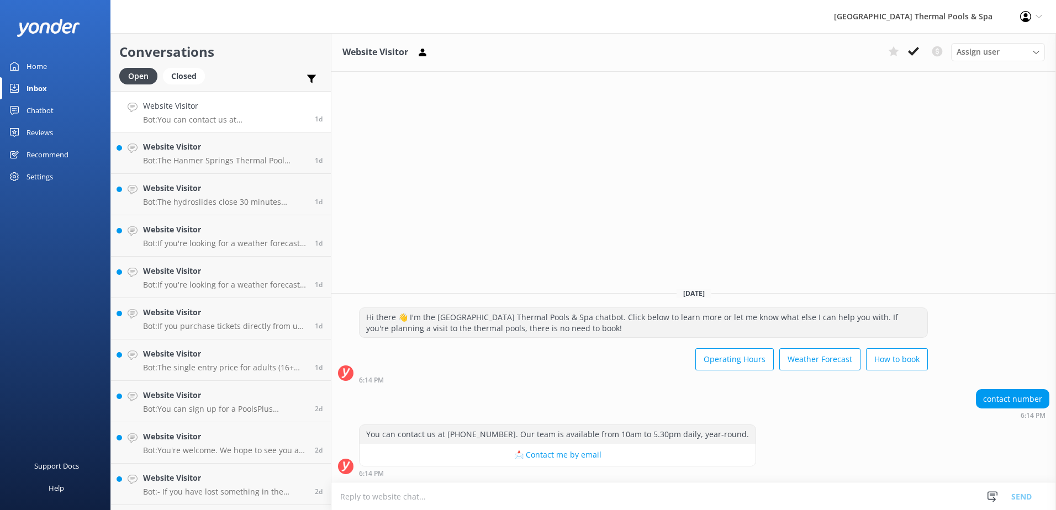
click at [924, 52] on div "Assign user [PERSON_NAME] iSITE [PERSON_NAME] Sacha [PERSON_NAME]" at bounding box center [963, 52] width 161 height 18
click at [923, 54] on button at bounding box center [913, 51] width 20 height 17
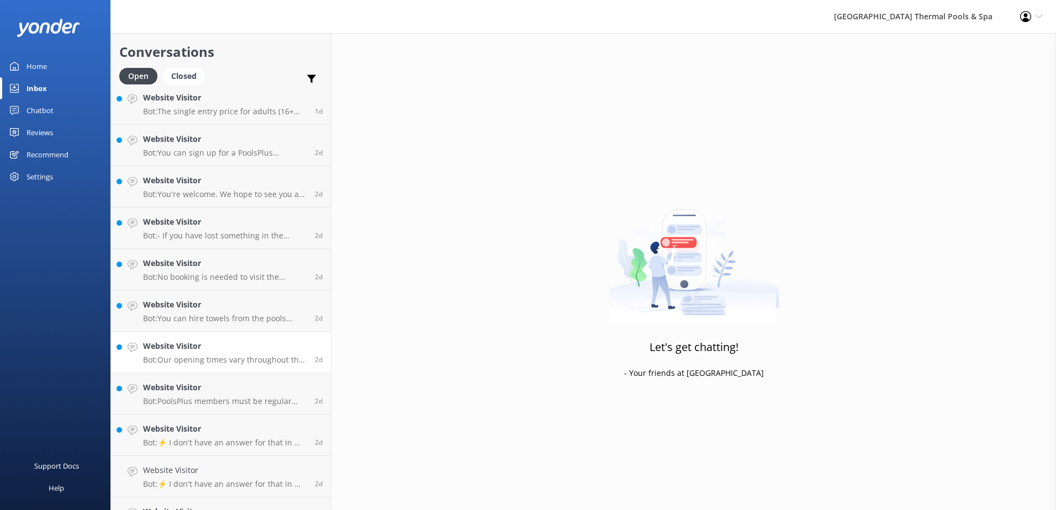
scroll to position [244, 0]
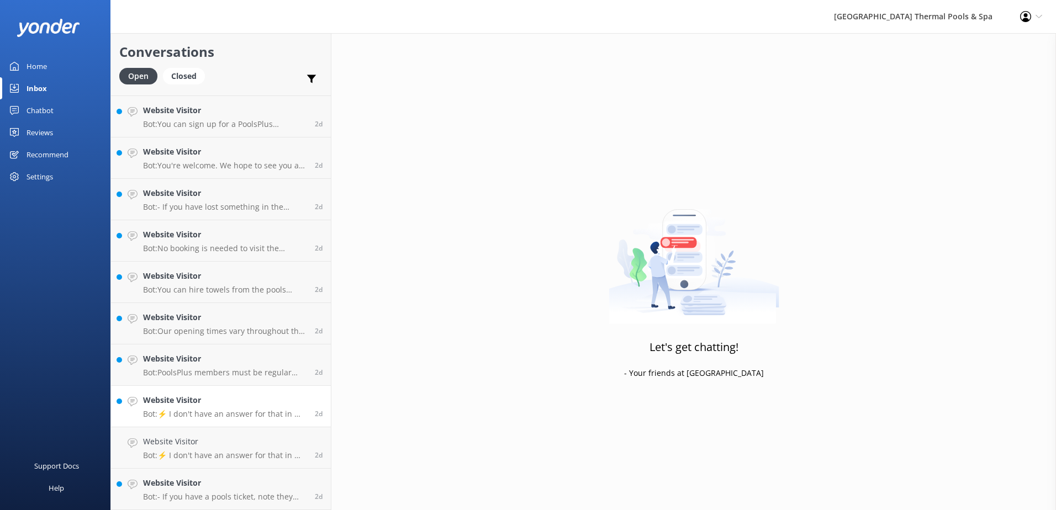
click at [219, 405] on h4 "Website Visitor" at bounding box center [224, 400] width 163 height 12
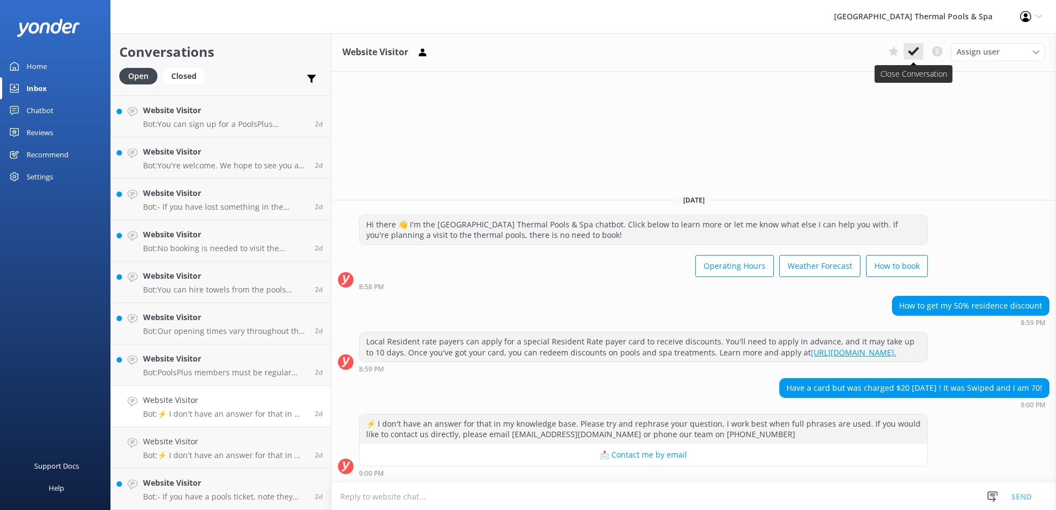
click at [910, 54] on use at bounding box center [913, 51] width 11 height 9
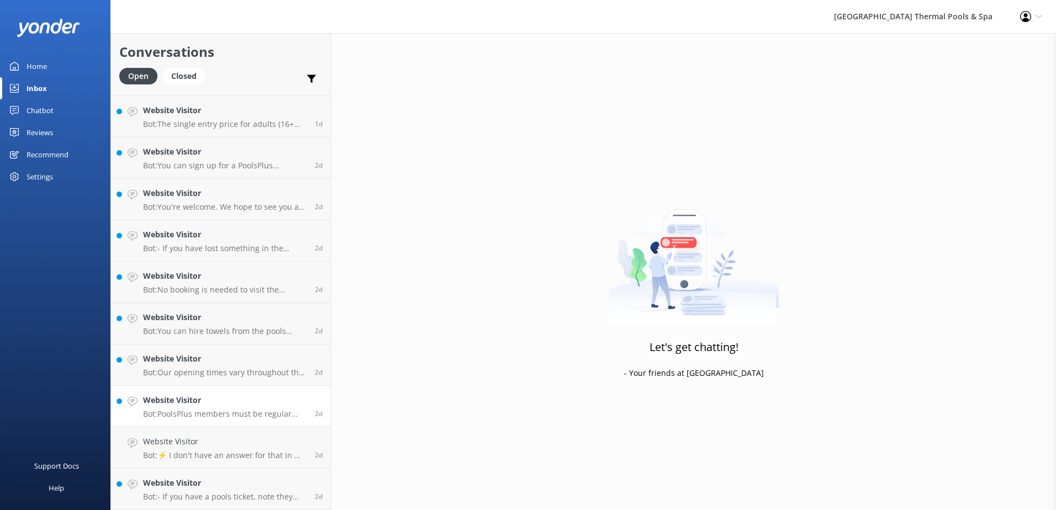
scroll to position [202, 0]
click at [206, 400] on h4 "Website Visitor" at bounding box center [224, 400] width 163 height 12
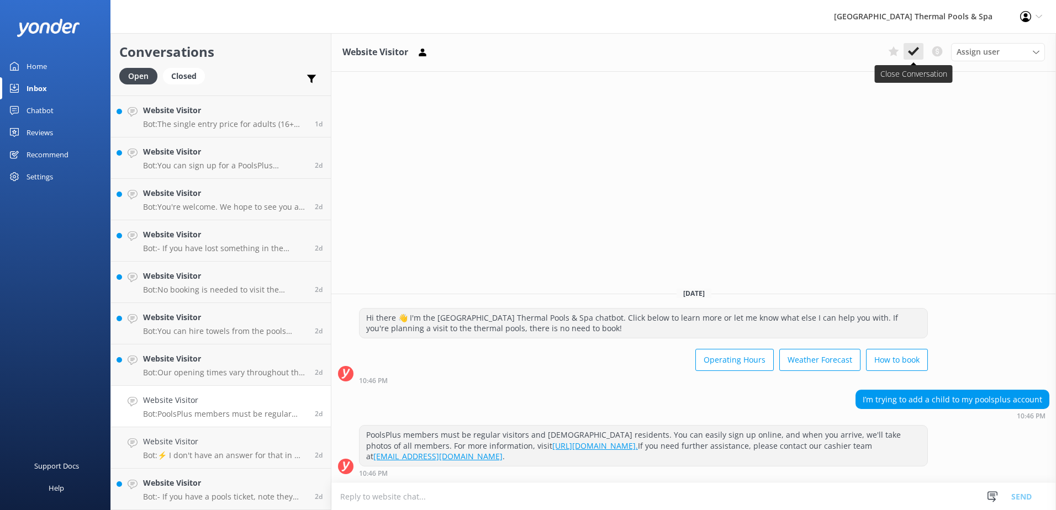
click at [914, 51] on use at bounding box center [913, 51] width 11 height 9
click at [191, 452] on p "Bot: ⚡ I don't have an answer for that in my knowledge base. Please try and rep…" at bounding box center [224, 456] width 163 height 10
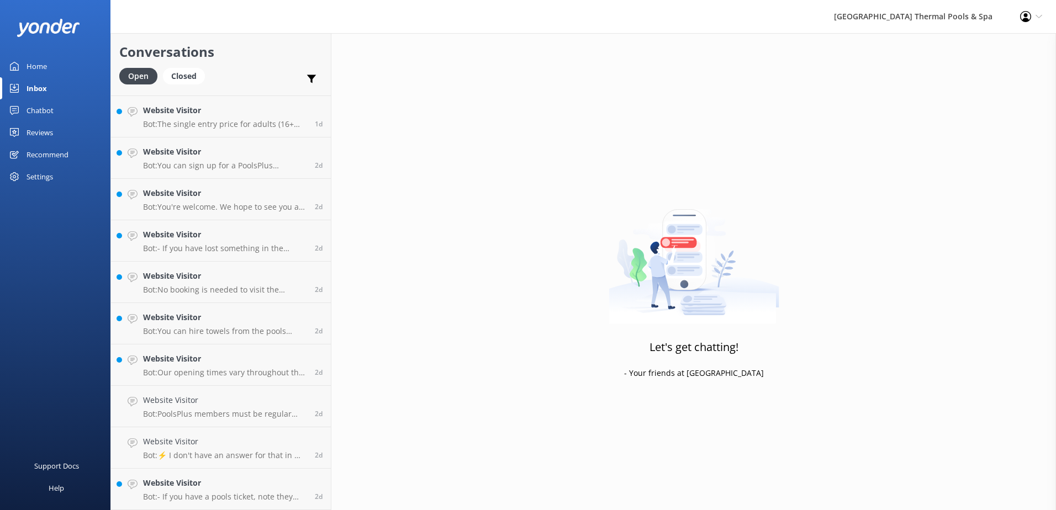
scroll to position [161, 0]
click at [162, 437] on h4 "Website Visitor" at bounding box center [224, 442] width 163 height 12
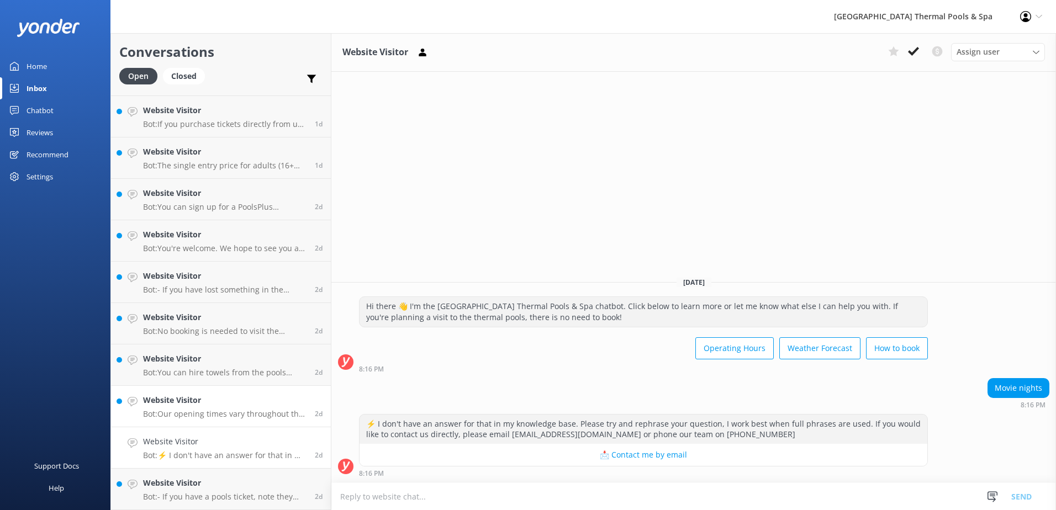
click at [208, 417] on p "Bot: Our opening times vary throughout the year. You can find our current hours…" at bounding box center [224, 414] width 163 height 10
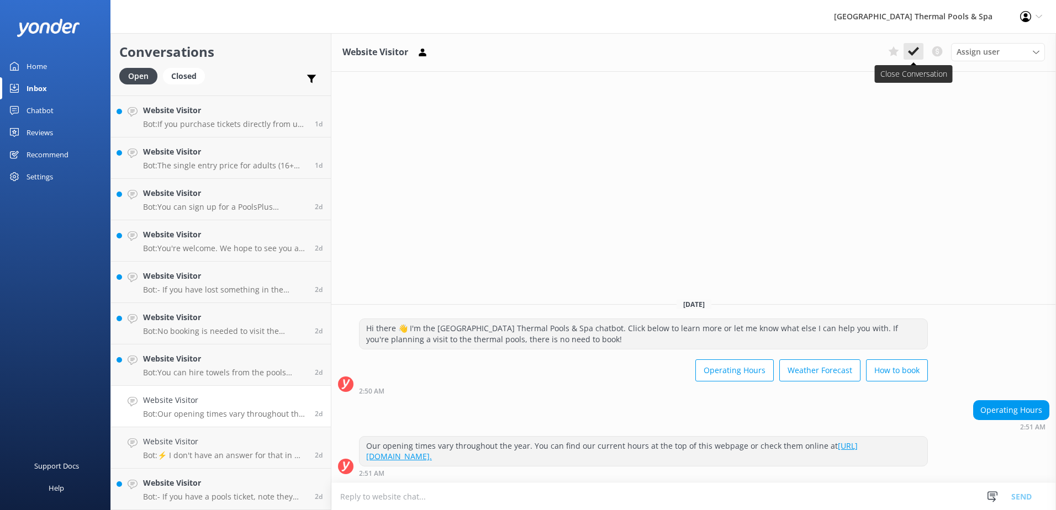
click at [911, 51] on icon at bounding box center [913, 51] width 11 height 11
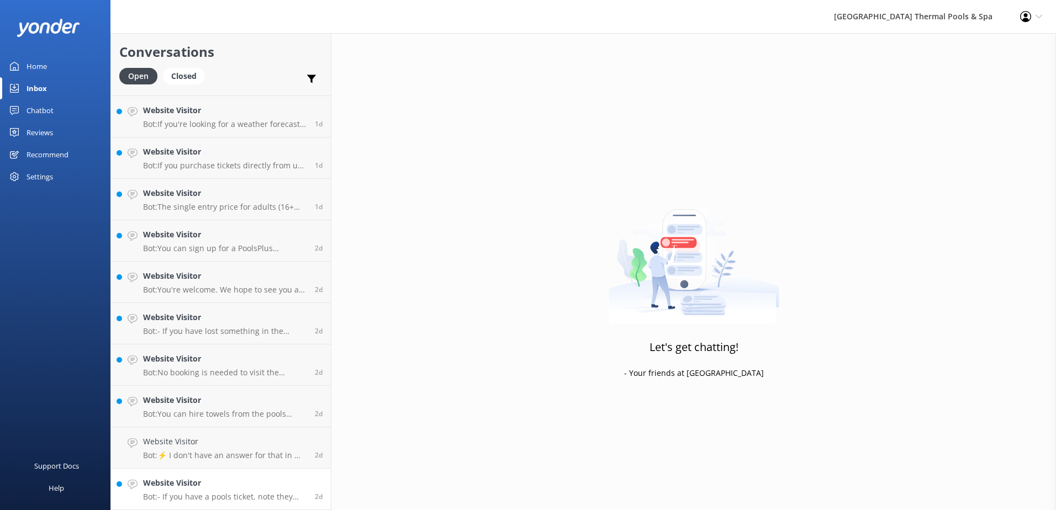
scroll to position [119, 0]
click at [213, 486] on h4 "Website Visitor" at bounding box center [224, 483] width 163 height 12
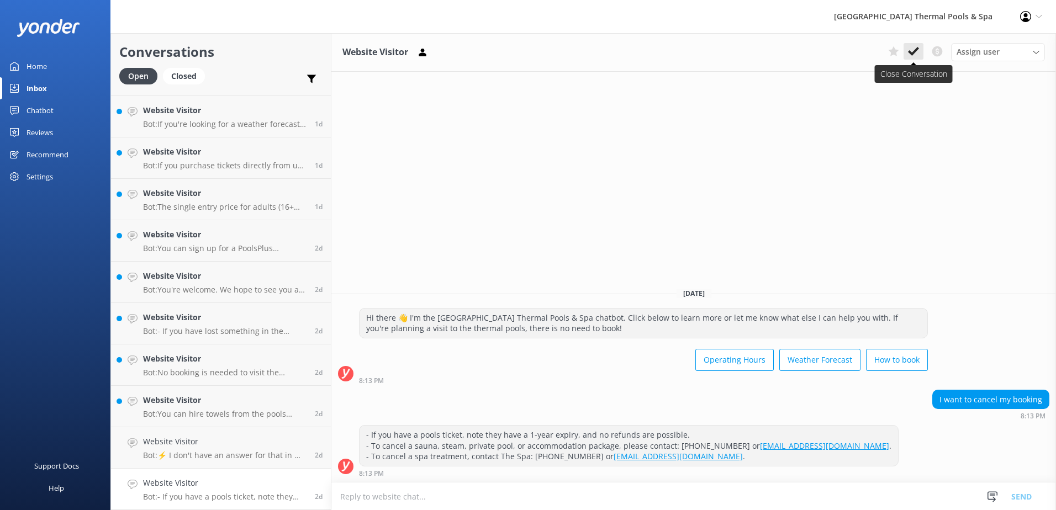
click at [922, 47] on button at bounding box center [913, 51] width 20 height 17
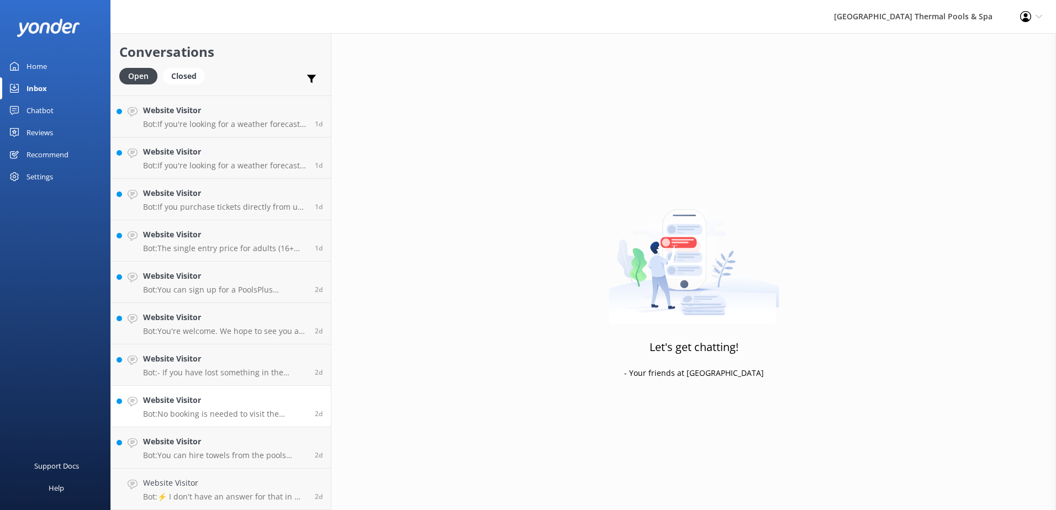
scroll to position [78, 0]
click at [207, 441] on h4 "Website Visitor" at bounding box center [224, 442] width 163 height 12
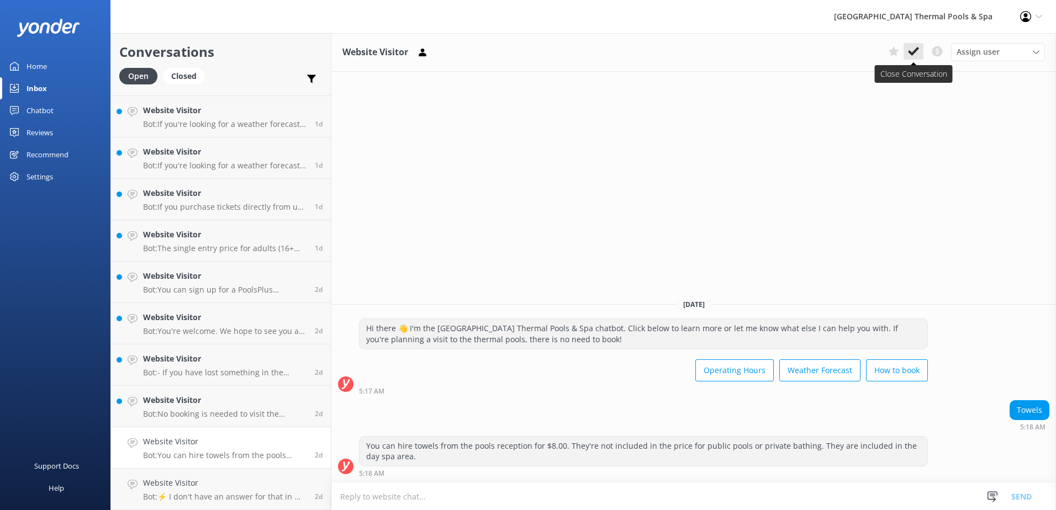
click at [912, 50] on icon at bounding box center [913, 51] width 11 height 11
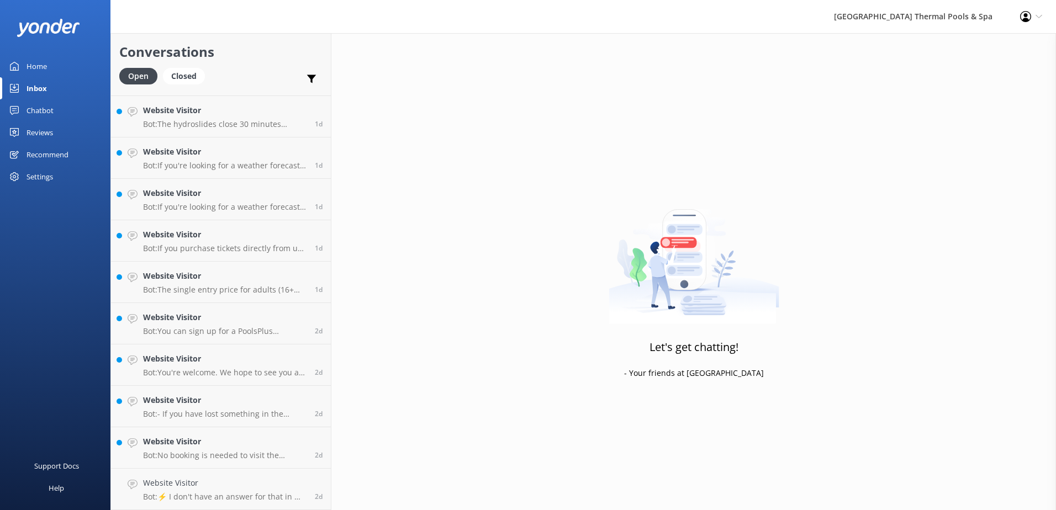
scroll to position [36, 0]
click at [170, 435] on link "Website Visitor Bot: No booking is needed to visit the thermal pools. You can p…" at bounding box center [221, 447] width 220 height 41
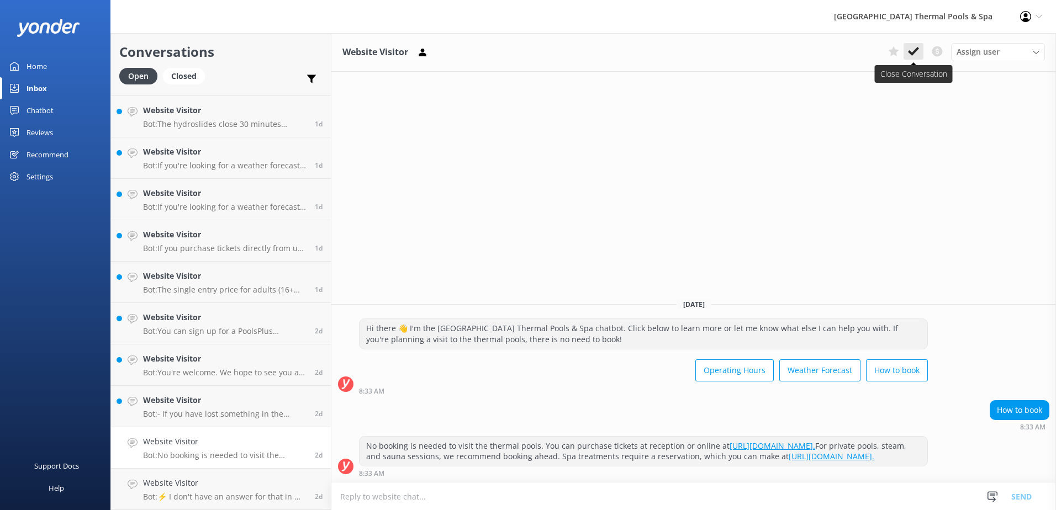
click at [914, 50] on icon at bounding box center [913, 51] width 11 height 11
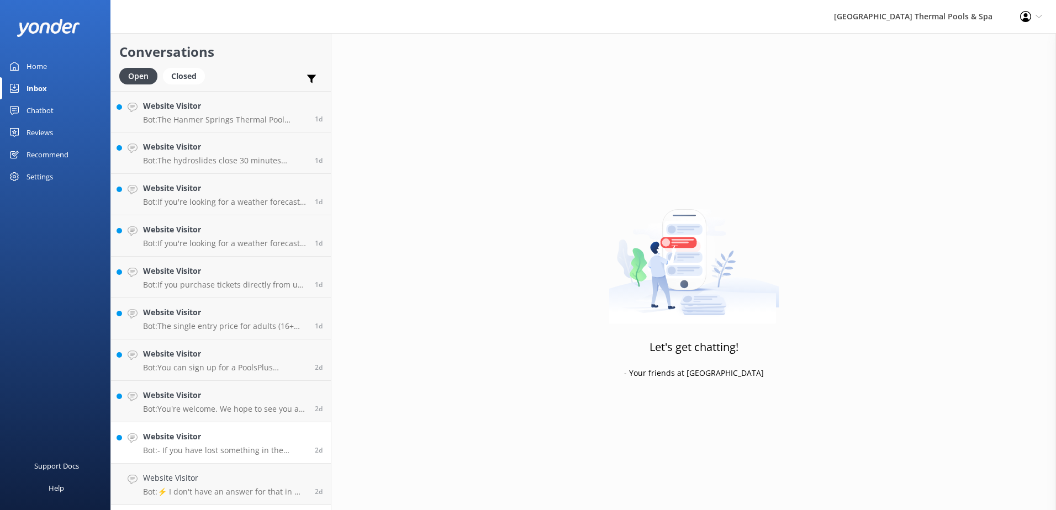
click at [232, 442] on h4 "Website Visitor" at bounding box center [224, 437] width 163 height 12
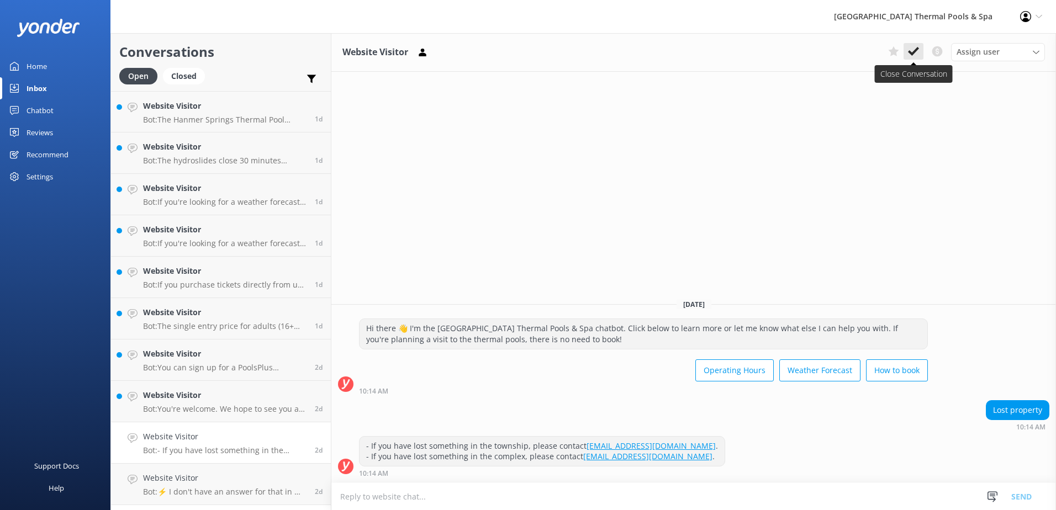
click at [920, 54] on button at bounding box center [913, 51] width 20 height 17
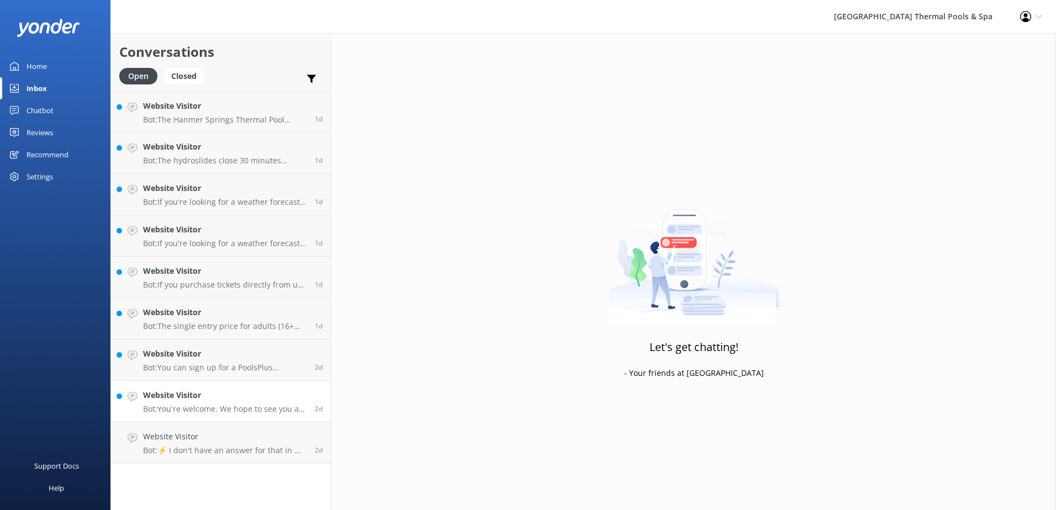
click at [244, 406] on p "Bot: You're welcome. We hope to see you at [GEOGRAPHIC_DATA] Thermal Pools & Sp…" at bounding box center [224, 409] width 163 height 10
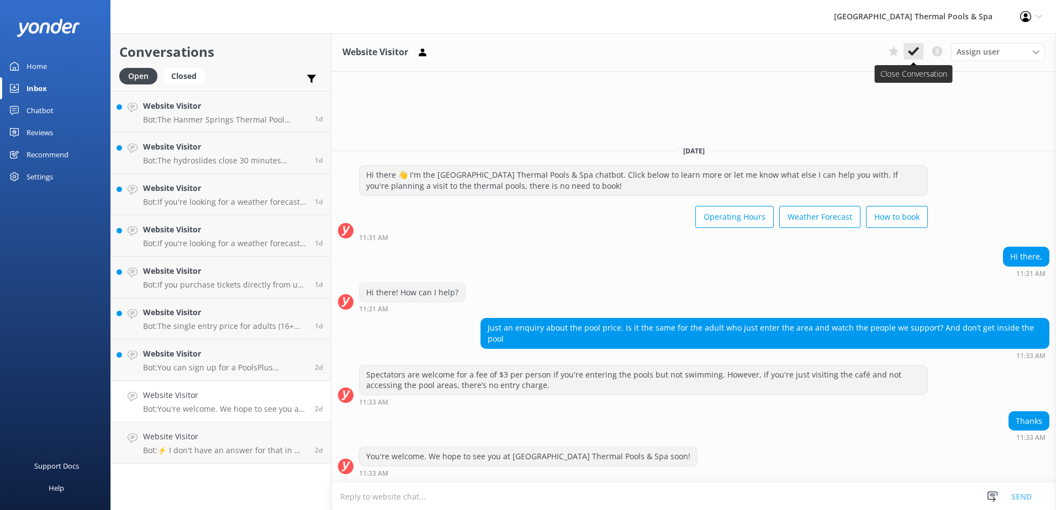
click at [920, 51] on button at bounding box center [913, 51] width 20 height 17
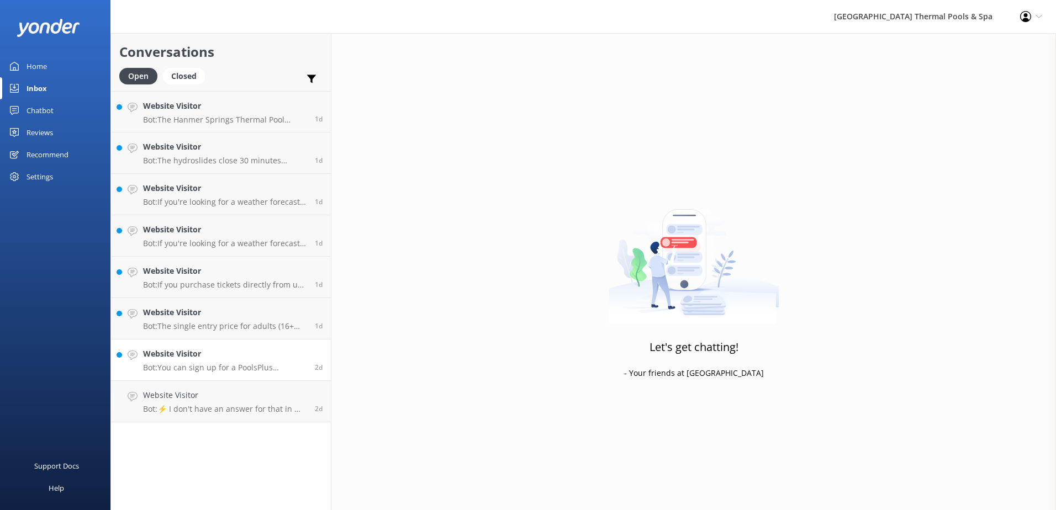
click at [240, 373] on link "Website Visitor Bot: You can sign up for a PoolsPlus membership online. It's fr…" at bounding box center [221, 360] width 220 height 41
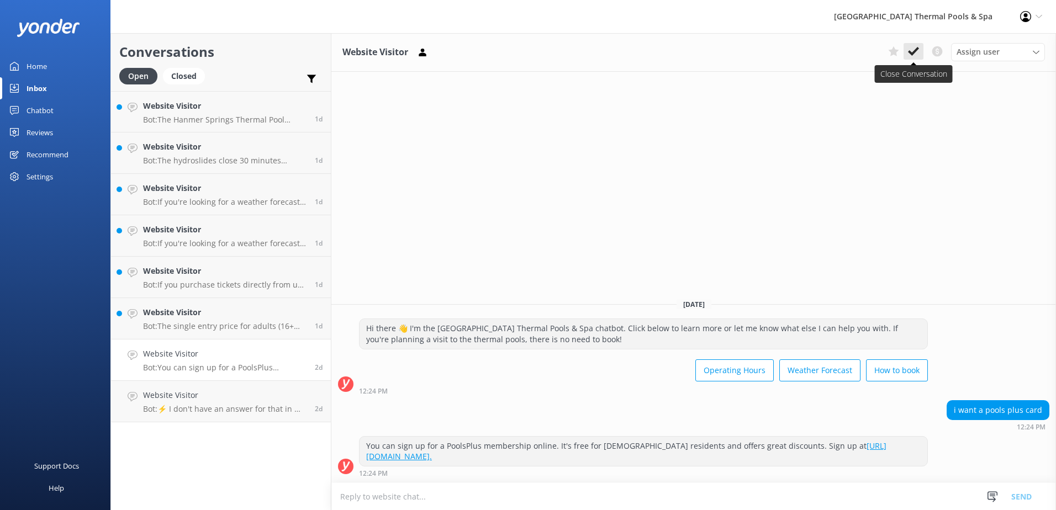
click at [914, 56] on icon at bounding box center [913, 51] width 11 height 11
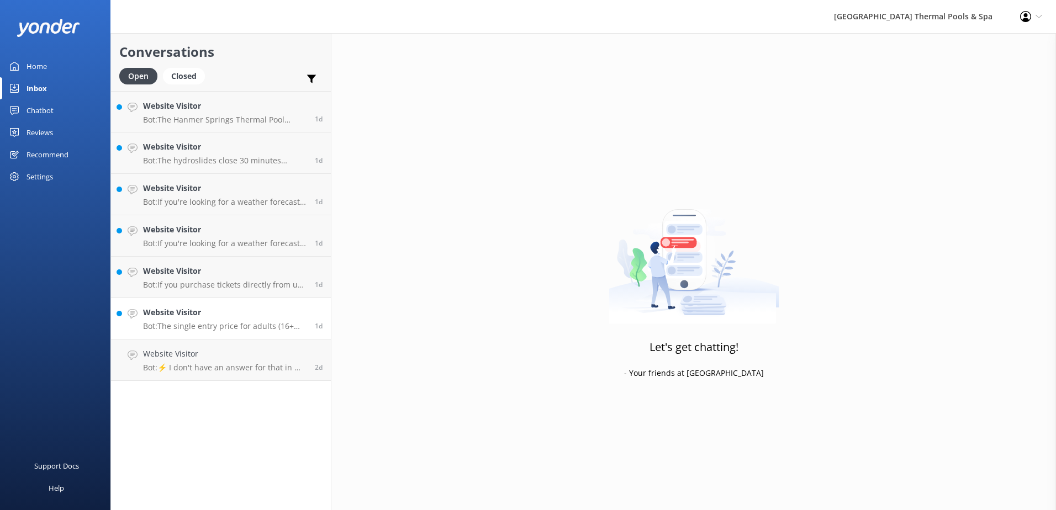
click at [169, 327] on p "Bot: The single entry price for adults (16+ years) is $40 each, and for childre…" at bounding box center [224, 326] width 163 height 10
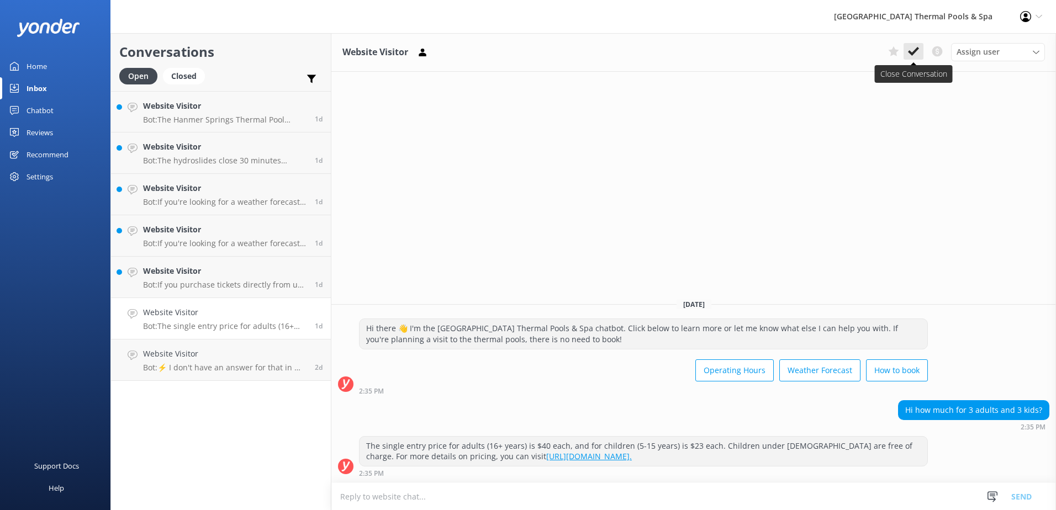
click at [915, 54] on icon at bounding box center [913, 51] width 11 height 11
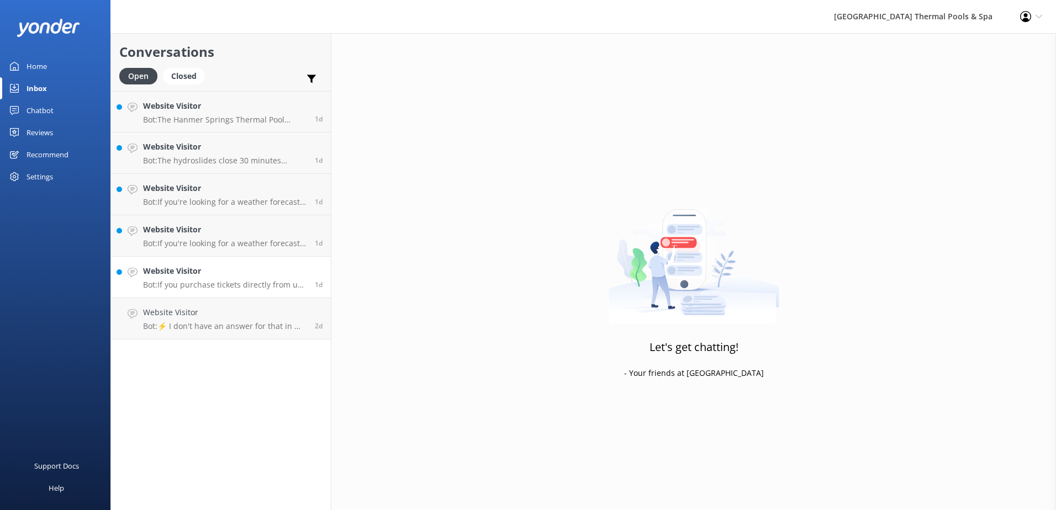
click at [183, 270] on h4 "Website Visitor" at bounding box center [224, 271] width 163 height 12
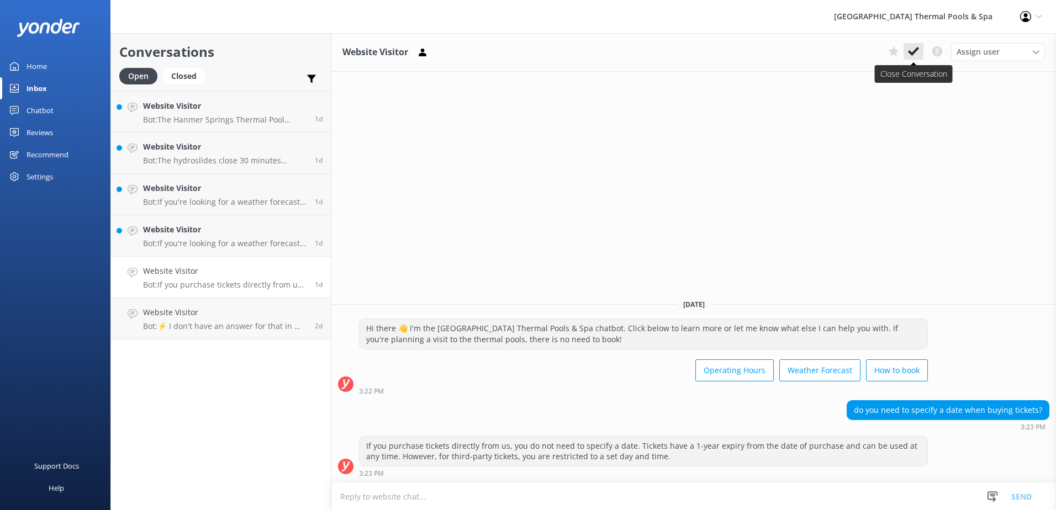
click at [915, 57] on button at bounding box center [913, 51] width 20 height 17
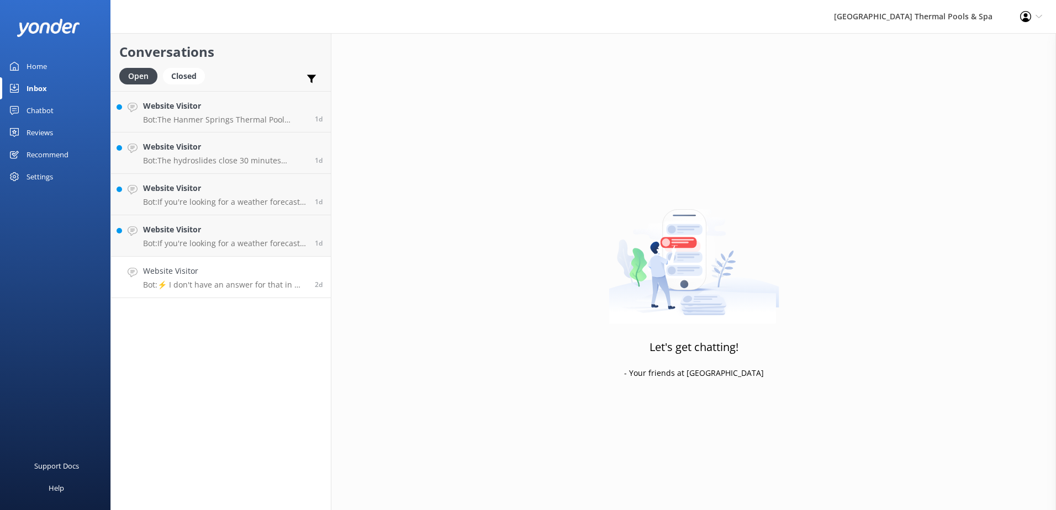
click at [138, 278] on link "Website Visitor Bot: ⚡ I don't have an answer for that in my knowledge base. Pl…" at bounding box center [221, 277] width 220 height 41
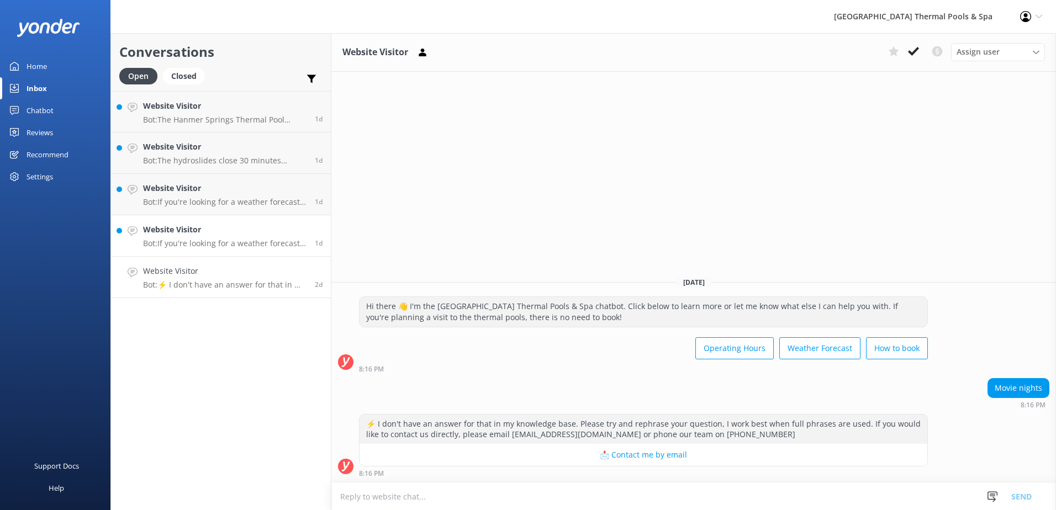
click at [186, 236] on div "Website Visitor Bot: If you're looking for a weather forecast, we recommend vis…" at bounding box center [224, 236] width 163 height 24
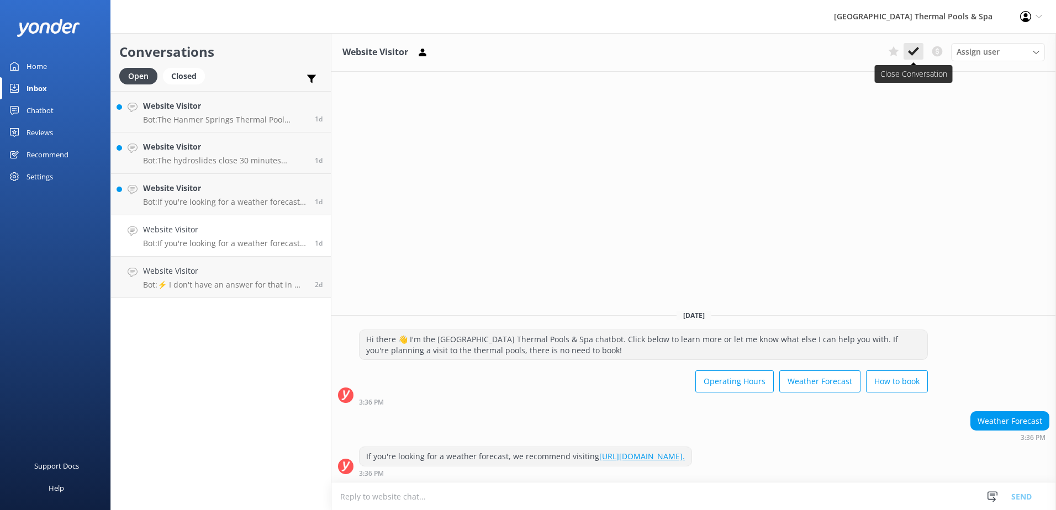
click at [918, 52] on icon at bounding box center [913, 51] width 11 height 11
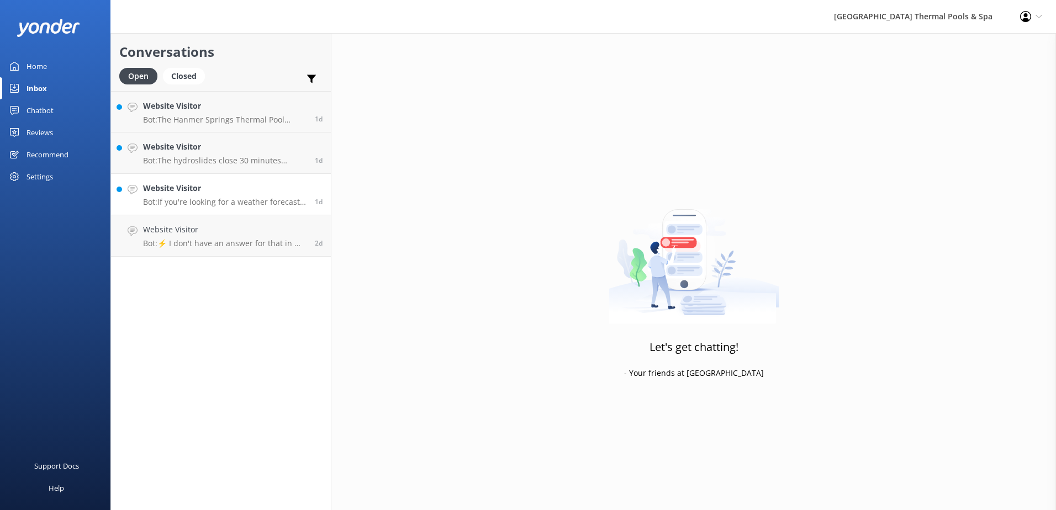
click at [200, 192] on h4 "Website Visitor" at bounding box center [224, 188] width 163 height 12
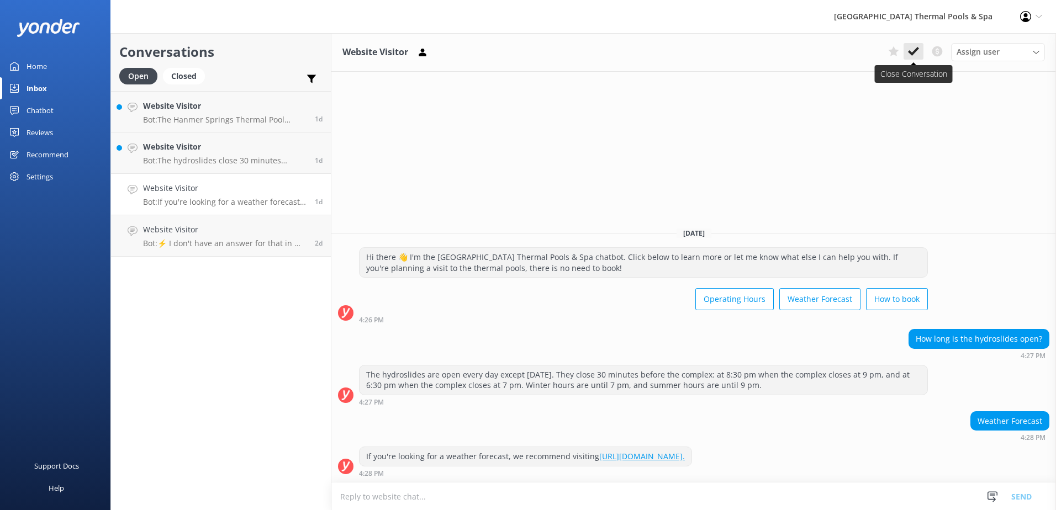
click at [912, 51] on icon at bounding box center [913, 51] width 11 height 11
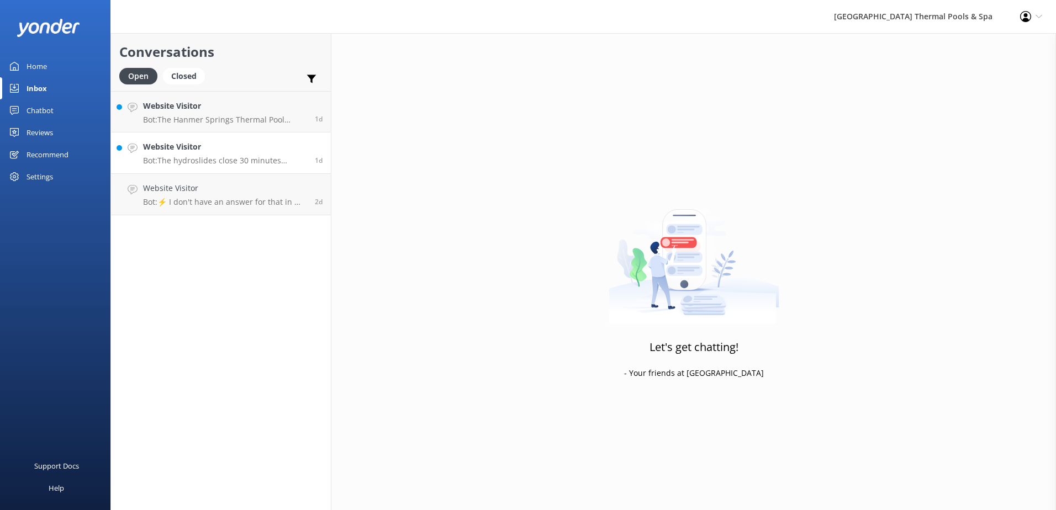
click at [158, 156] on p "Bot: The hydroslides close 30 minutes before the complex. They close at 8:30 pm…" at bounding box center [224, 161] width 163 height 10
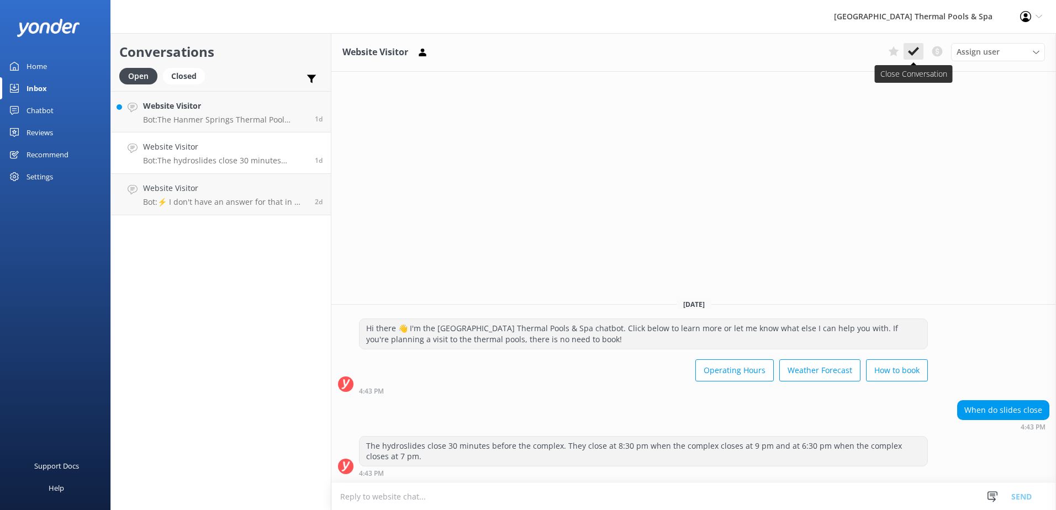
click at [914, 56] on icon at bounding box center [913, 51] width 11 height 11
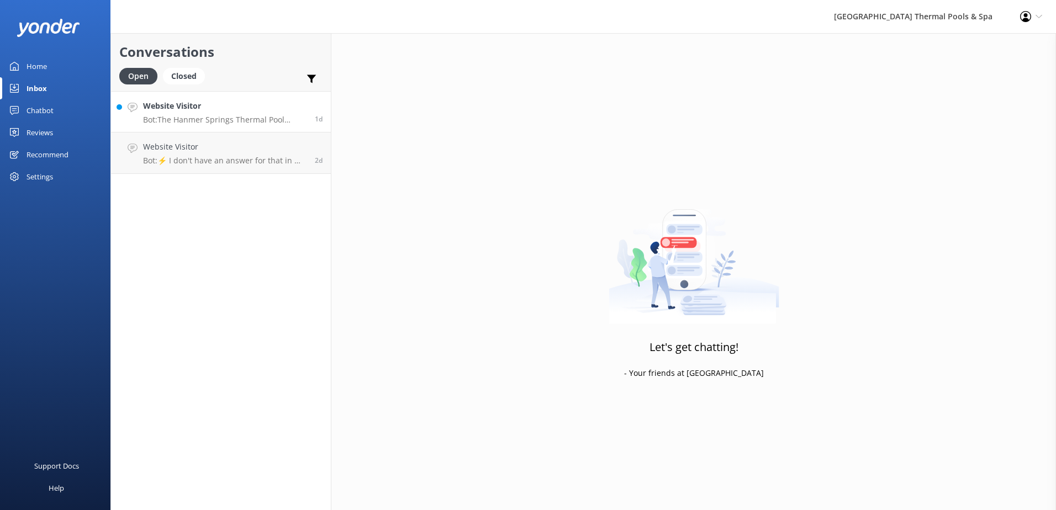
click at [229, 124] on p "Bot: The Hanmer Springs Thermal Pool single entry prices start at $40 per adult…" at bounding box center [224, 120] width 163 height 10
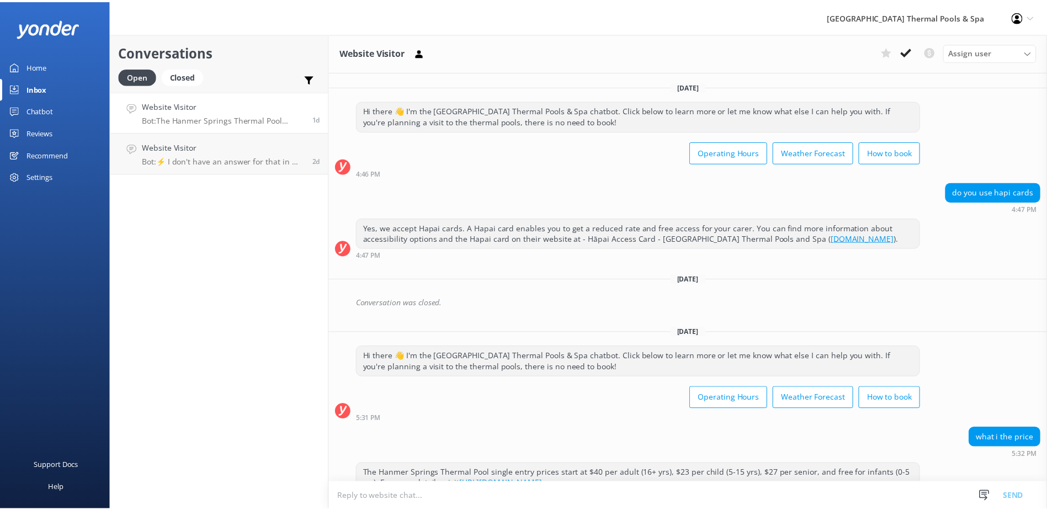
scroll to position [28, 0]
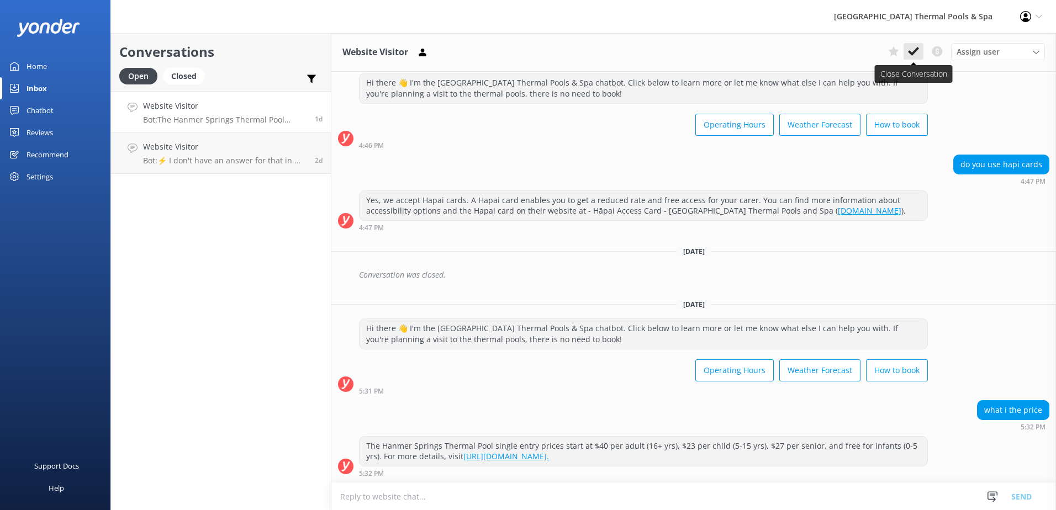
click at [919, 54] on button at bounding box center [913, 51] width 20 height 17
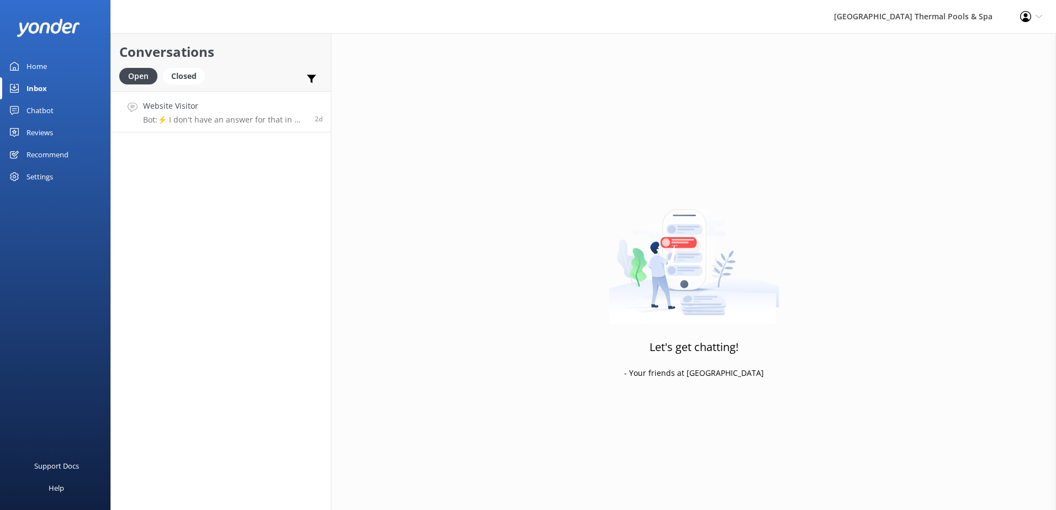
click at [234, 125] on link "Website Visitor Bot: ⚡ I don't have an answer for that in my knowledge base. Pl…" at bounding box center [221, 111] width 220 height 41
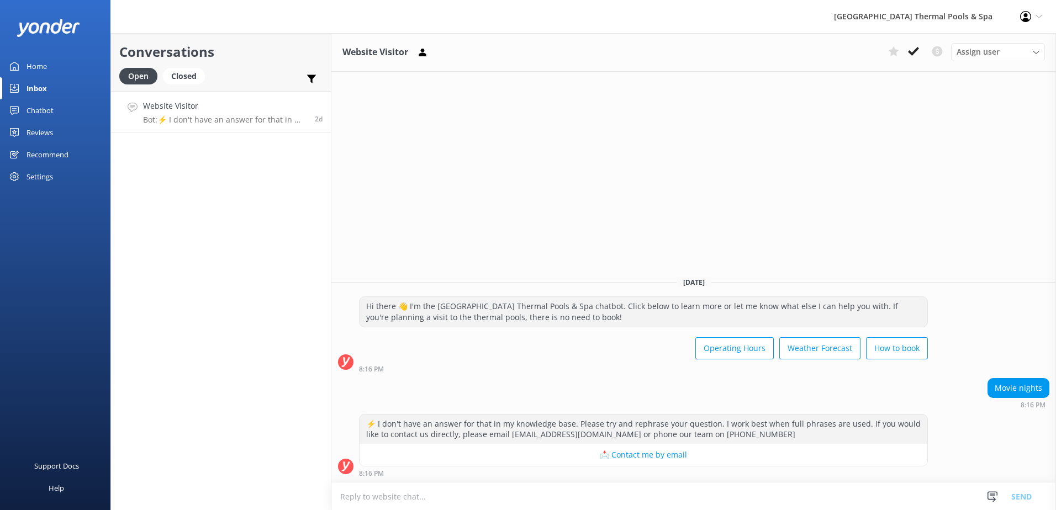
click at [51, 114] on div "Chatbot" at bounding box center [40, 110] width 27 height 22
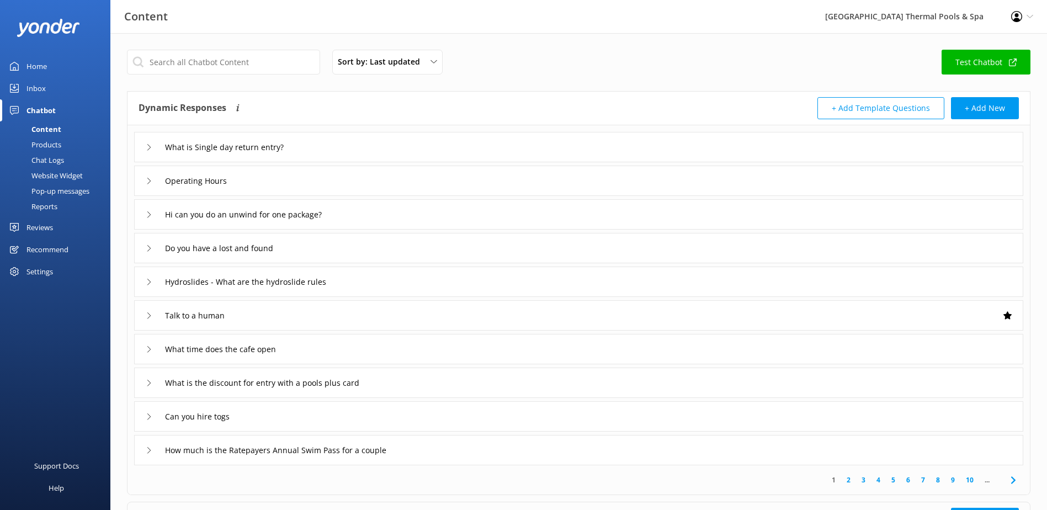
click at [66, 68] on link "Home" at bounding box center [55, 66] width 110 height 22
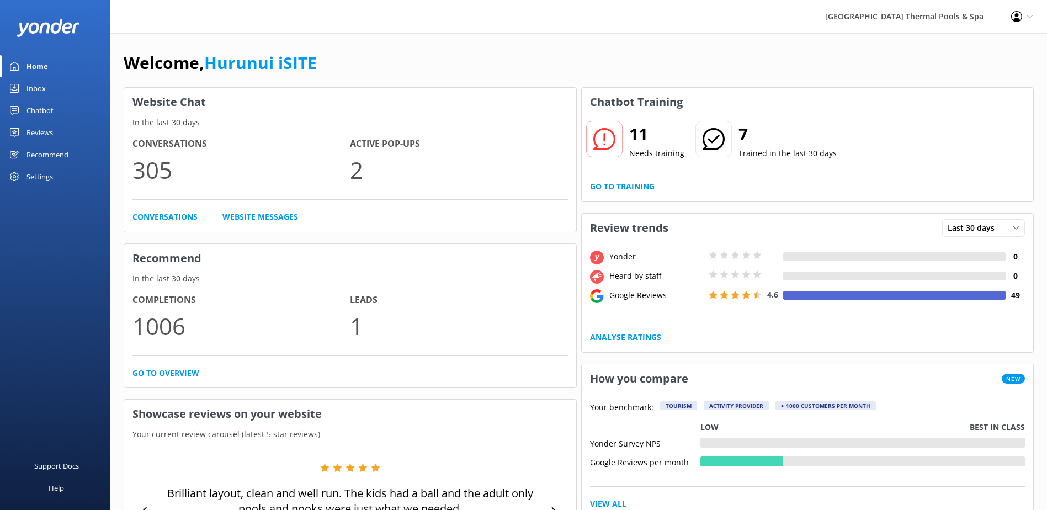
click at [605, 188] on link "Go to Training" at bounding box center [622, 187] width 65 height 12
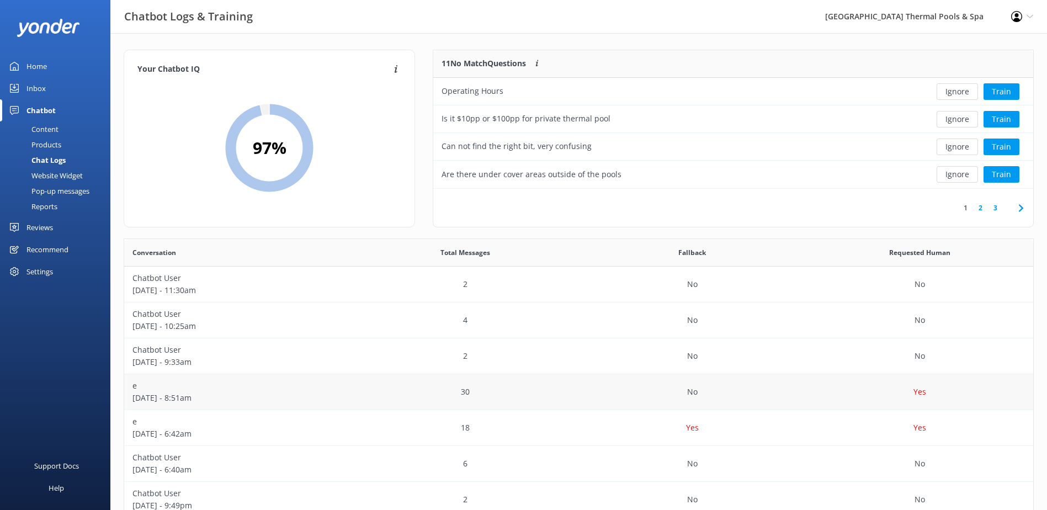
click at [601, 401] on div "No" at bounding box center [692, 392] width 227 height 36
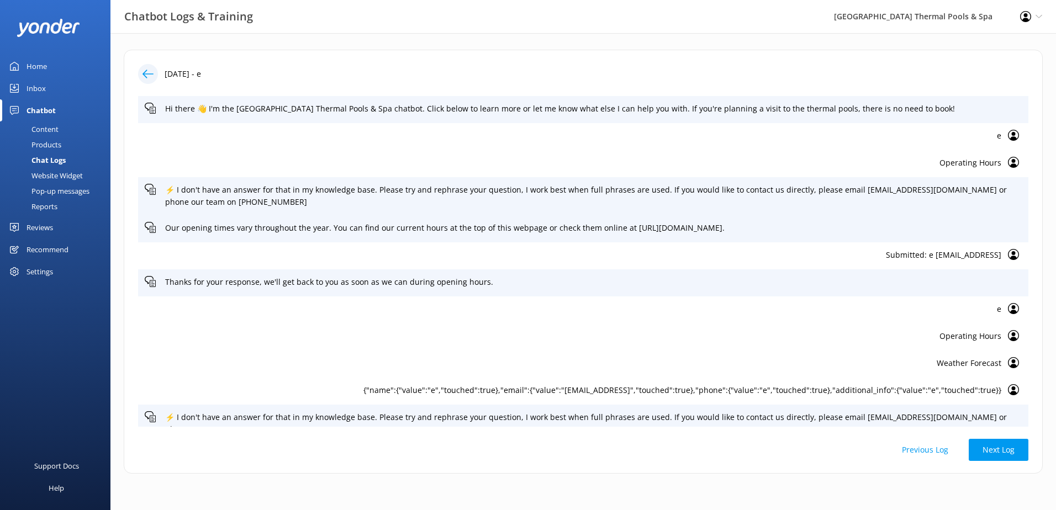
click at [154, 78] on div at bounding box center [148, 74] width 20 height 20
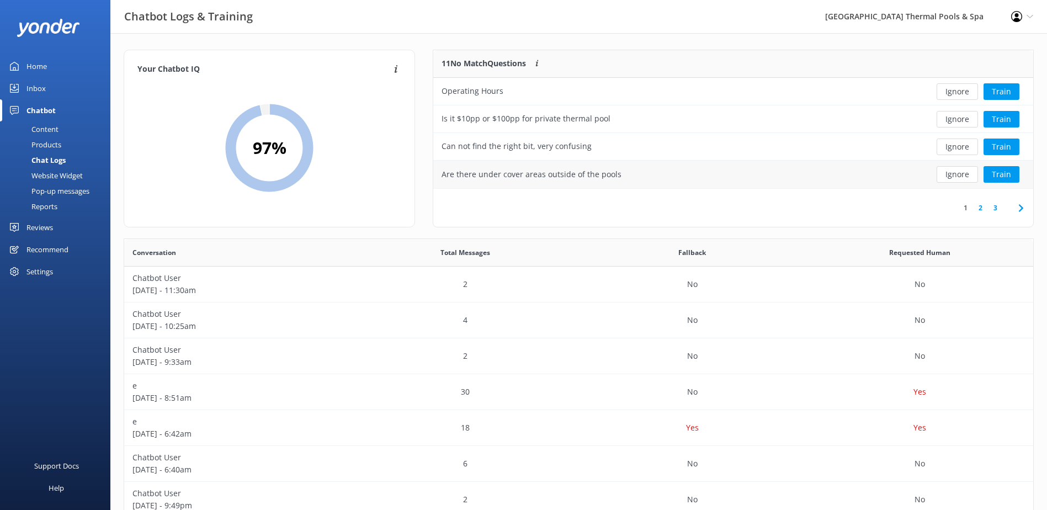
click at [904, 173] on div "Are there under cover areas outside of the pools" at bounding box center [672, 175] width 478 height 28
click at [1005, 172] on button "Train" at bounding box center [1002, 174] width 36 height 17
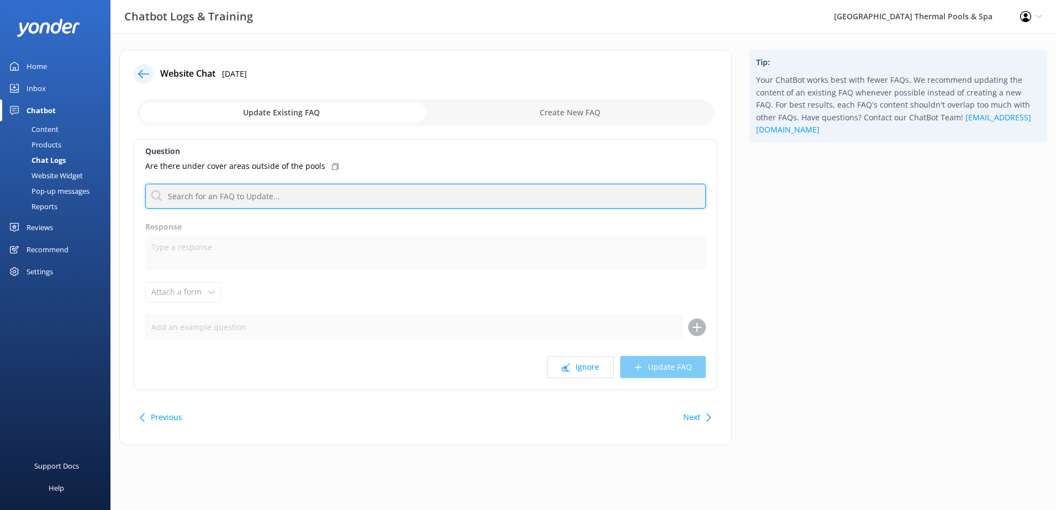
click at [373, 192] on input "text" at bounding box center [425, 196] width 560 height 25
type input "cafe"
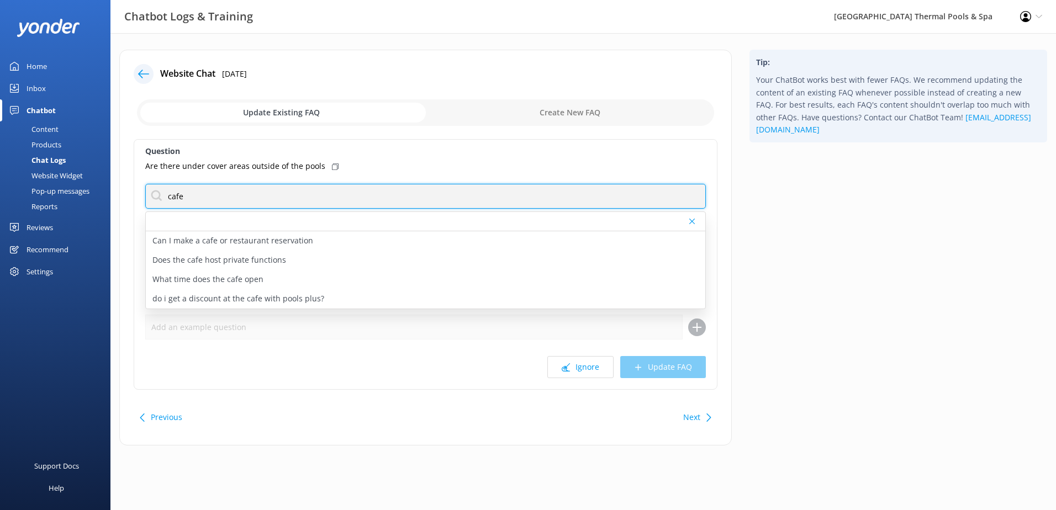
drag, startPoint x: 242, startPoint y: 199, endPoint x: 65, endPoint y: 181, distance: 178.1
click at [74, 183] on div "Chatbot Logs & Training Hanmer Springs Thermal Pools & Spa Profile Settings Log…" at bounding box center [528, 256] width 1056 height 446
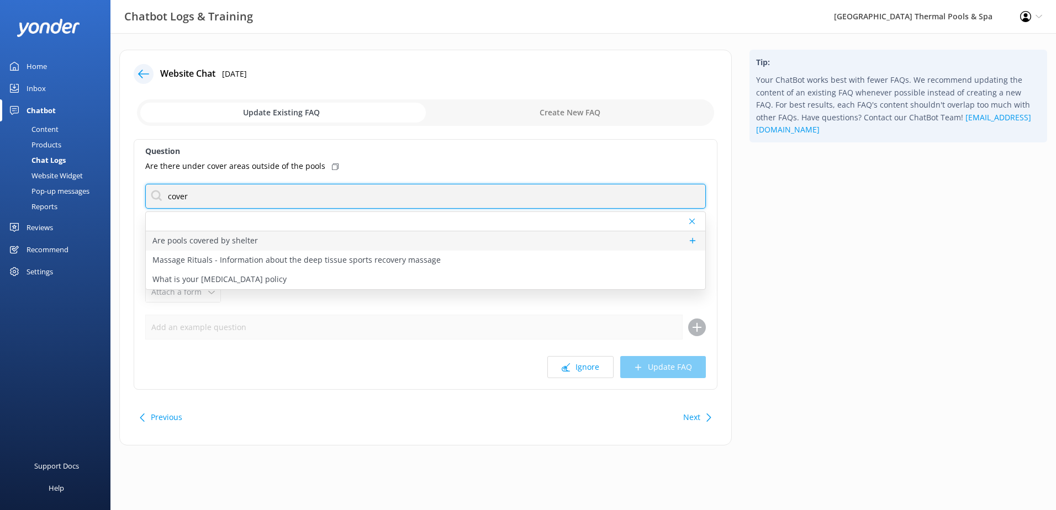
type input "cover"
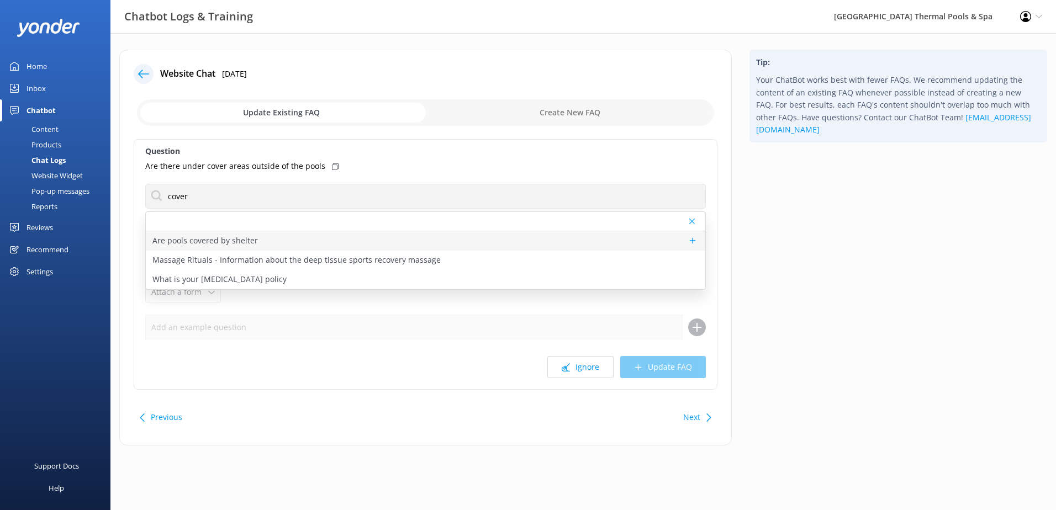
click at [302, 241] on div "Are pools covered by shelter" at bounding box center [425, 240] width 559 height 19
type textarea "We are an outdoor complex so our pools are not covered. However, a few of our p…"
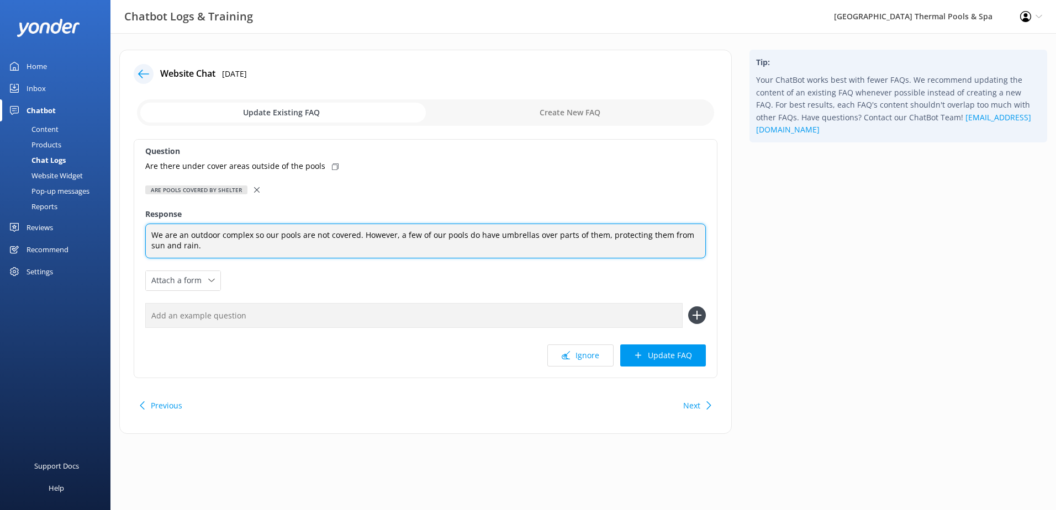
click at [266, 244] on textarea "We are an outdoor complex so our pools are not covered. However, a few of our p…" at bounding box center [425, 241] width 560 height 35
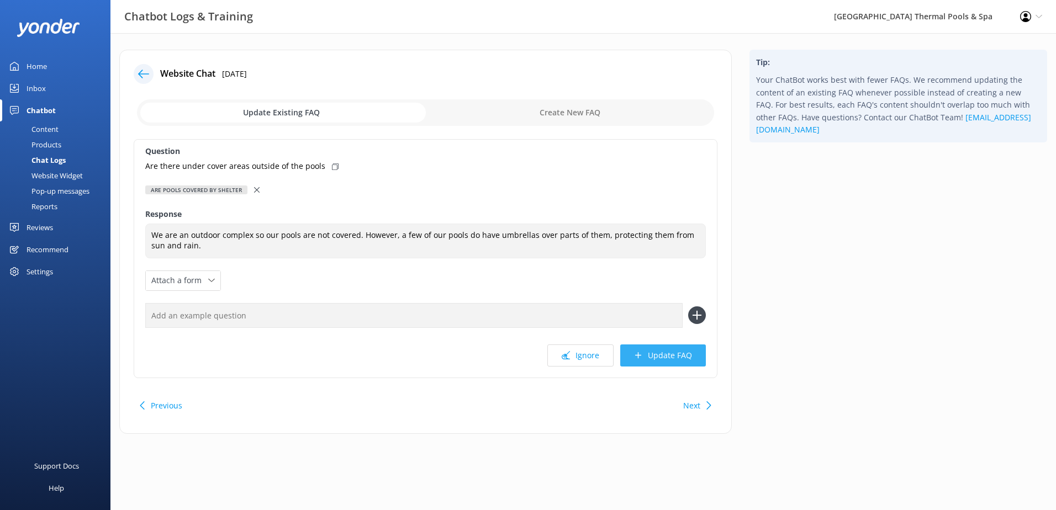
click at [633, 351] on button "Update FAQ" at bounding box center [663, 356] width 86 height 22
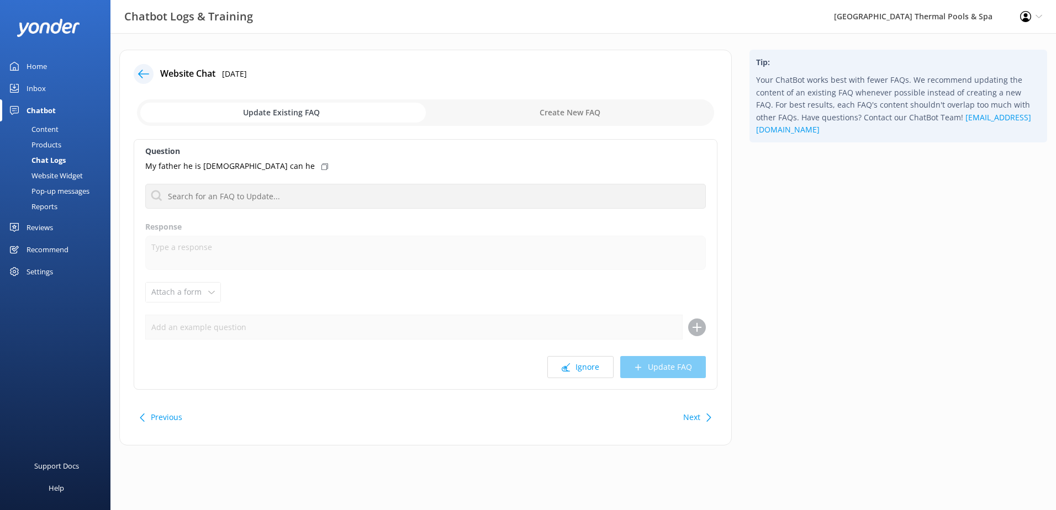
click at [568, 367] on use at bounding box center [566, 367] width 8 height 8
click at [342, 213] on div "Question Not for international visitiors? Are pools covered by shelter Massage …" at bounding box center [426, 264] width 584 height 251
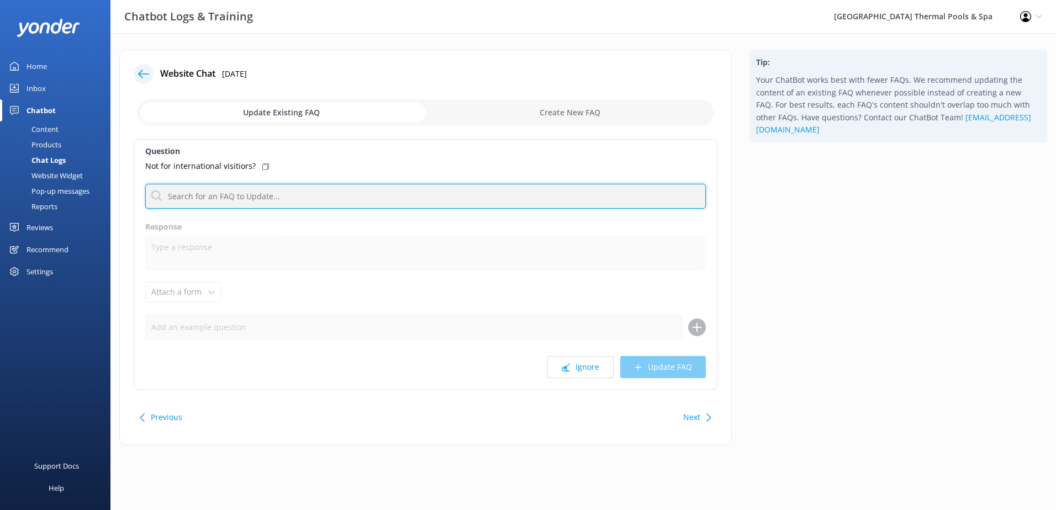
click at [347, 203] on input "text" at bounding box center [425, 196] width 560 height 25
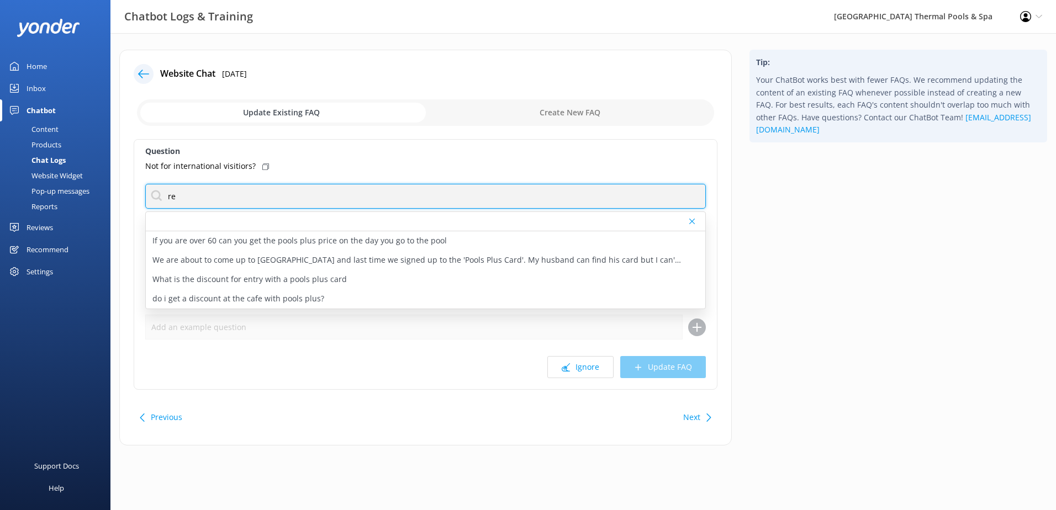
type input "r"
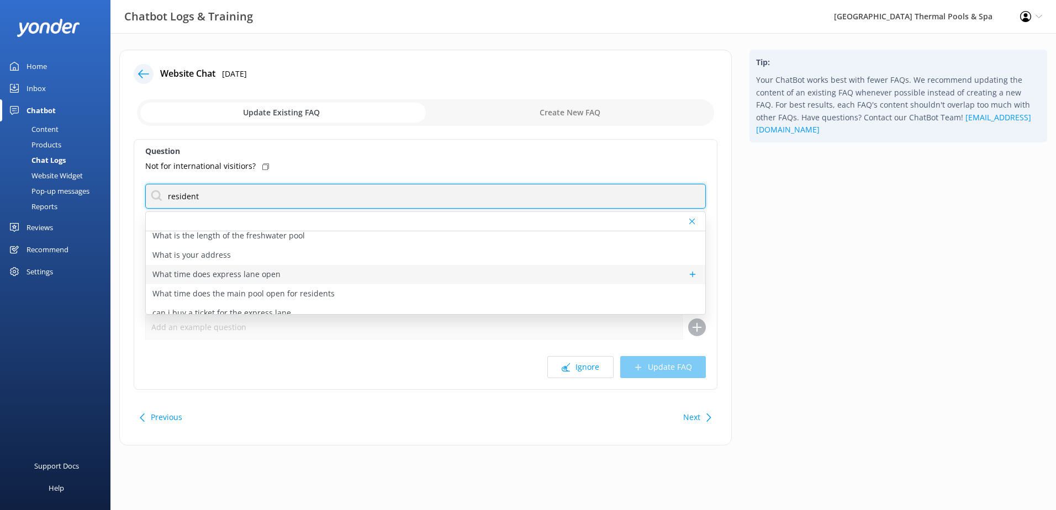
scroll to position [246, 0]
drag, startPoint x: 250, startPoint y: 200, endPoint x: 146, endPoint y: 196, distance: 103.9
click at [136, 197] on div "Question Not for international visitiors? resident Are there age restrictions A…" at bounding box center [426, 264] width 584 height 251
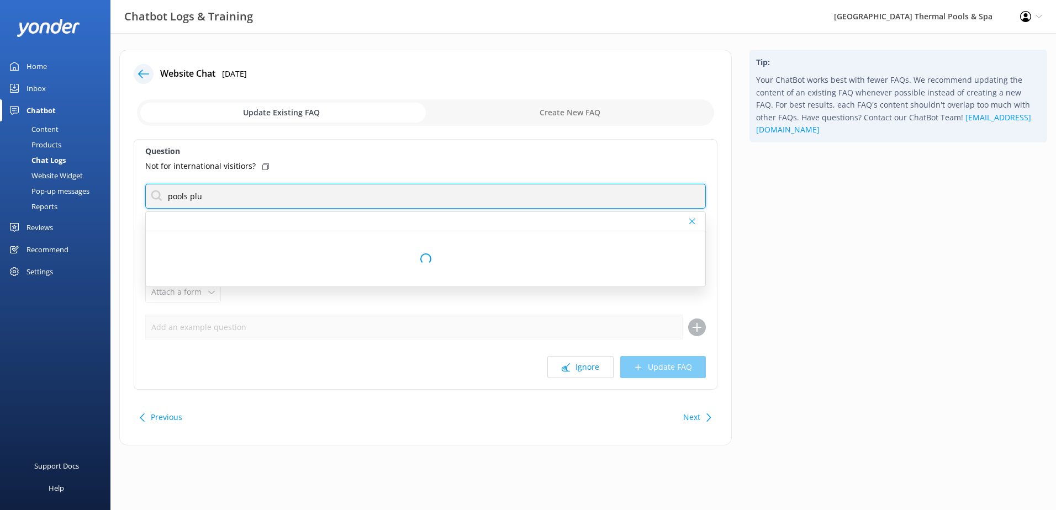
type input "pools plus"
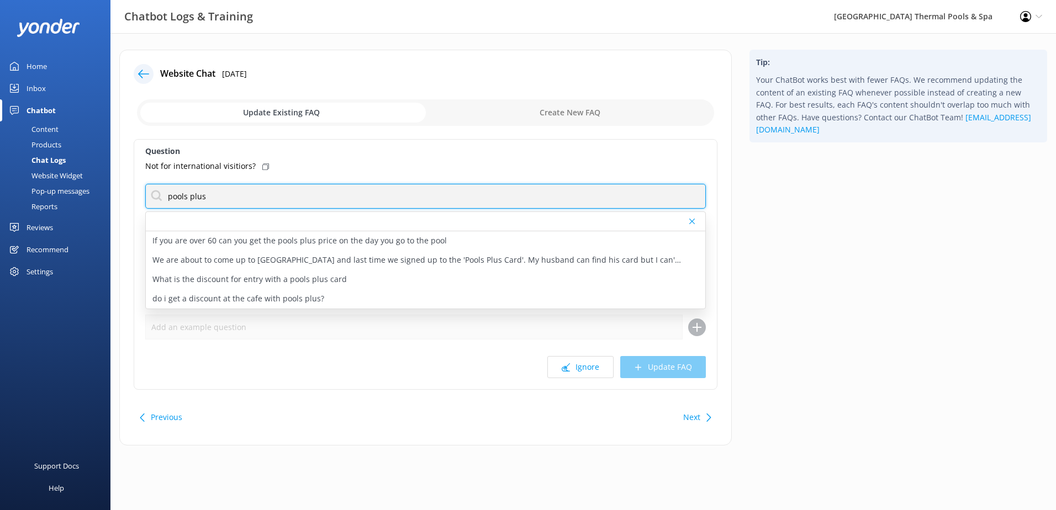
click at [253, 195] on input "pools plus" at bounding box center [425, 196] width 560 height 25
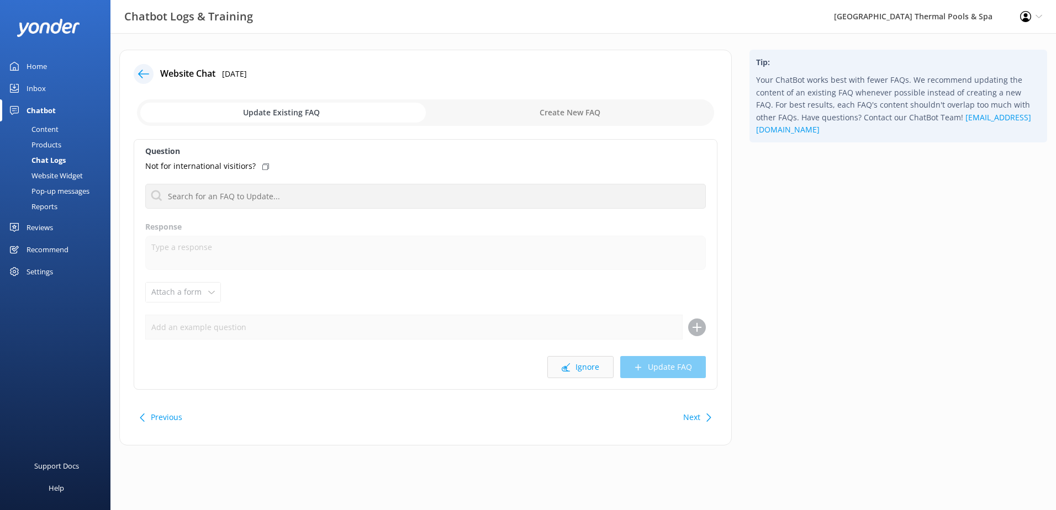
click at [581, 373] on button "Ignore" at bounding box center [580, 367] width 66 height 22
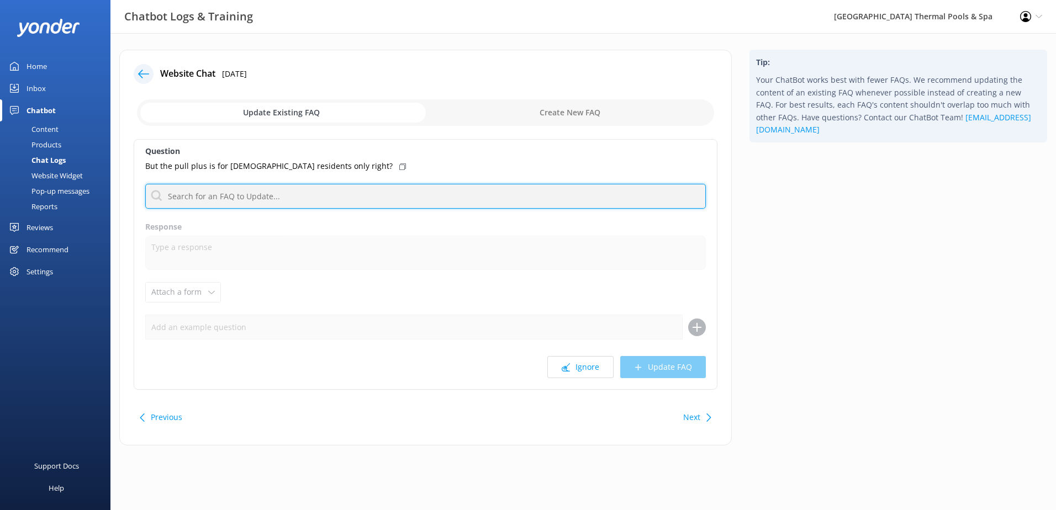
click at [419, 207] on input "text" at bounding box center [425, 196] width 560 height 25
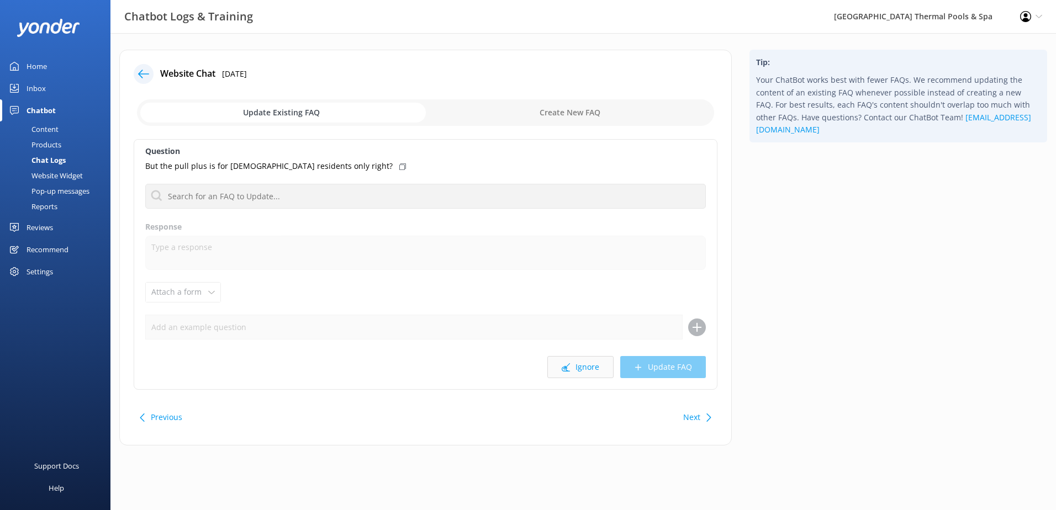
click at [568, 376] on button "Ignore" at bounding box center [580, 367] width 66 height 22
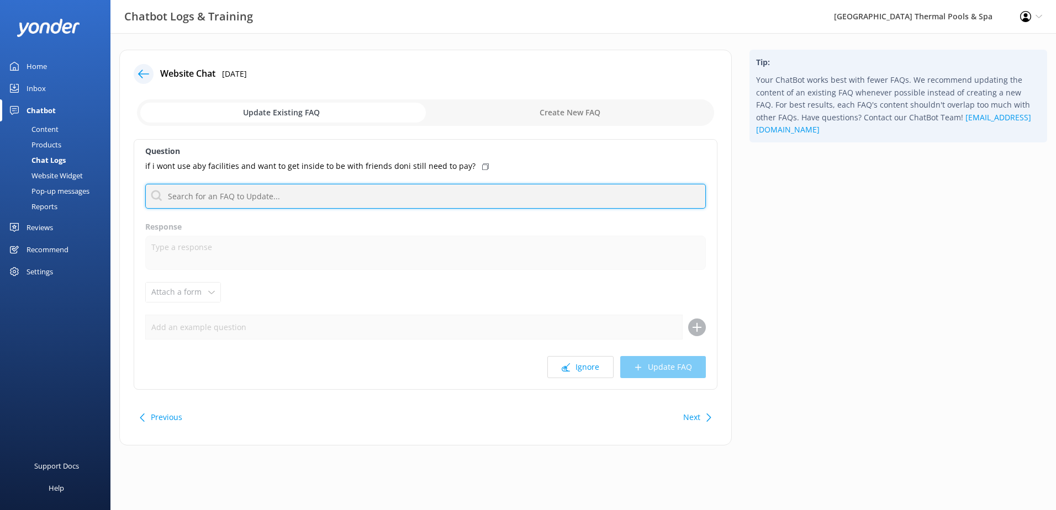
click at [267, 197] on input "text" at bounding box center [425, 196] width 560 height 25
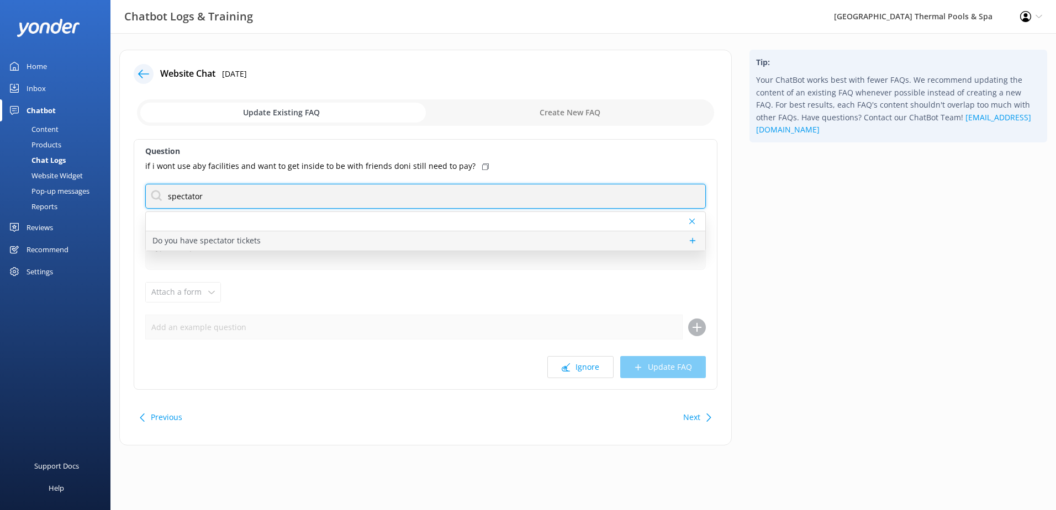
type input "spectator"
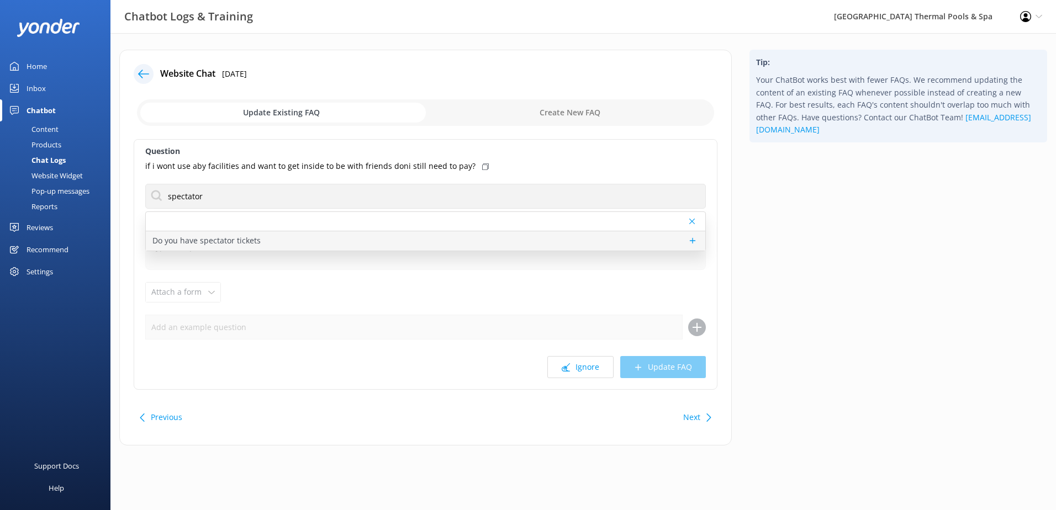
click at [257, 242] on p "Do you have spectator tickets" at bounding box center [206, 241] width 108 height 12
type textarea "Spectators are welcome for a fee of $3 per person if you're entering the pools …"
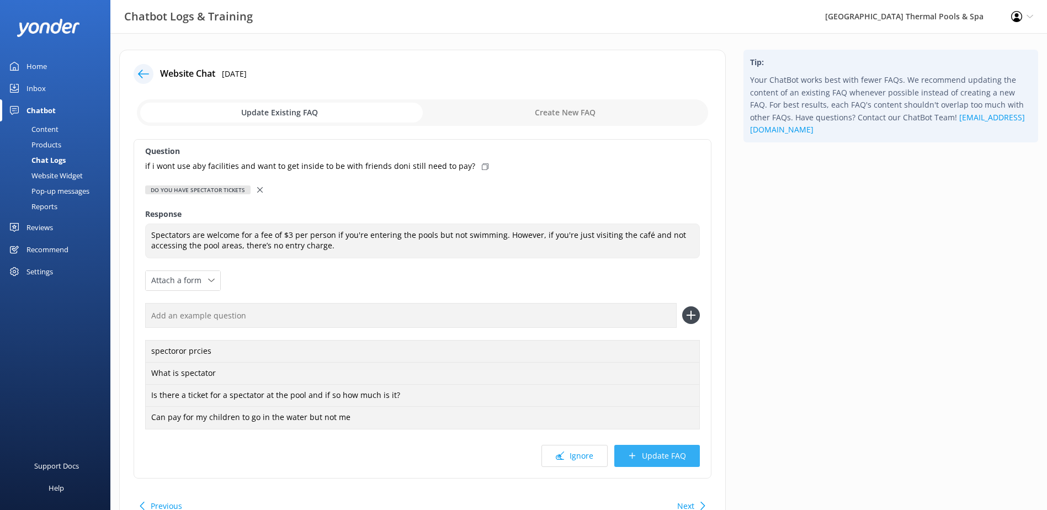
click at [670, 458] on button "Update FAQ" at bounding box center [658, 456] width 86 height 22
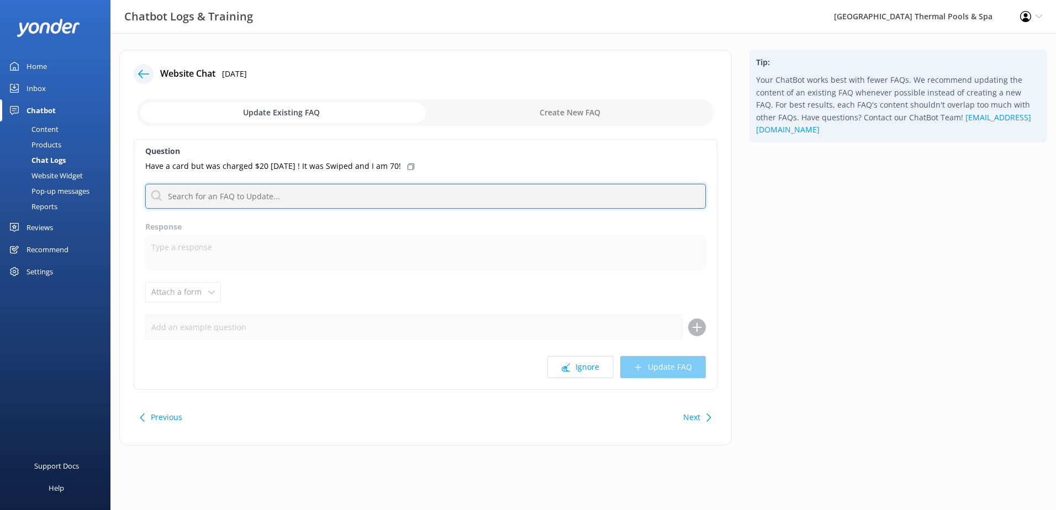
click at [345, 197] on input "text" at bounding box center [425, 196] width 560 height 25
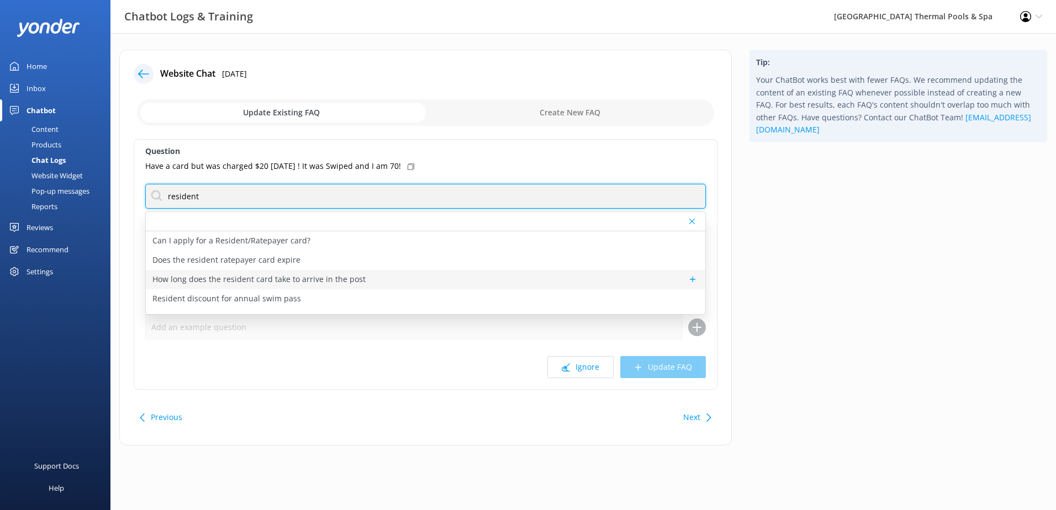
scroll to position [33, 0]
type input "resident"
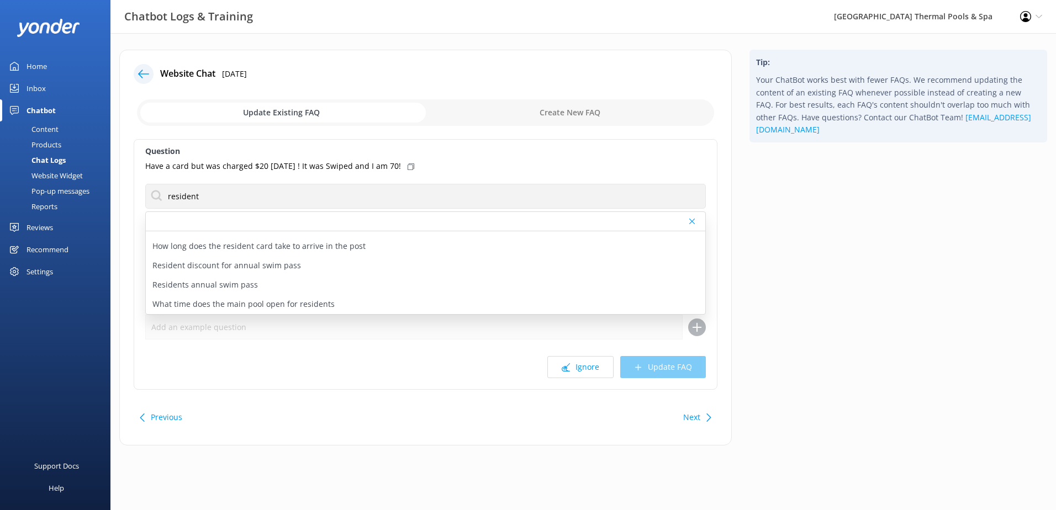
click at [335, 381] on div "Question Have a card but was charged $20 [DATE] ! It was Swiped and I am 70! re…" at bounding box center [426, 264] width 584 height 251
click at [595, 372] on button "Ignore" at bounding box center [580, 367] width 66 height 22
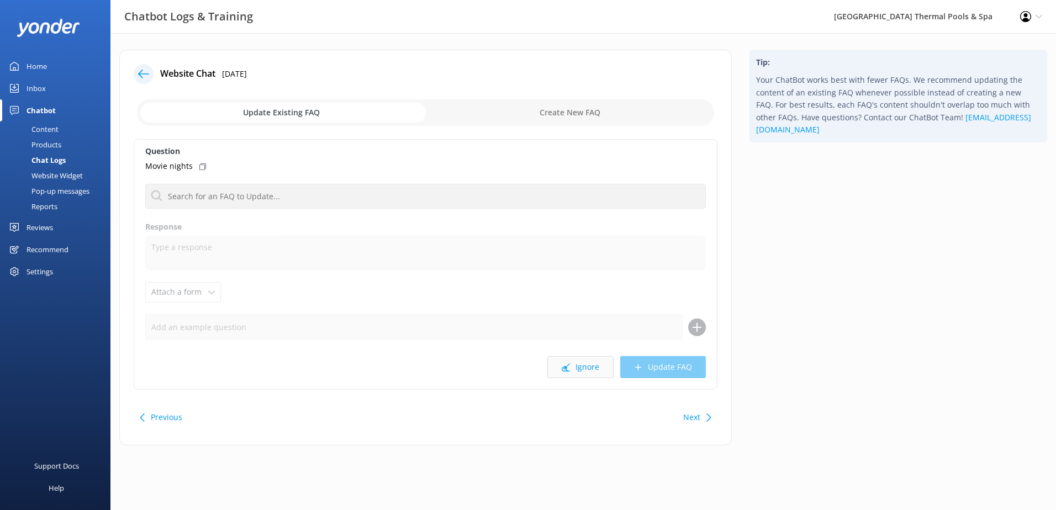
click at [608, 370] on button "Ignore" at bounding box center [580, 367] width 66 height 22
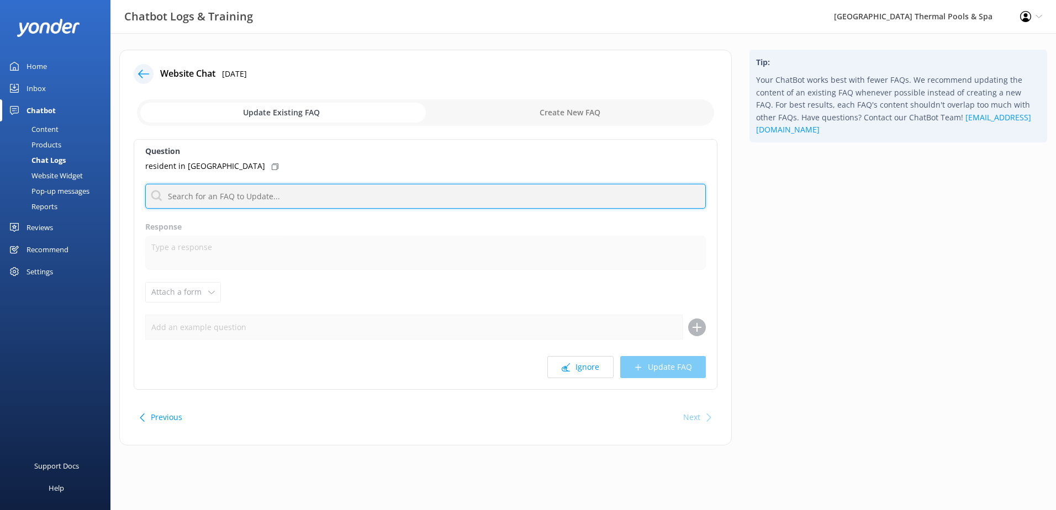
click at [442, 194] on input "text" at bounding box center [425, 196] width 560 height 25
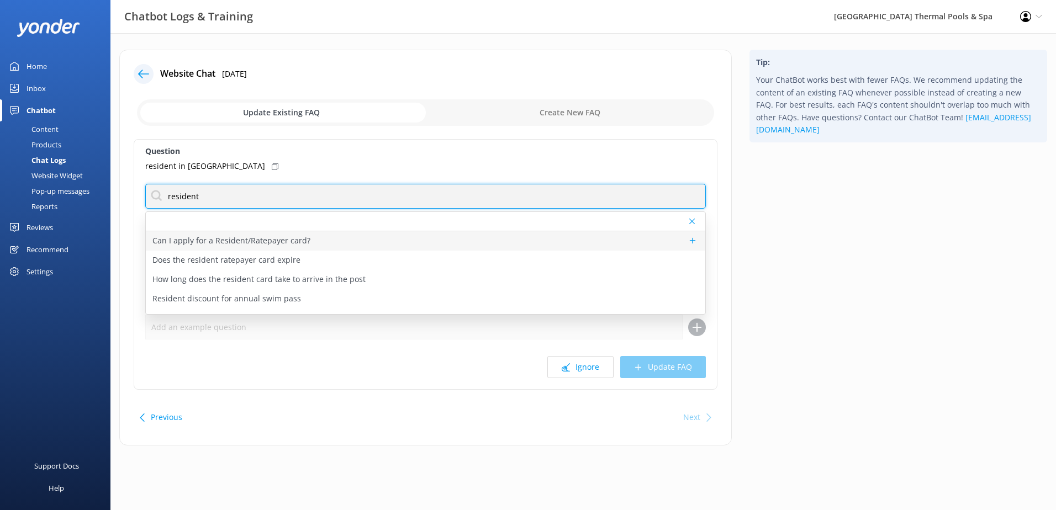
type input "resident"
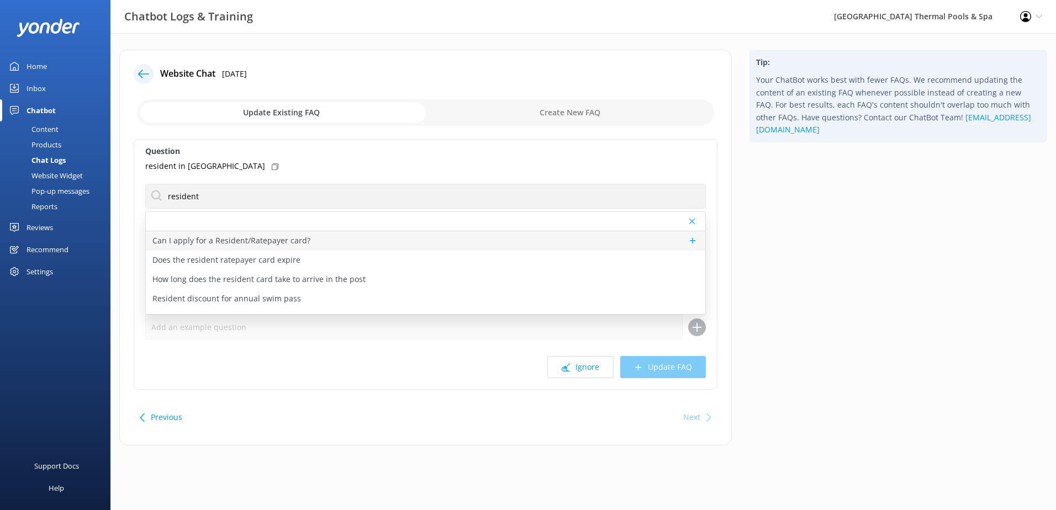
click at [308, 242] on div "Can I apply for a Resident/Ratepayer card?" at bounding box center [425, 240] width 559 height 19
type textarea "Resident/Ratepayer membership is available to those with a home address in the …"
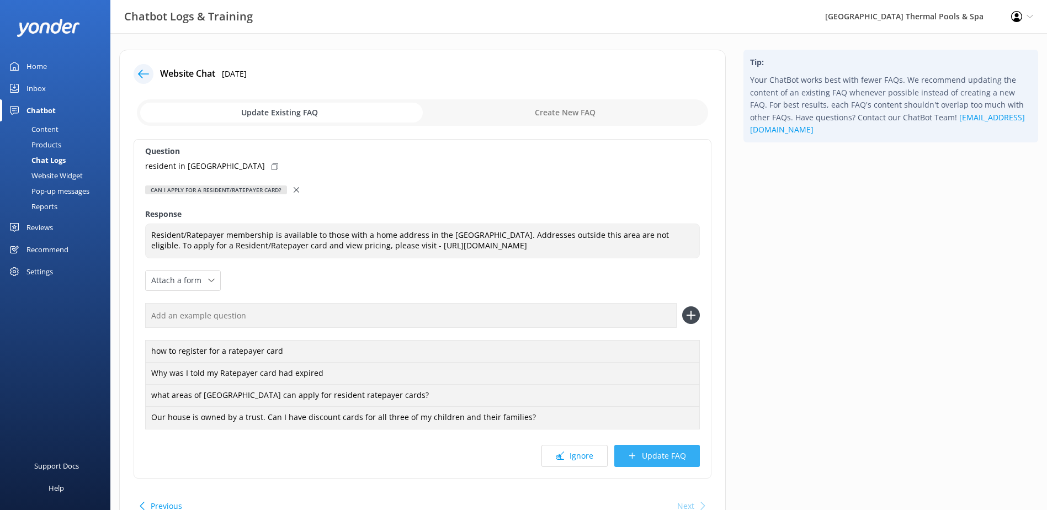
click at [648, 451] on button "Update FAQ" at bounding box center [658, 456] width 86 height 22
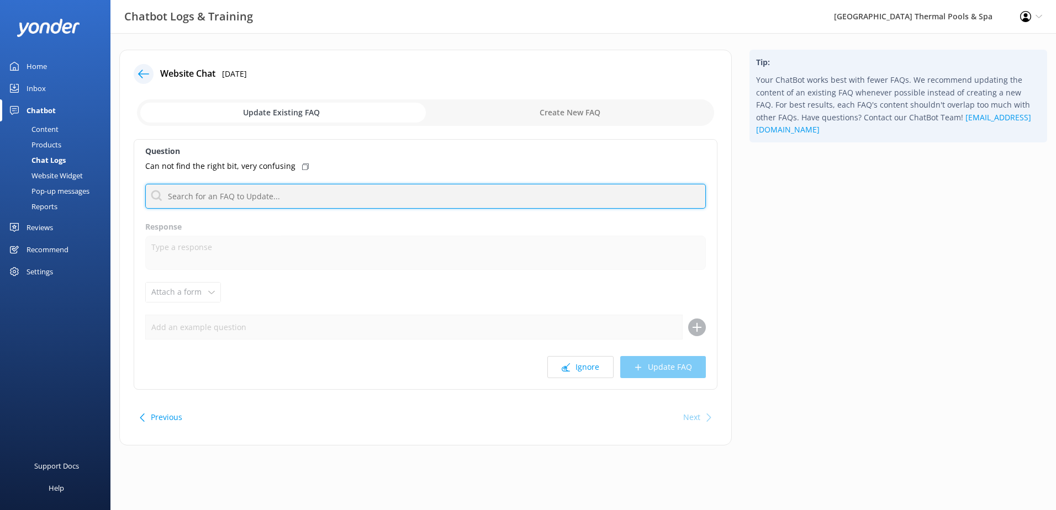
click at [299, 199] on input "text" at bounding box center [425, 196] width 560 height 25
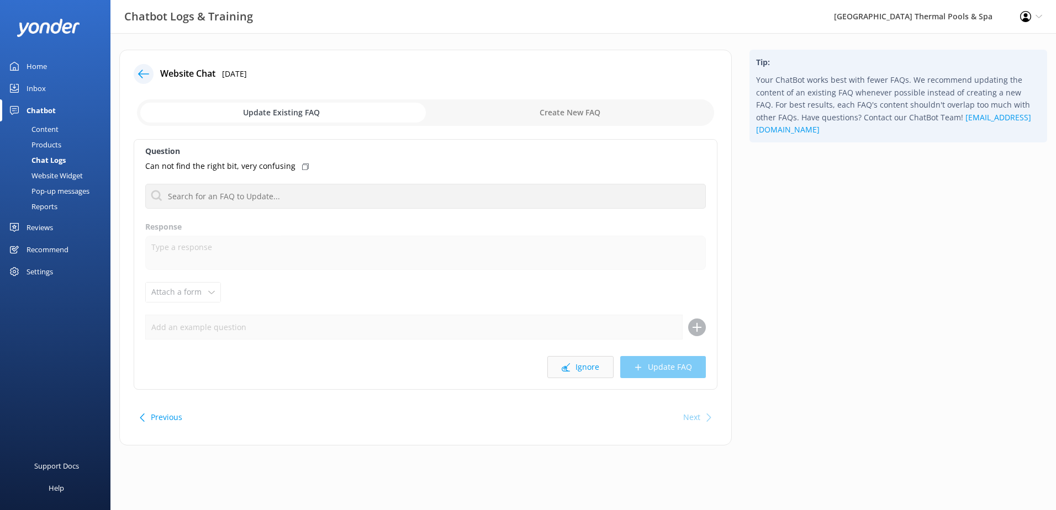
click at [580, 370] on button "Ignore" at bounding box center [580, 367] width 66 height 22
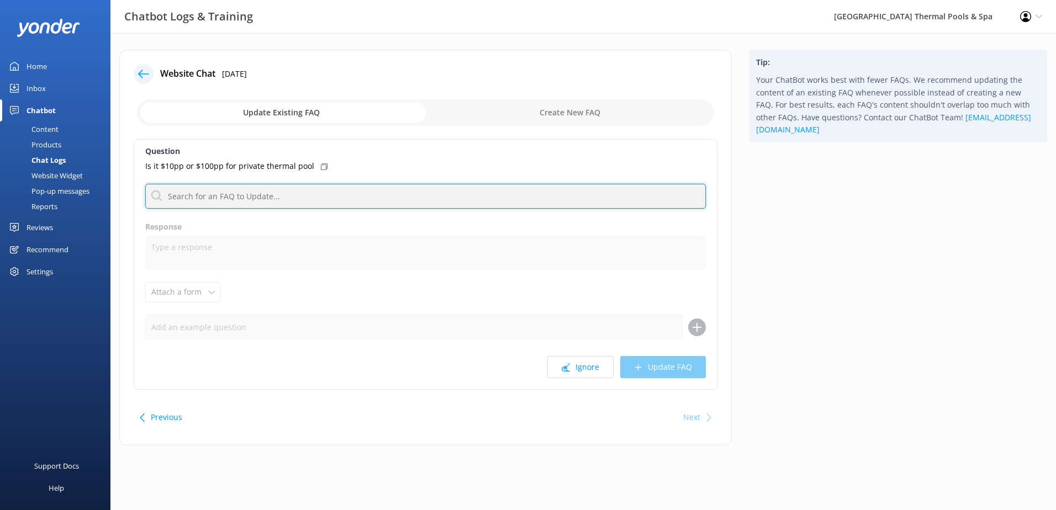
click at [288, 197] on input "text" at bounding box center [425, 196] width 560 height 25
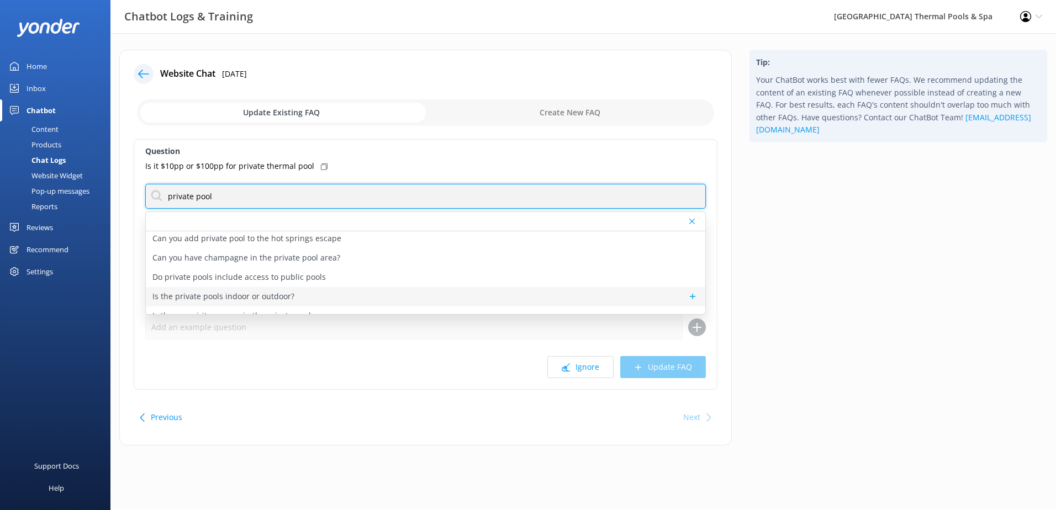
scroll to position [33, 0]
type input "private pool"
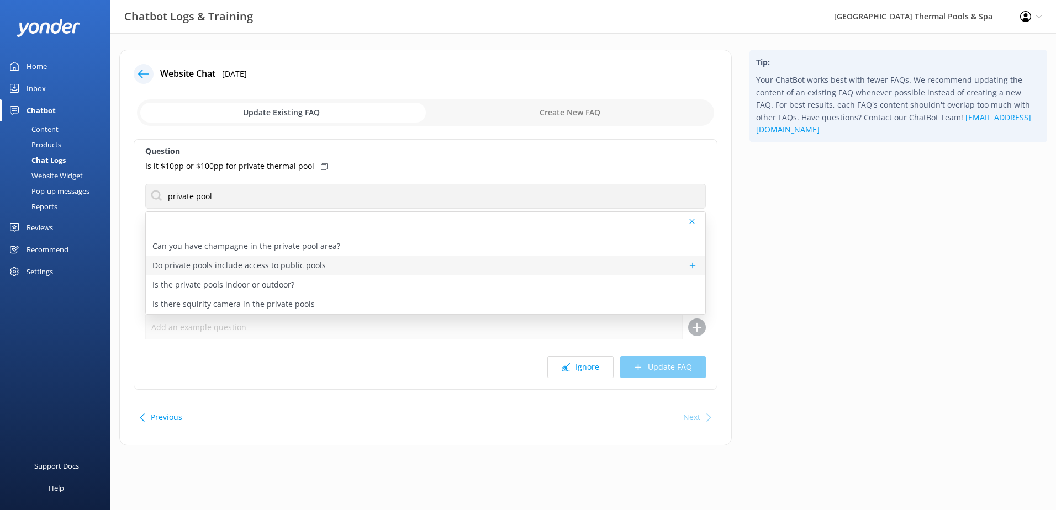
click at [279, 264] on p "Do private pools include access to public pools" at bounding box center [238, 266] width 173 height 12
type textarea "Escape to your own slice of tranquillity with our spacious and quiet private po…"
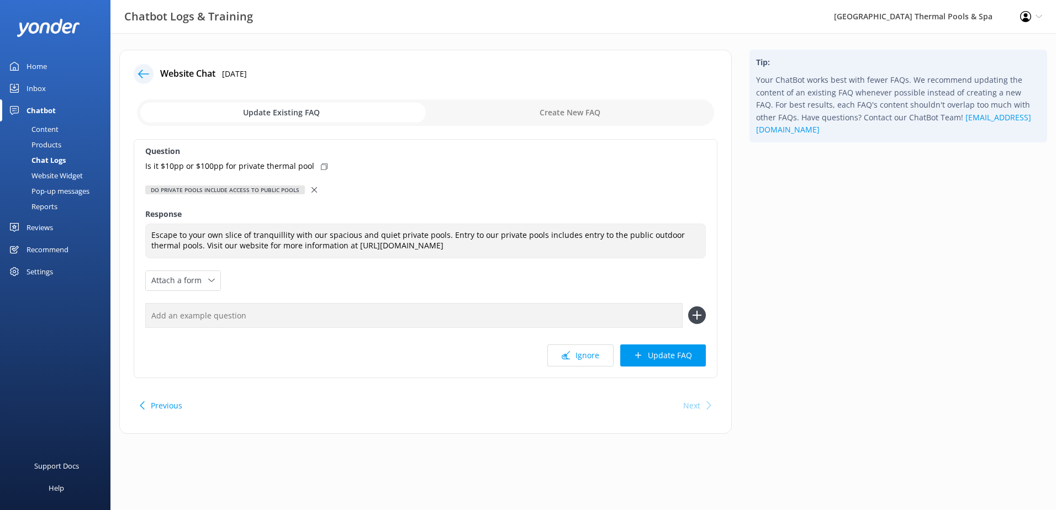
click at [314, 193] on div at bounding box center [315, 190] width 8 height 12
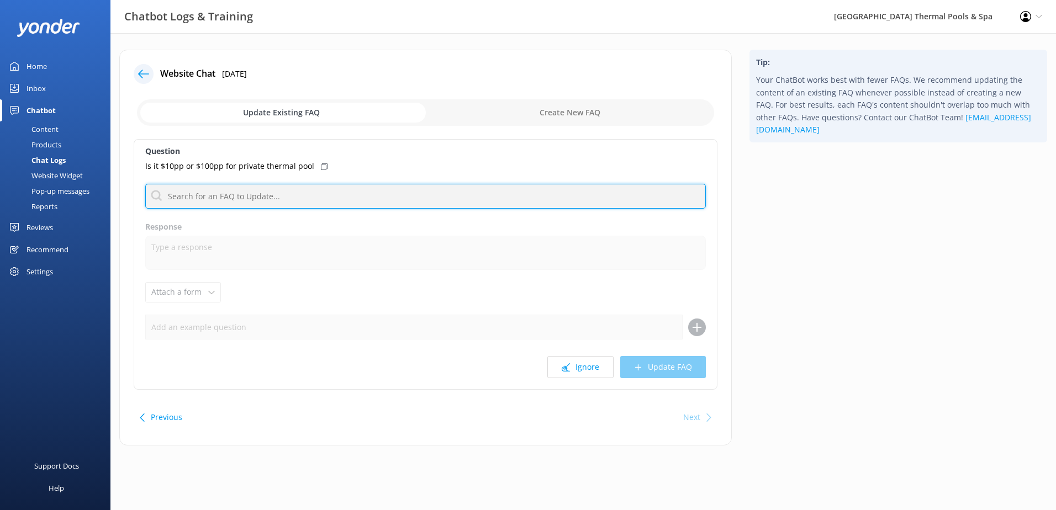
click at [303, 199] on input "text" at bounding box center [425, 196] width 560 height 25
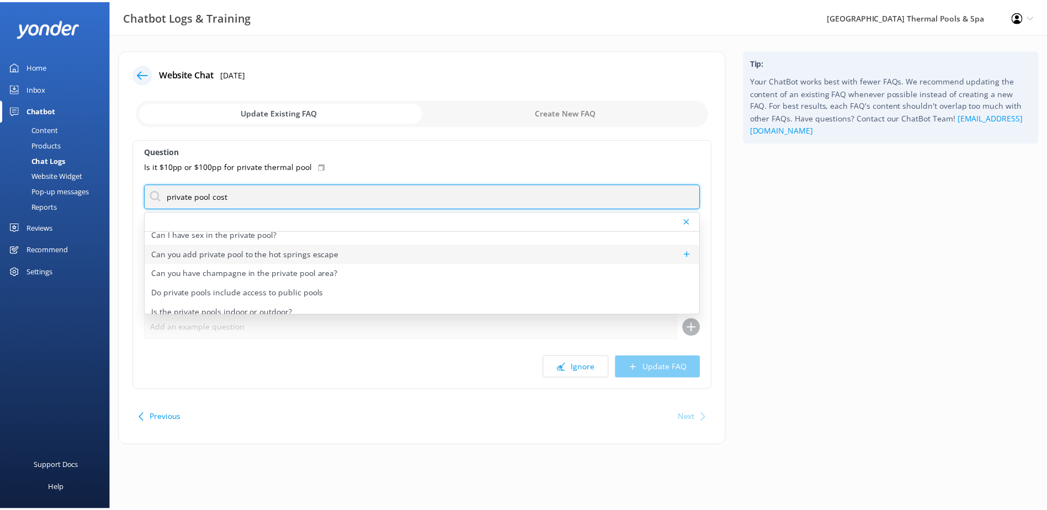
scroll to position [0, 0]
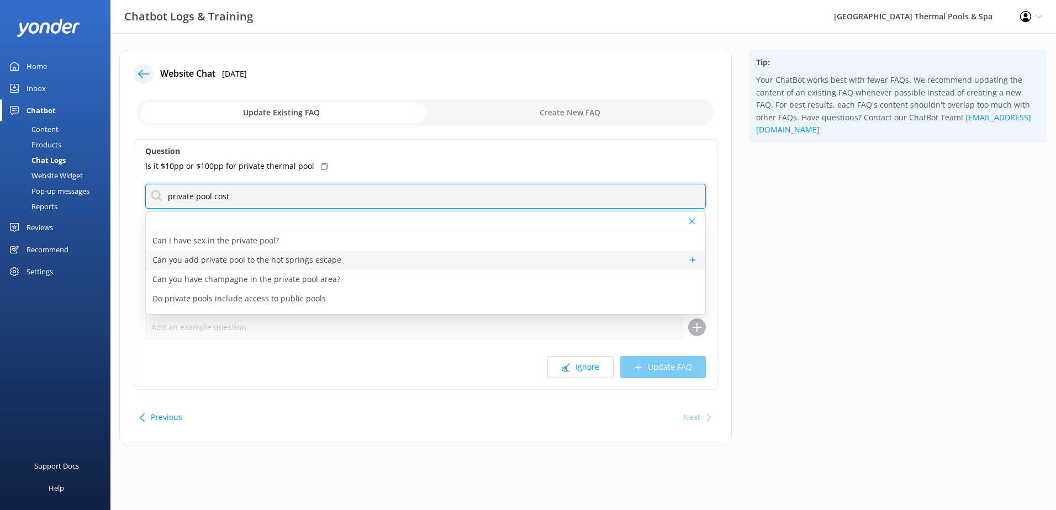
type input "private pool cost"
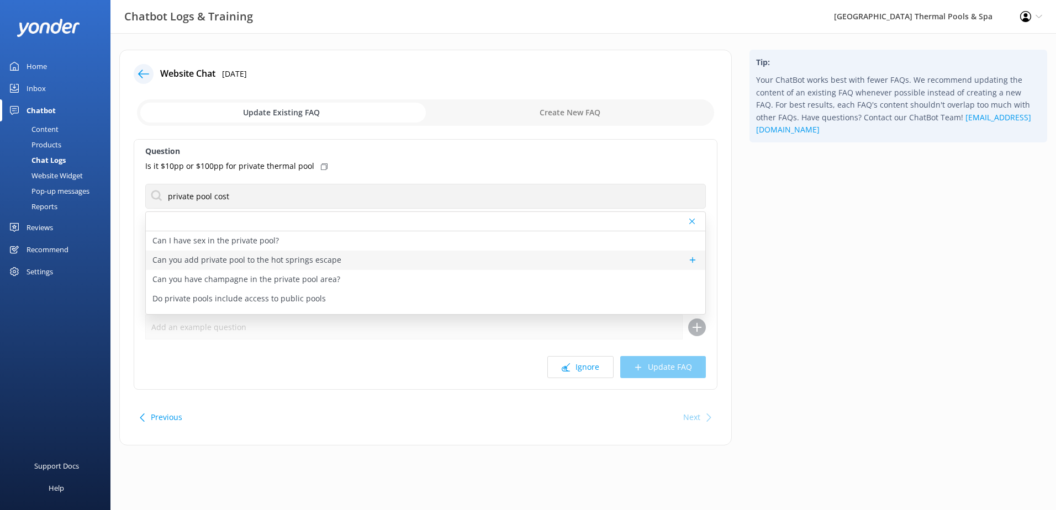
click at [287, 255] on p "Can you add private pool to the hot springs escape" at bounding box center [246, 260] width 189 height 12
type textarea "You are welcome to add on bookings and spa treatments to packages when booking …"
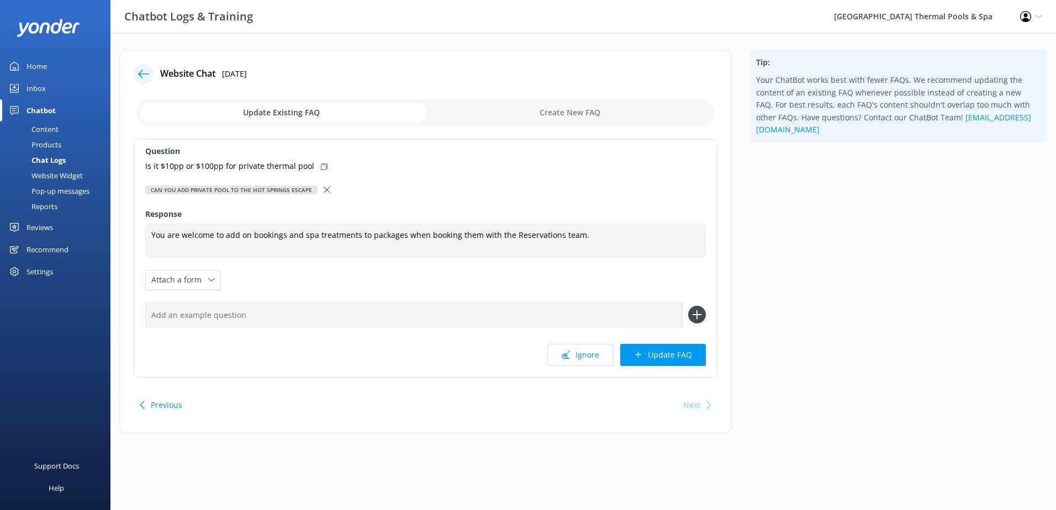
click at [324, 194] on div at bounding box center [328, 190] width 8 height 12
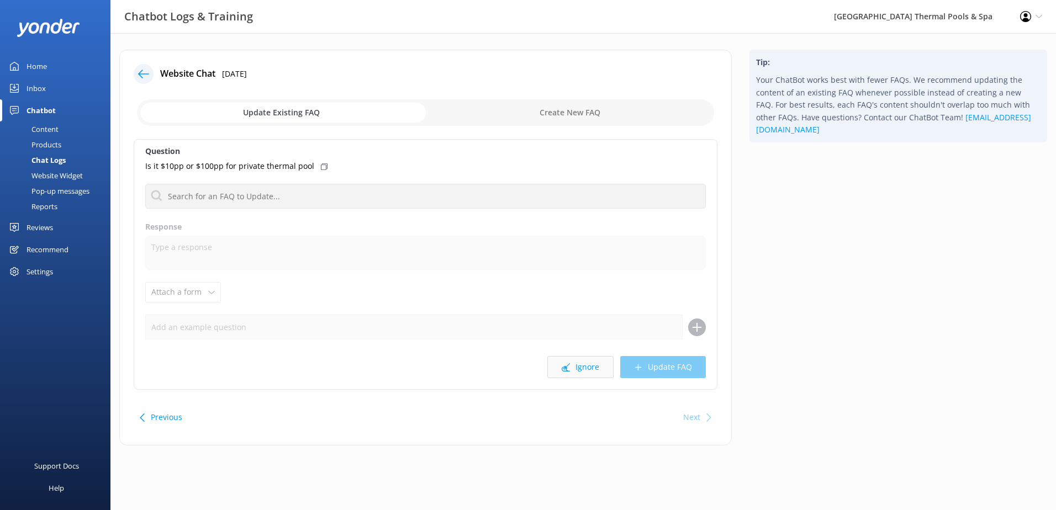
click at [584, 368] on button "Ignore" at bounding box center [580, 367] width 66 height 22
click at [594, 368] on button "Ignore" at bounding box center [580, 367] width 66 height 22
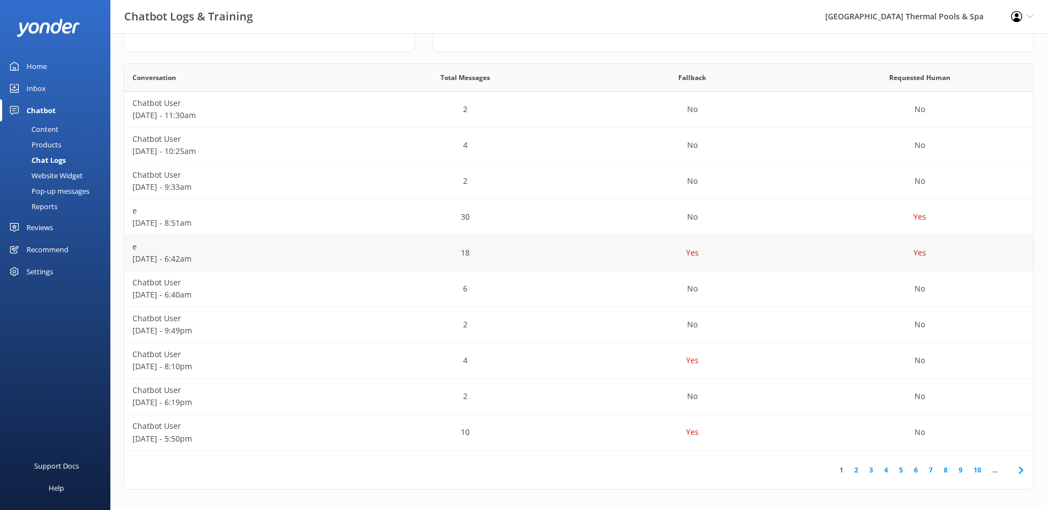
scroll to position [177, 0]
click at [16, 64] on icon at bounding box center [14, 66] width 9 height 9
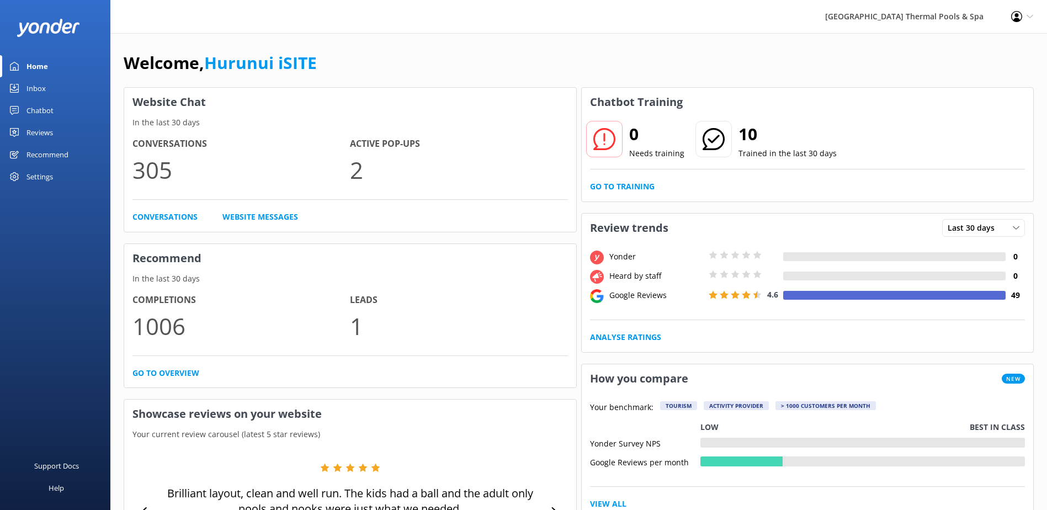
click at [52, 76] on link "Home" at bounding box center [55, 66] width 110 height 22
click at [30, 96] on div "Inbox" at bounding box center [36, 88] width 19 height 22
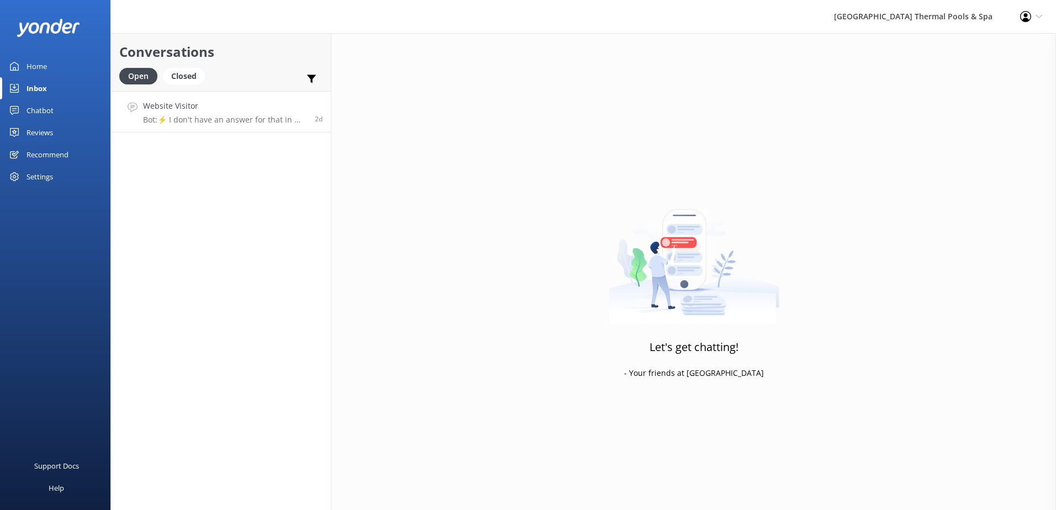
click at [215, 117] on p "Bot: ⚡ I don't have an answer for that in my knowledge base. Please try and rep…" at bounding box center [224, 120] width 163 height 10
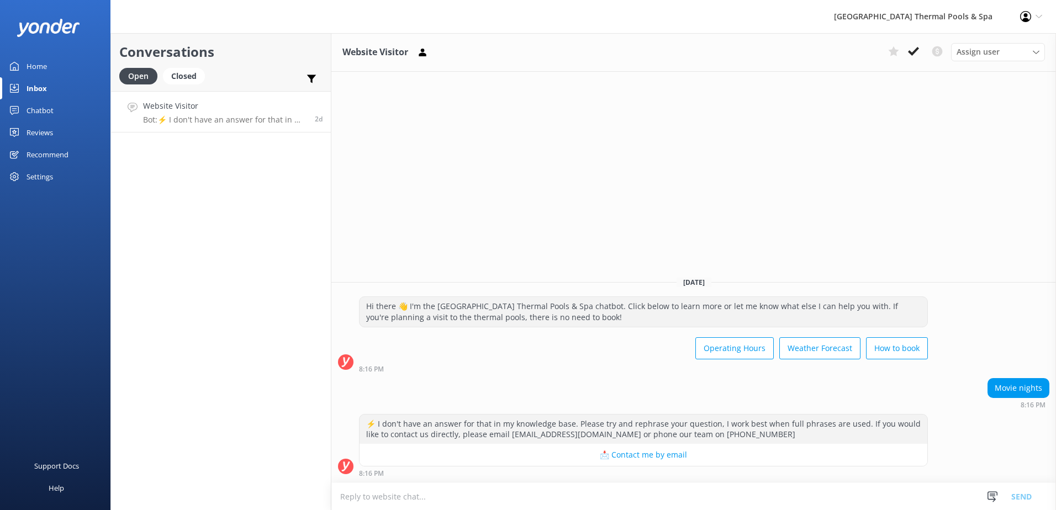
click at [916, 42] on div "Website Visitor Assign user [PERSON_NAME] iSITE [PERSON_NAME] Sacha [PERSON_NAM…" at bounding box center [693, 52] width 724 height 39
click at [915, 49] on icon at bounding box center [913, 51] width 11 height 11
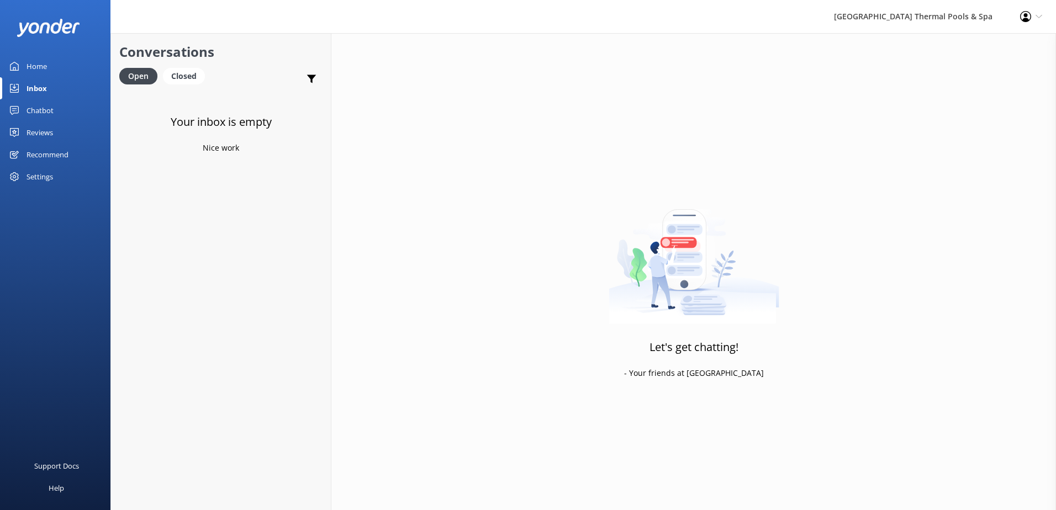
click at [336, 112] on div "Let's get chatting! - Your friends at [GEOGRAPHIC_DATA]" at bounding box center [693, 288] width 724 height 510
